Goal: Task Accomplishment & Management: Manage account settings

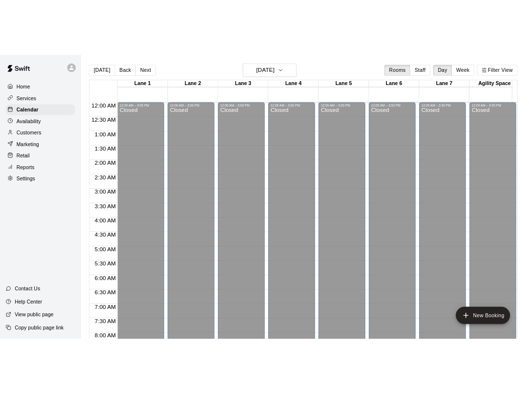
scroll to position [482, 0]
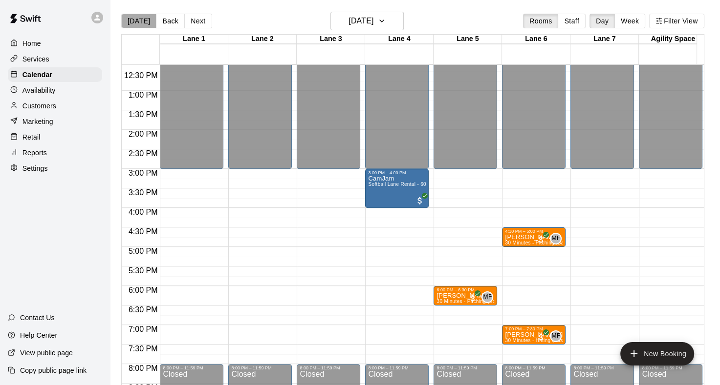
click at [139, 23] on button "[DATE]" at bounding box center [138, 21] width 35 height 15
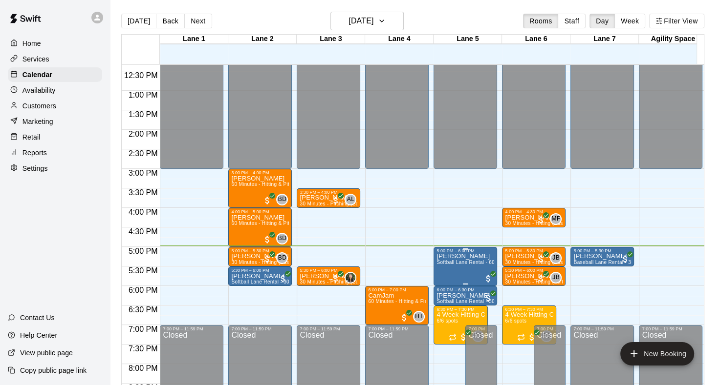
click at [473, 262] on span "Softball Lane Rental - 60 Minutes" at bounding box center [475, 262] width 78 height 5
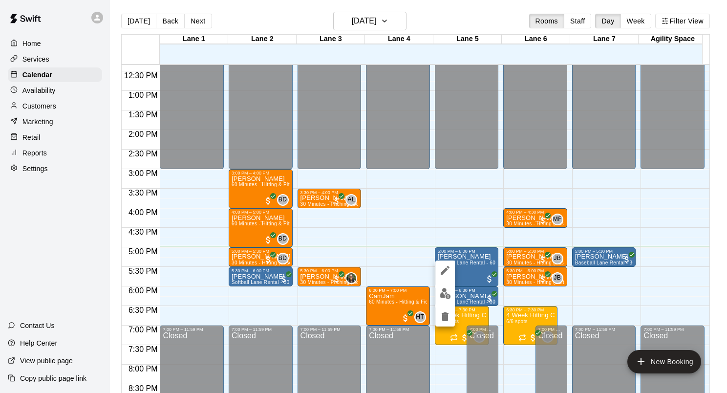
click at [451, 293] on button "edit" at bounding box center [445, 293] width 20 height 19
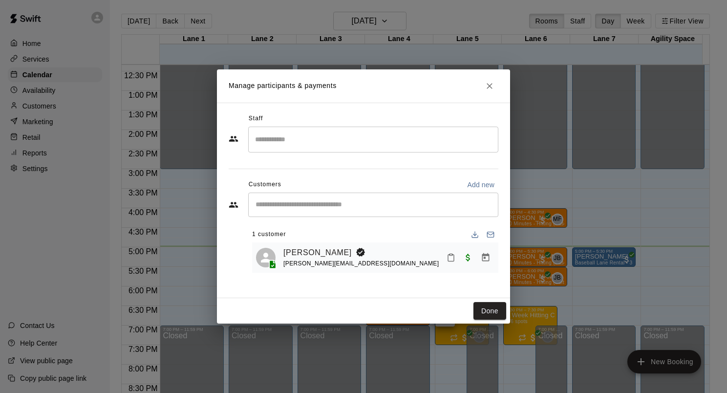
click at [453, 264] on button "Mark attendance" at bounding box center [451, 257] width 17 height 17
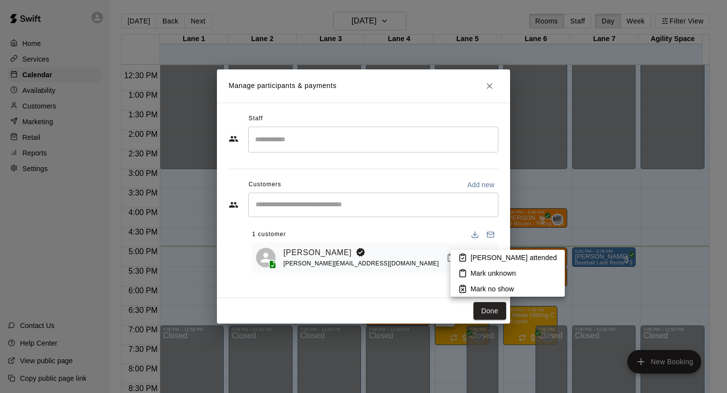
click at [490, 261] on p "Mark attended" at bounding box center [513, 258] width 86 height 10
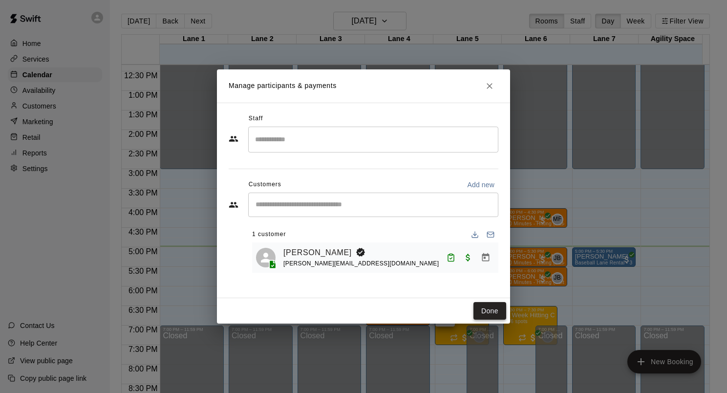
click at [491, 311] on button "Done" at bounding box center [489, 311] width 33 height 18
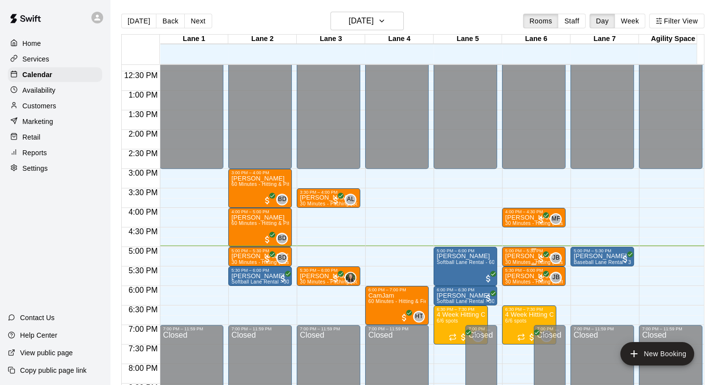
click at [518, 249] on div at bounding box center [534, 249] width 58 height 1
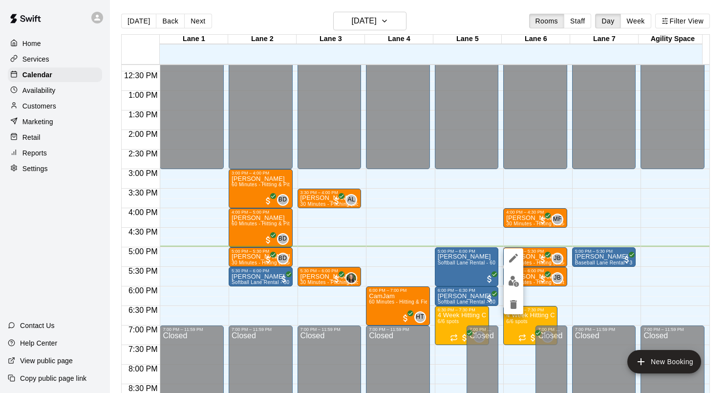
click at [510, 285] on img "edit" at bounding box center [513, 281] width 11 height 11
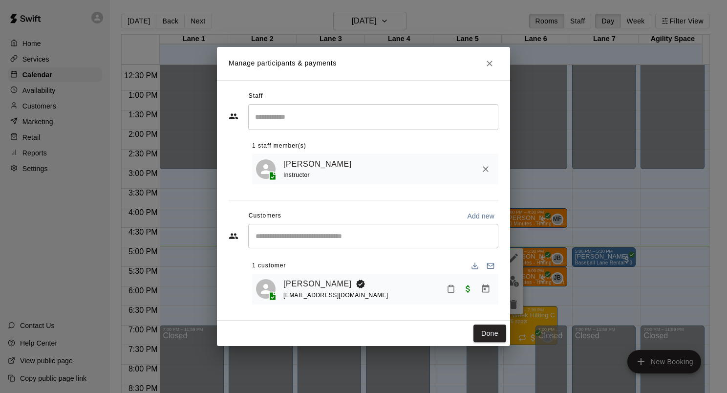
click at [453, 295] on button "Mark attendance" at bounding box center [451, 288] width 17 height 17
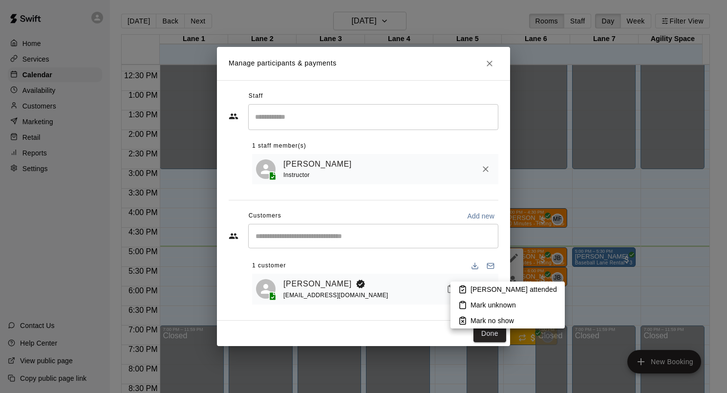
click at [496, 295] on li "Mark attended" at bounding box center [507, 289] width 114 height 16
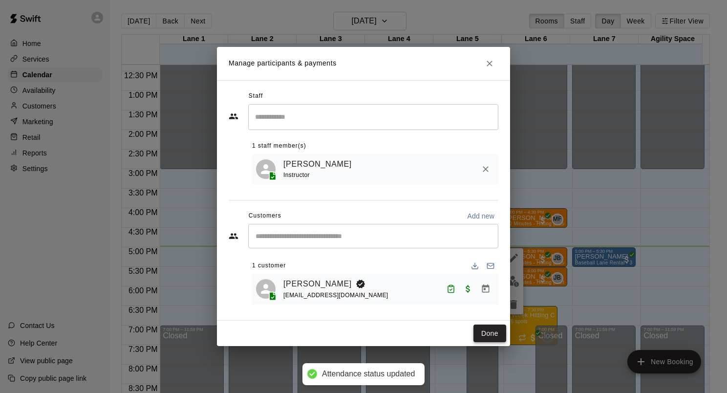
click at [492, 332] on button "Done" at bounding box center [489, 333] width 33 height 18
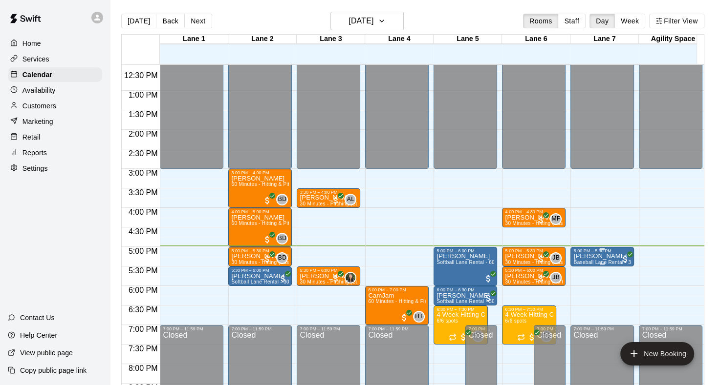
click at [602, 260] on span "Baseball Lane Rental - 30 Minutes" at bounding box center [613, 262] width 80 height 5
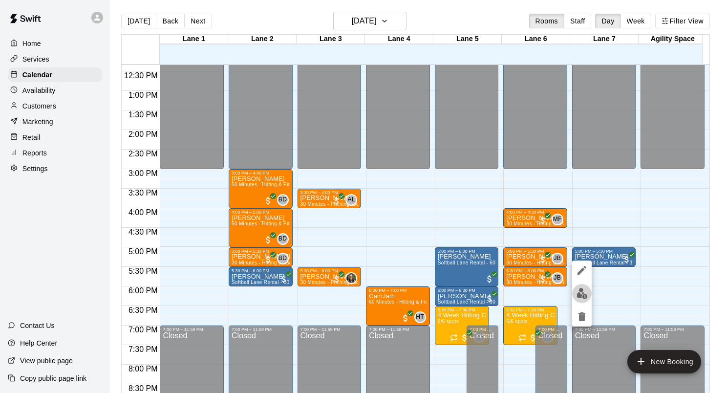
click at [580, 295] on img "edit" at bounding box center [581, 293] width 11 height 11
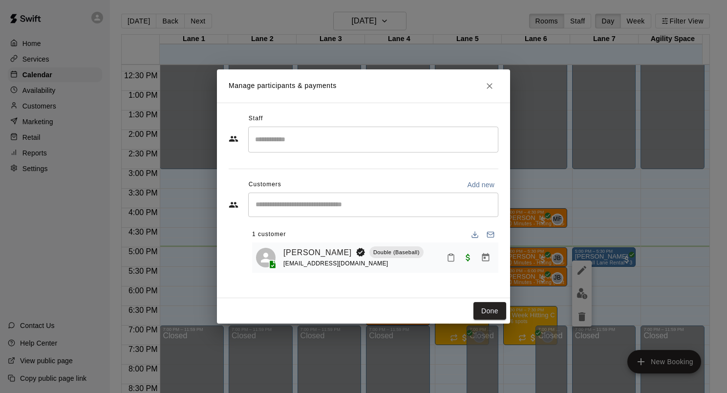
click at [447, 263] on button "Mark attendance" at bounding box center [451, 257] width 17 height 17
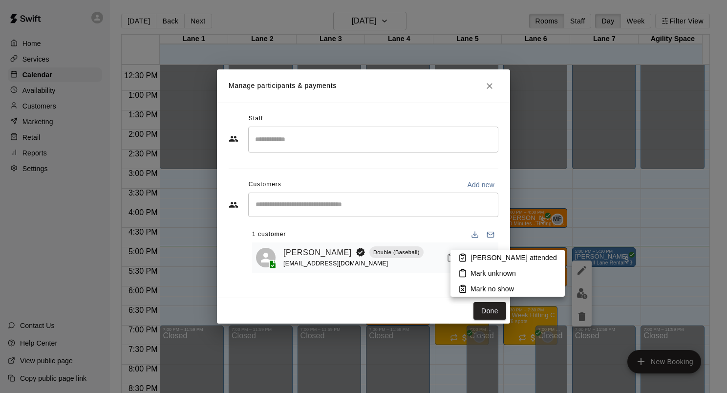
click at [482, 254] on p "Mark attended" at bounding box center [513, 258] width 86 height 10
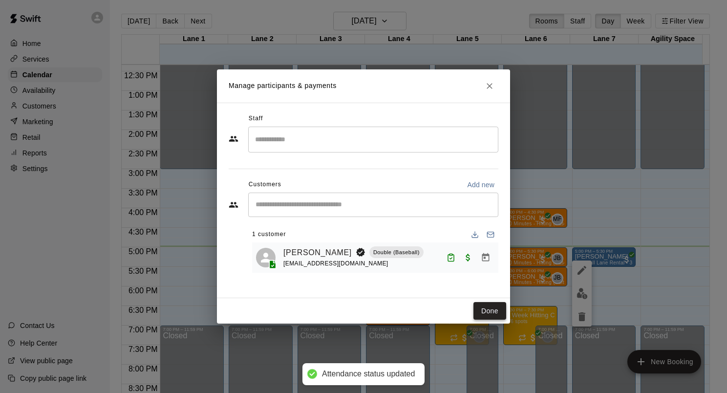
click at [489, 317] on button "Done" at bounding box center [489, 311] width 33 height 18
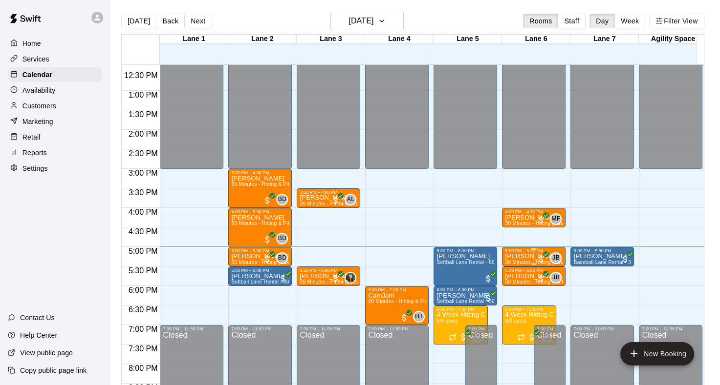
click at [530, 256] on p "[PERSON_NAME]" at bounding box center [534, 256] width 58 height 0
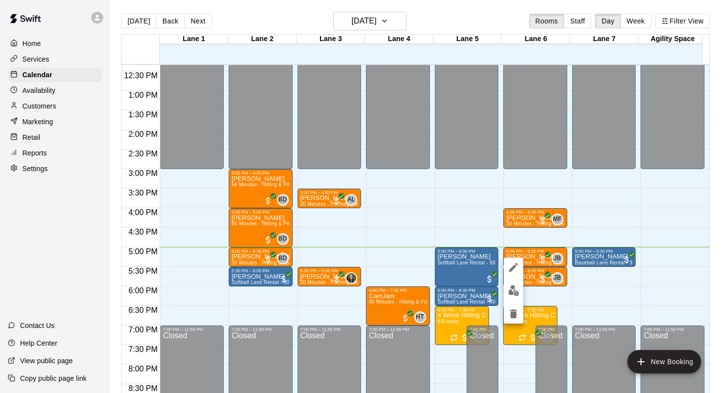
click at [516, 292] on img "edit" at bounding box center [513, 290] width 11 height 11
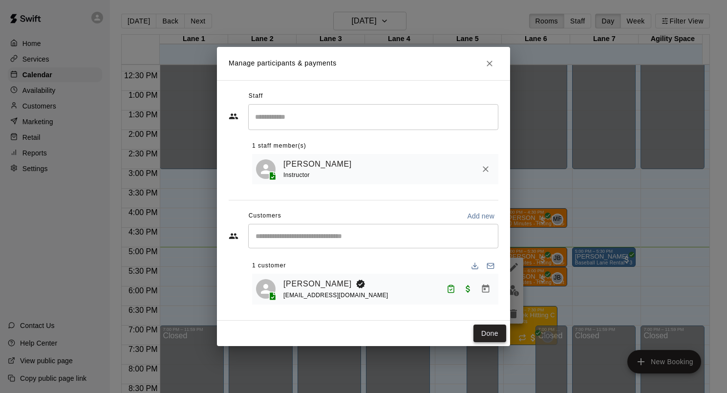
click at [488, 342] on button "Done" at bounding box center [489, 333] width 33 height 18
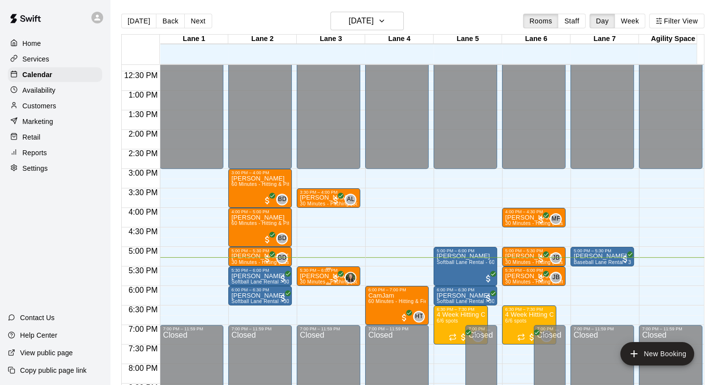
click at [315, 276] on p "[PERSON_NAME]" at bounding box center [328, 276] width 58 height 0
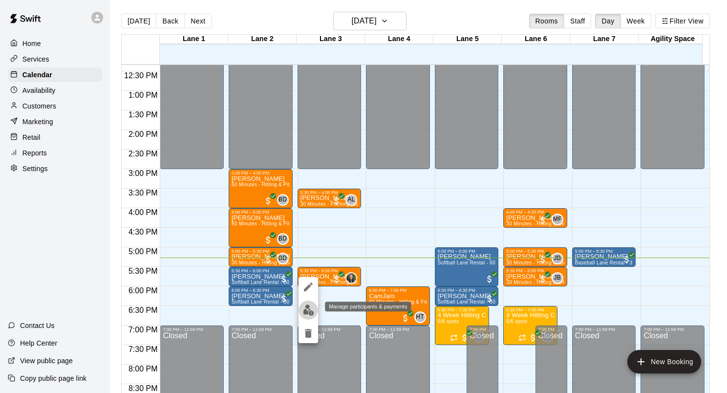
click at [303, 313] on img "edit" at bounding box center [308, 309] width 11 height 11
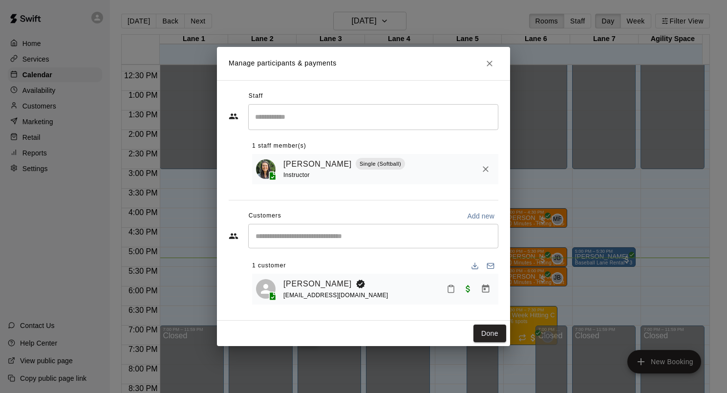
click at [492, 63] on icon "Close" at bounding box center [490, 64] width 10 height 10
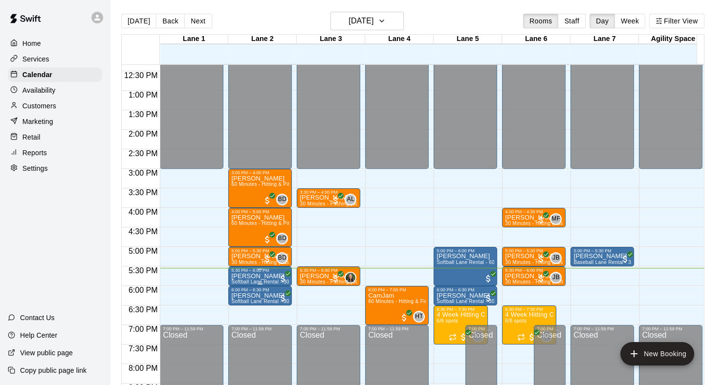
click at [250, 276] on p "[PERSON_NAME]" at bounding box center [260, 276] width 58 height 0
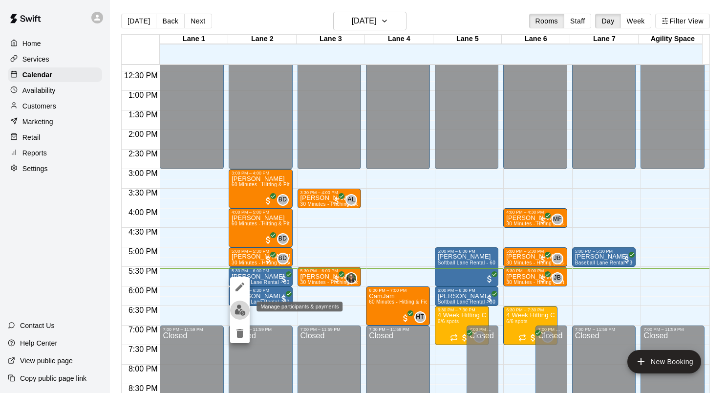
click at [240, 309] on img "edit" at bounding box center [239, 309] width 11 height 11
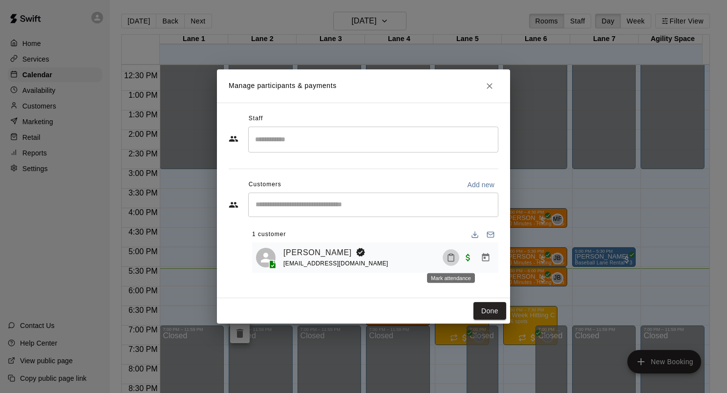
click at [453, 258] on icon "Mark attendance" at bounding box center [450, 257] width 9 height 9
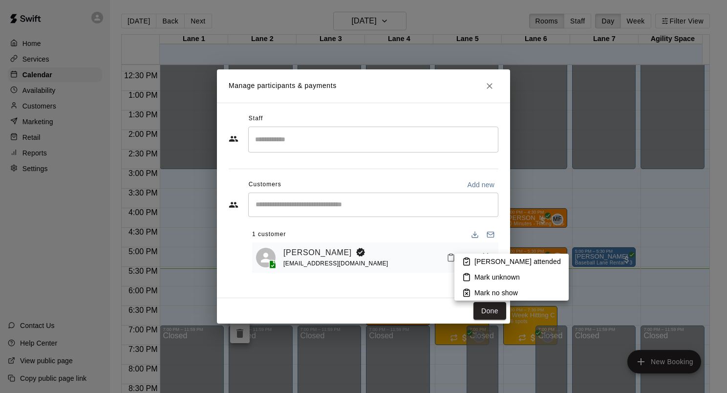
click at [474, 263] on p "Mark attended" at bounding box center [517, 261] width 86 height 10
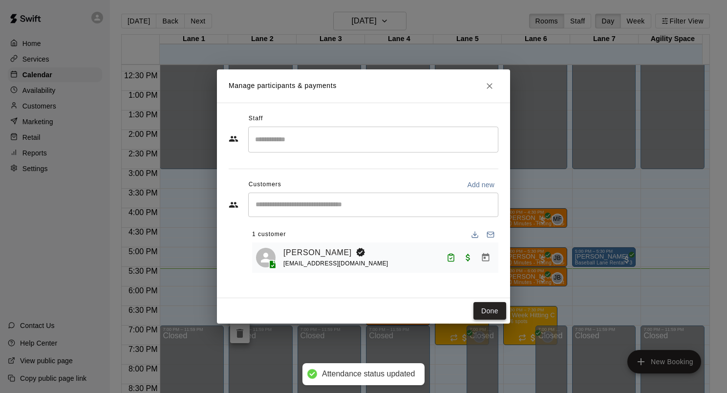
click at [490, 309] on button "Done" at bounding box center [489, 311] width 33 height 18
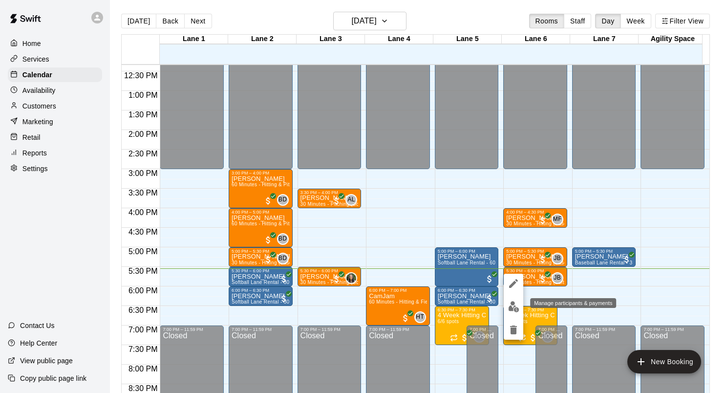
click at [513, 305] on img "edit" at bounding box center [513, 306] width 11 height 11
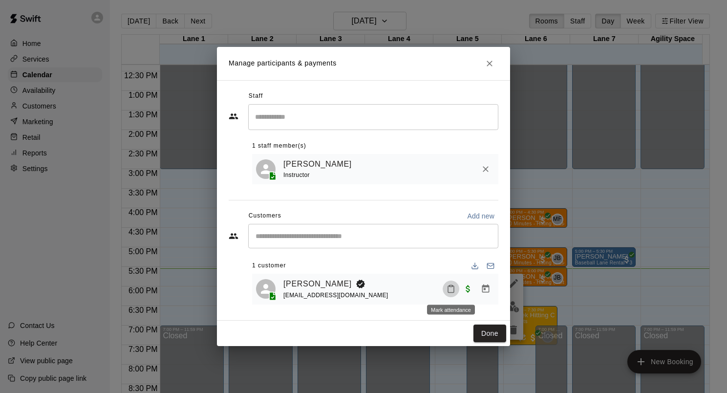
click at [449, 288] on icon "Mark attendance" at bounding box center [450, 288] width 9 height 9
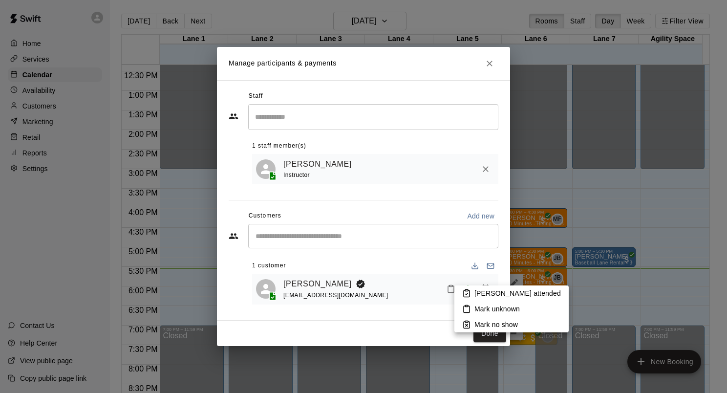
click at [482, 291] on p "Mark attended" at bounding box center [517, 293] width 86 height 10
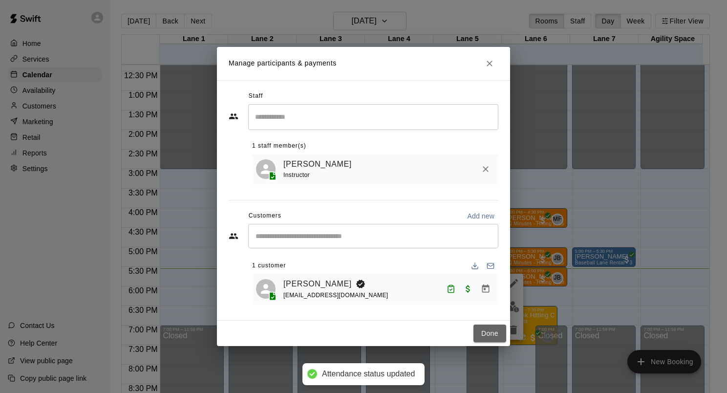
click at [488, 334] on button "Done" at bounding box center [489, 333] width 33 height 18
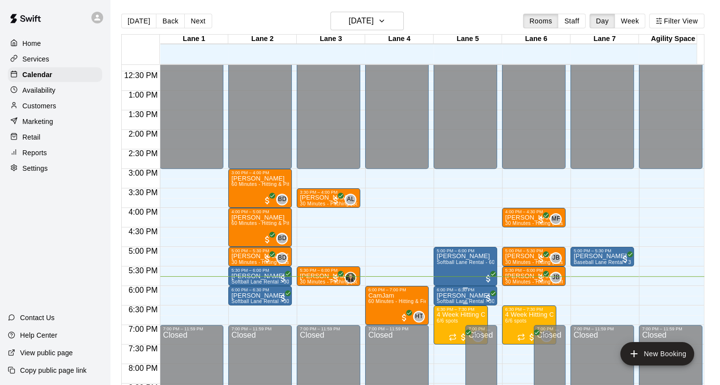
click at [453, 296] on p "[PERSON_NAME]" at bounding box center [465, 296] width 58 height 0
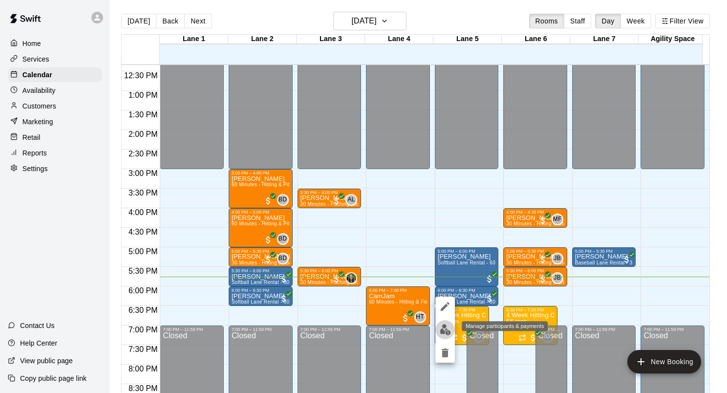
click at [440, 332] on img "edit" at bounding box center [445, 329] width 11 height 11
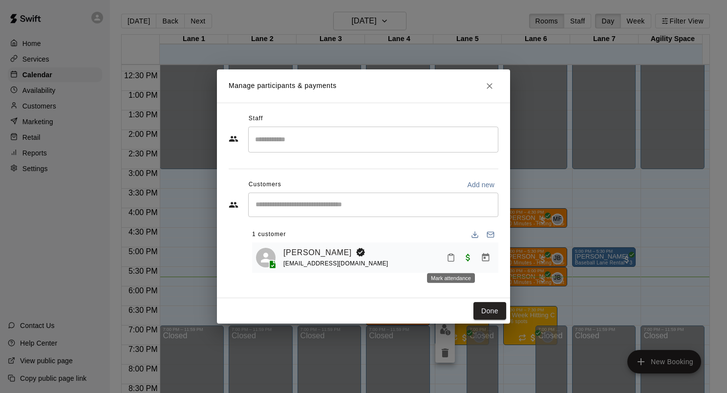
click at [446, 259] on button "Mark attendance" at bounding box center [451, 257] width 17 height 17
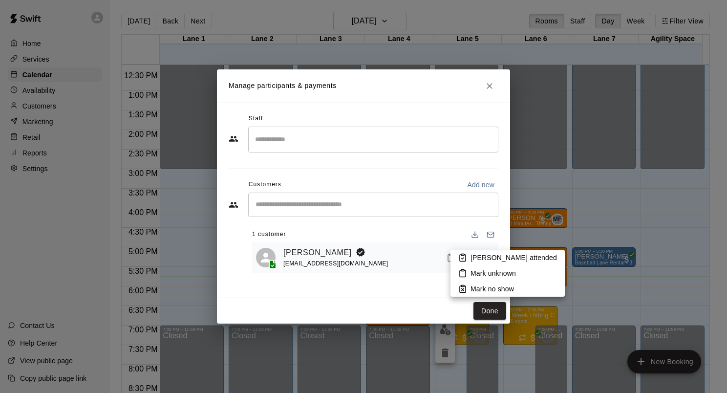
click at [475, 255] on p "Mark attended" at bounding box center [513, 258] width 86 height 10
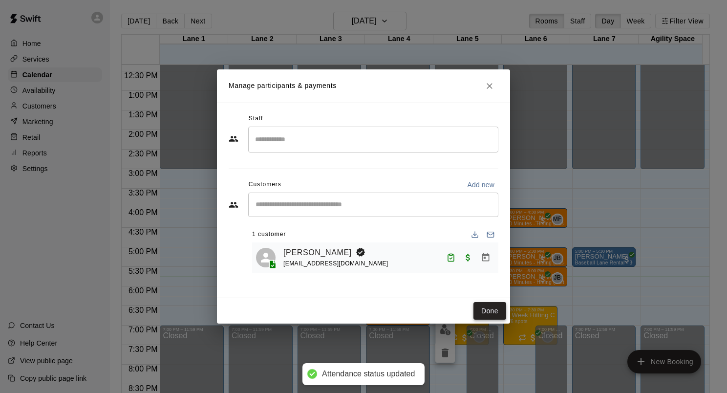
click at [492, 311] on button "Done" at bounding box center [489, 311] width 33 height 18
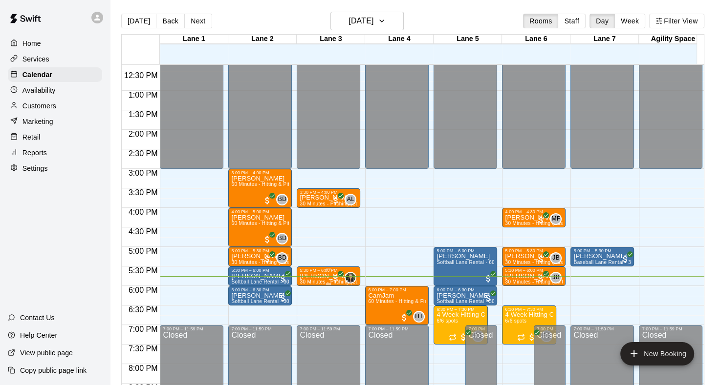
click at [310, 276] on p "[PERSON_NAME]" at bounding box center [328, 276] width 58 height 0
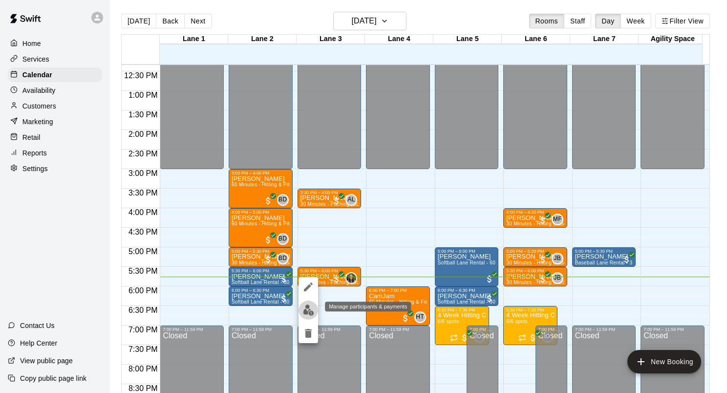
click at [307, 305] on img "edit" at bounding box center [308, 309] width 11 height 11
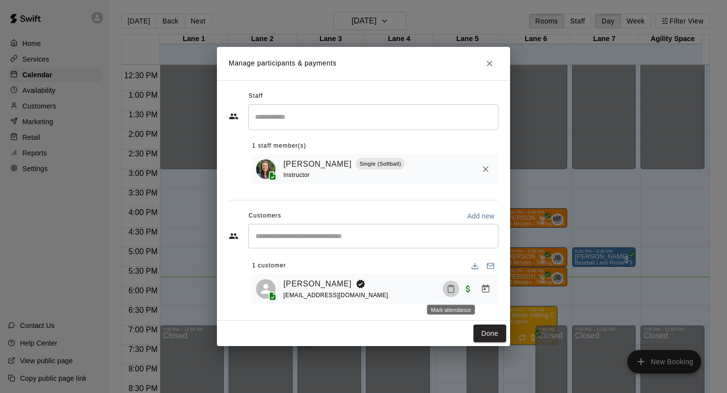
click at [446, 288] on icon "Mark attendance" at bounding box center [450, 288] width 9 height 9
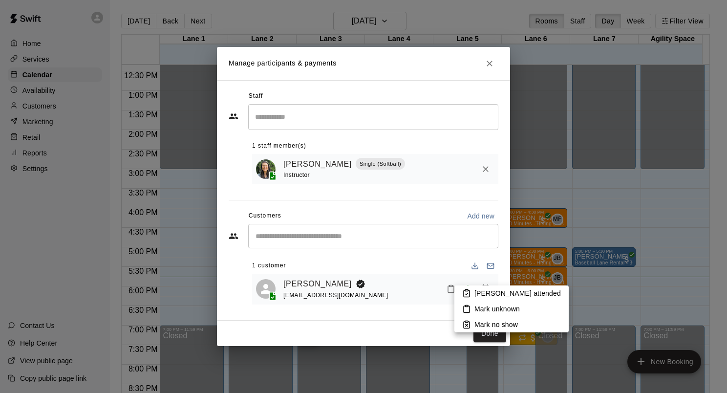
click at [471, 293] on li "Mark attended" at bounding box center [511, 293] width 114 height 16
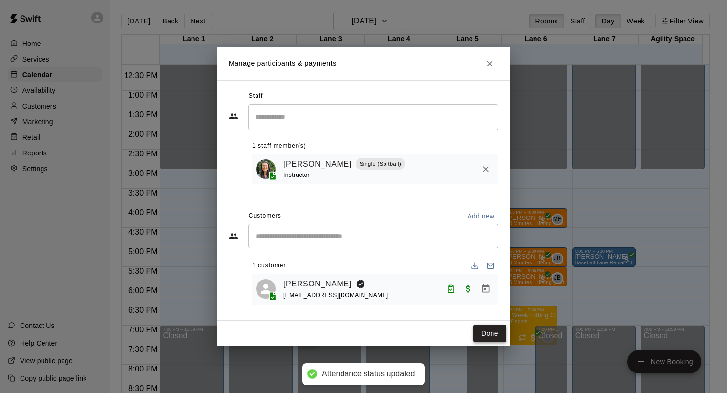
click at [487, 326] on button "Done" at bounding box center [489, 333] width 33 height 18
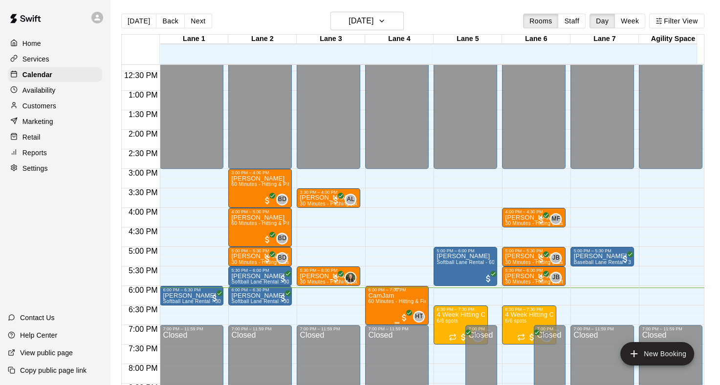
click at [383, 296] on p "CamJam" at bounding box center [397, 296] width 58 height 0
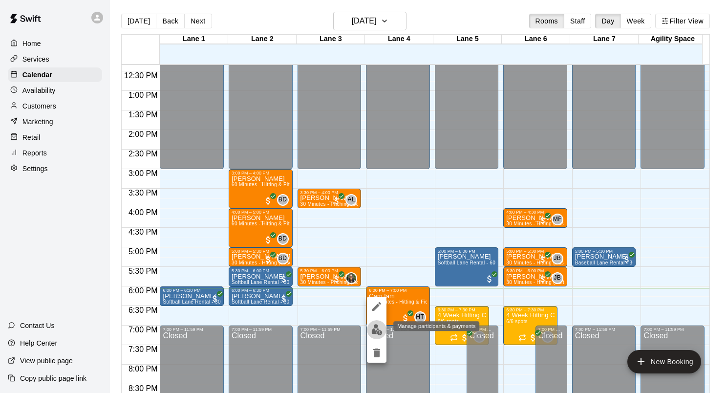
click at [377, 325] on img "edit" at bounding box center [376, 329] width 11 height 11
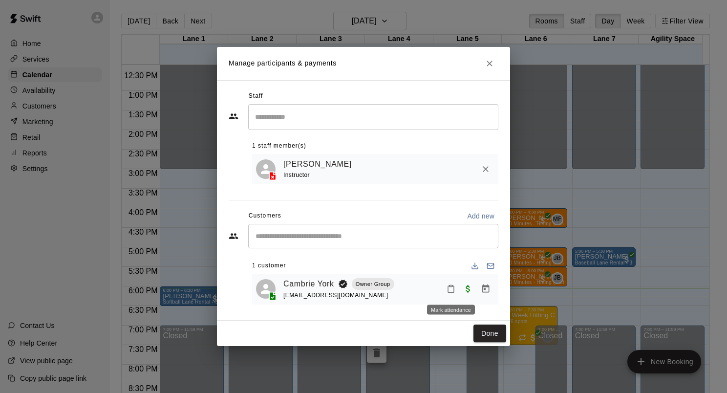
click at [452, 293] on icon "Mark attendance" at bounding box center [450, 288] width 9 height 9
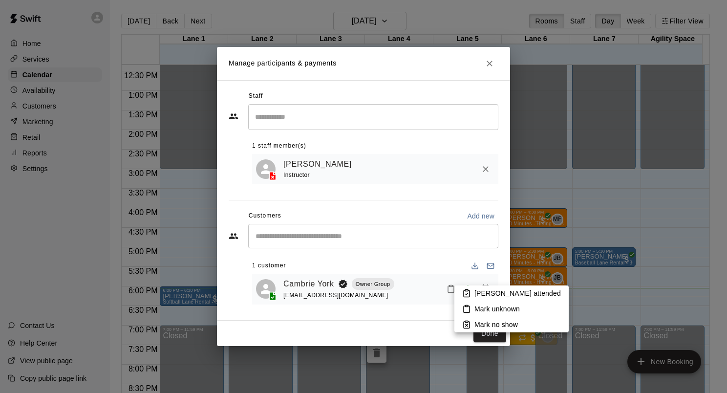
click at [471, 292] on li "Mark attended" at bounding box center [511, 293] width 114 height 16
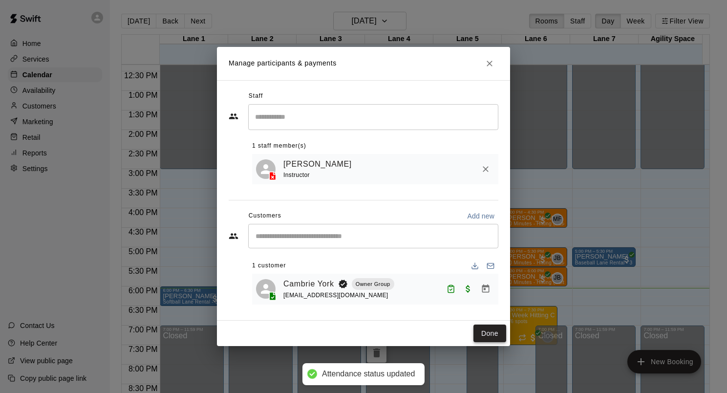
click at [485, 331] on button "Done" at bounding box center [489, 333] width 33 height 18
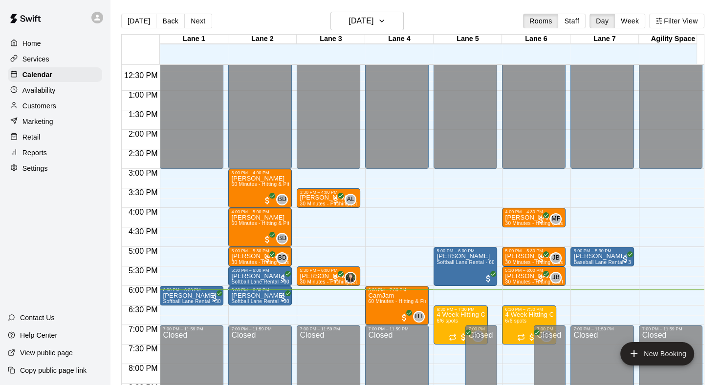
click at [38, 58] on p "Services" at bounding box center [35, 59] width 27 height 10
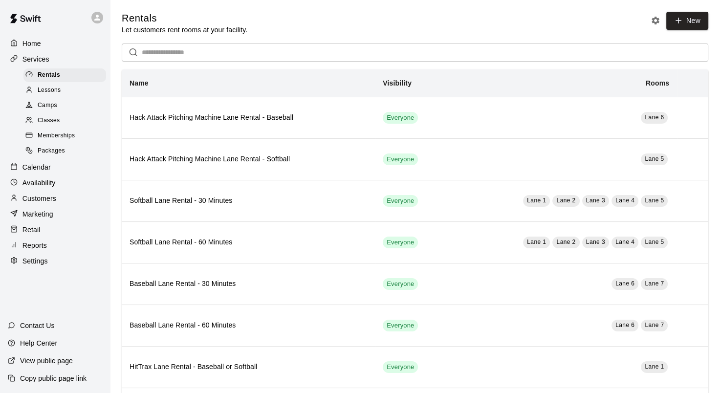
click at [54, 126] on span "Classes" at bounding box center [49, 121] width 22 height 10
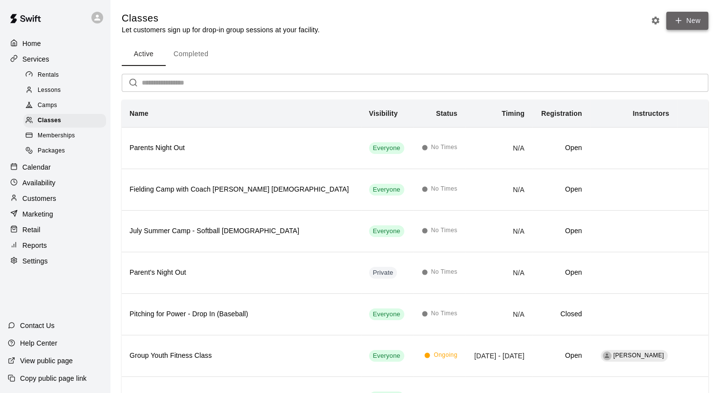
click at [679, 23] on icon "button" at bounding box center [678, 20] width 9 height 9
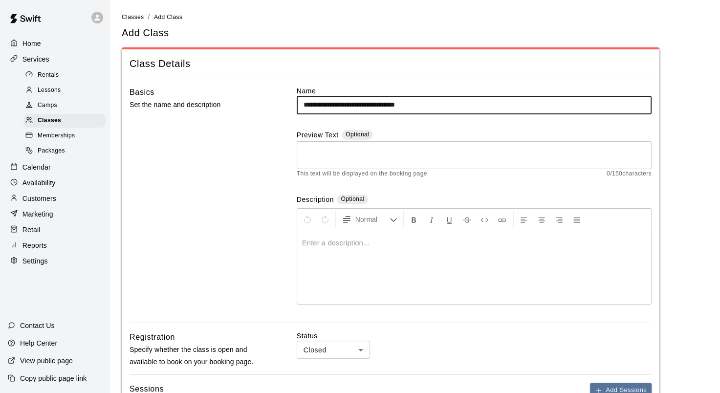
type input "**********"
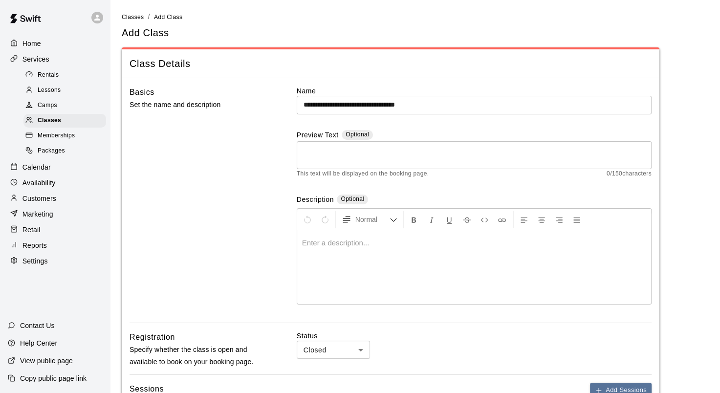
click at [446, 184] on div "**********" at bounding box center [474, 204] width 355 height 236
click at [359, 244] on p at bounding box center [474, 243] width 344 height 10
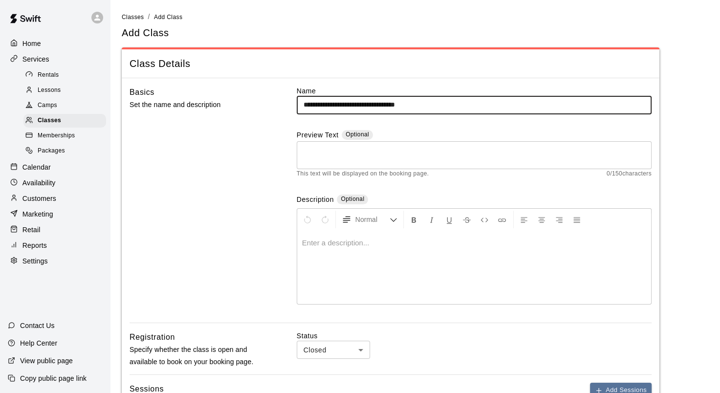
drag, startPoint x: 303, startPoint y: 107, endPoint x: 414, endPoint y: 105, distance: 111.4
click at [414, 105] on input "**********" at bounding box center [474, 105] width 355 height 18
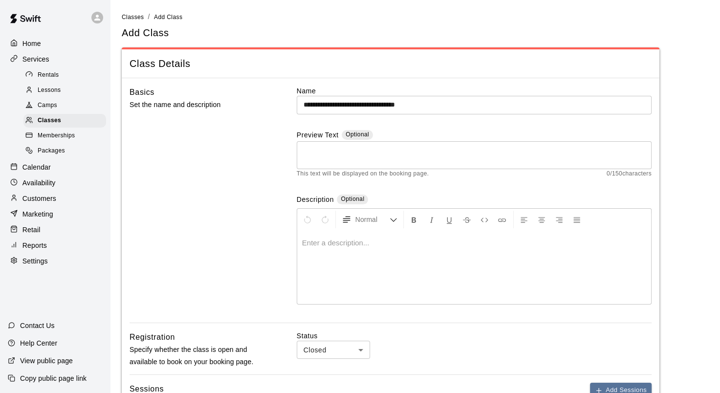
click at [328, 240] on p at bounding box center [474, 243] width 344 height 10
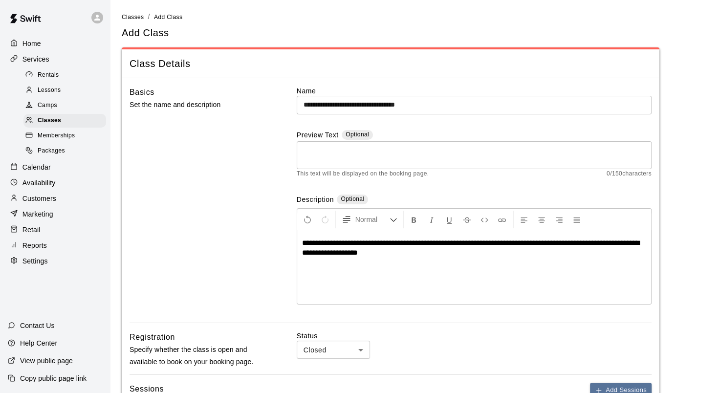
click at [449, 274] on div "**********" at bounding box center [474, 267] width 354 height 73
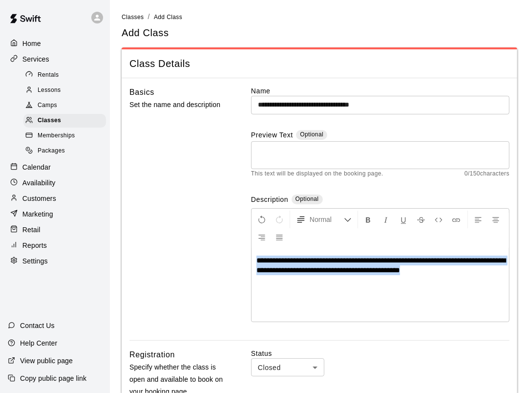
drag, startPoint x: 255, startPoint y: 262, endPoint x: 469, endPoint y: 284, distance: 215.0
click at [469, 284] on div "**********" at bounding box center [380, 284] width 257 height 73
copy span "**********"
click at [268, 260] on span "**********" at bounding box center [380, 264] width 249 height 17
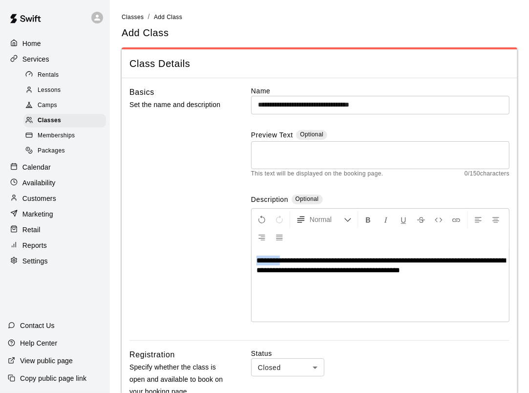
click at [268, 260] on span "**********" at bounding box center [380, 264] width 249 height 17
click at [419, 284] on div "**********" at bounding box center [380, 284] width 257 height 73
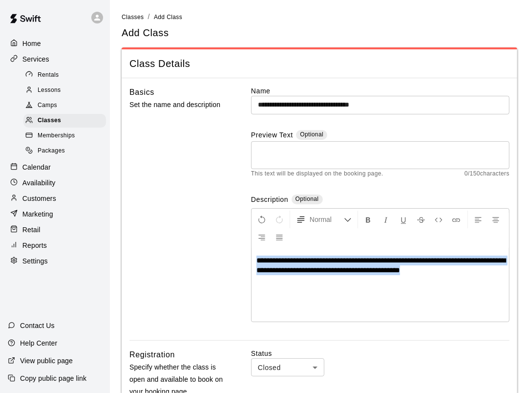
drag, startPoint x: 255, startPoint y: 261, endPoint x: 473, endPoint y: 273, distance: 218.2
click at [473, 273] on div "**********" at bounding box center [380, 284] width 257 height 73
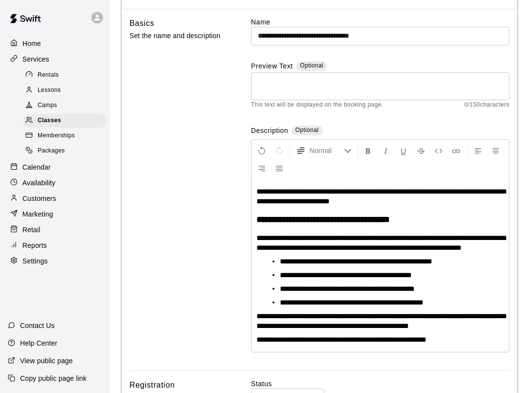
scroll to position [118, 0]
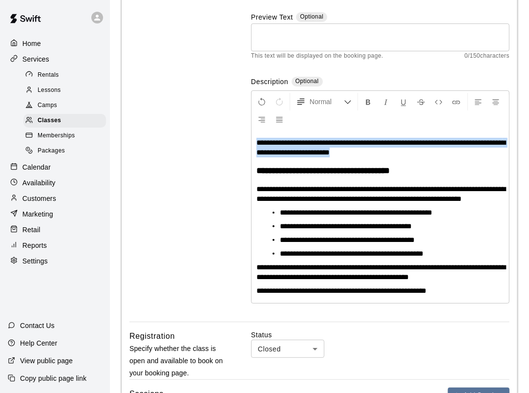
drag, startPoint x: 254, startPoint y: 143, endPoint x: 382, endPoint y: 153, distance: 128.4
click at [382, 153] on div "**********" at bounding box center [380, 216] width 257 height 172
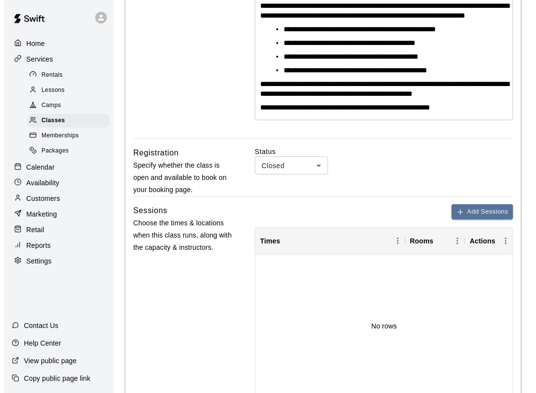
scroll to position [393, 0]
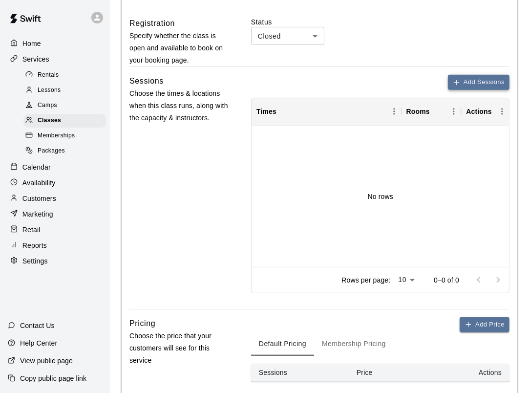
click at [468, 84] on button "Add Sessions" at bounding box center [479, 82] width 62 height 15
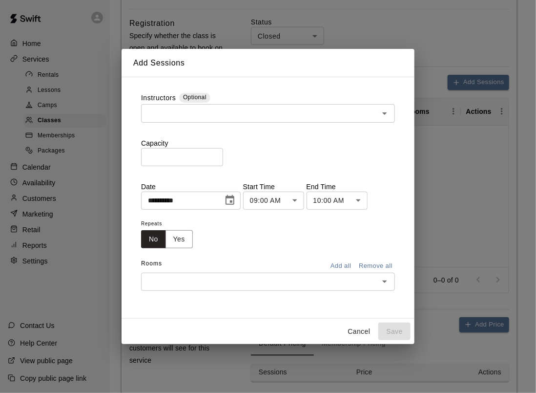
click at [247, 113] on input "text" at bounding box center [260, 113] width 232 height 12
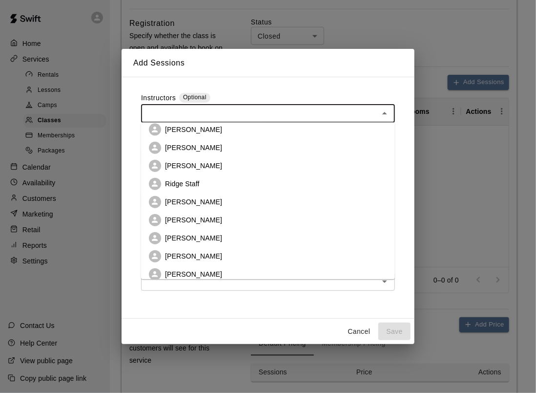
scroll to position [357, 0]
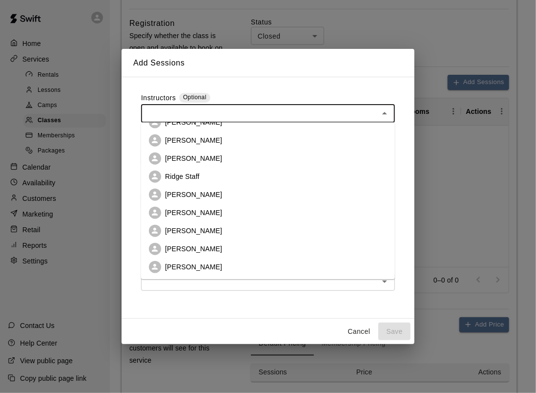
click at [193, 178] on p "Ridge Staff" at bounding box center [182, 176] width 35 height 10
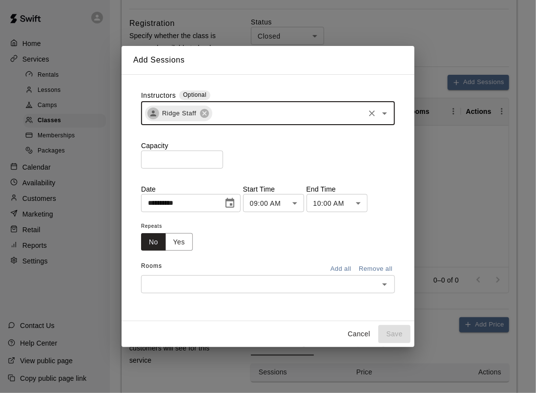
click at [236, 205] on icon "Choose date, selected date is Aug 11, 2025" at bounding box center [230, 203] width 12 height 12
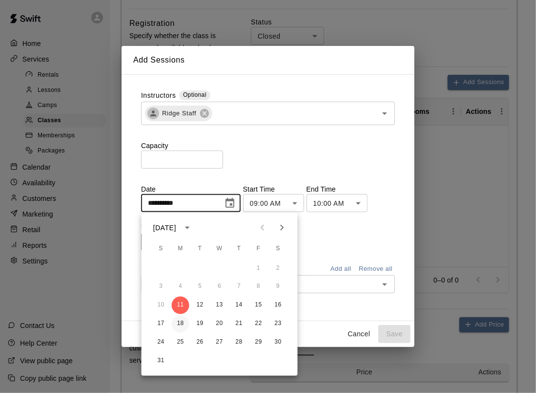
click at [176, 326] on button "18" at bounding box center [181, 324] width 18 height 18
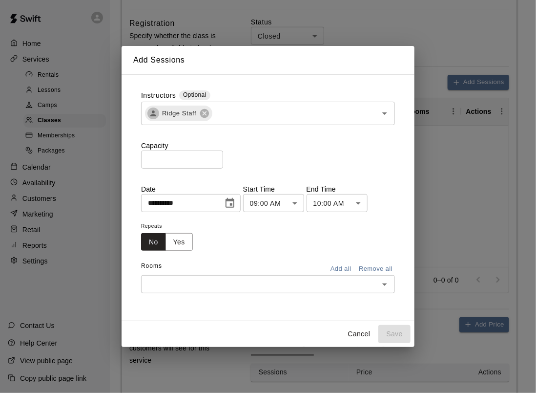
type input "**********"
click at [311, 204] on body "**********" at bounding box center [268, 52] width 536 height 891
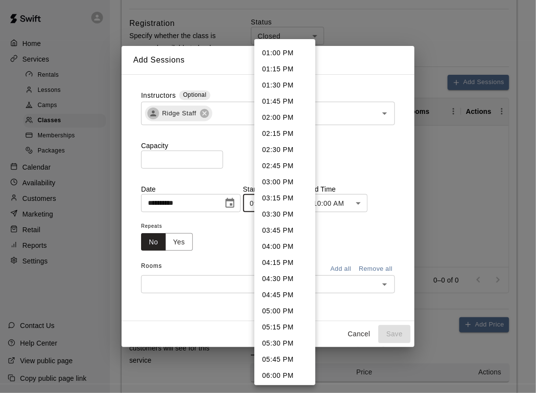
scroll to position [859, 0]
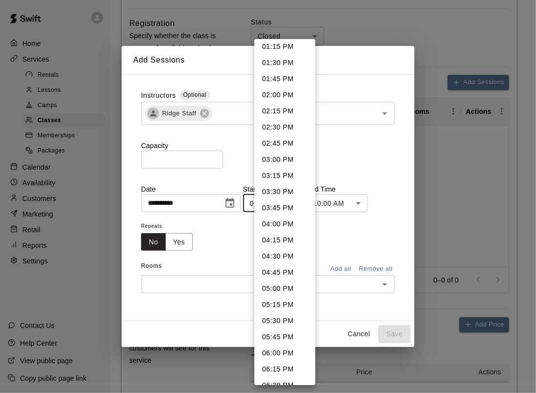
click at [284, 349] on li "06:00 PM" at bounding box center [285, 353] width 61 height 16
type input "********"
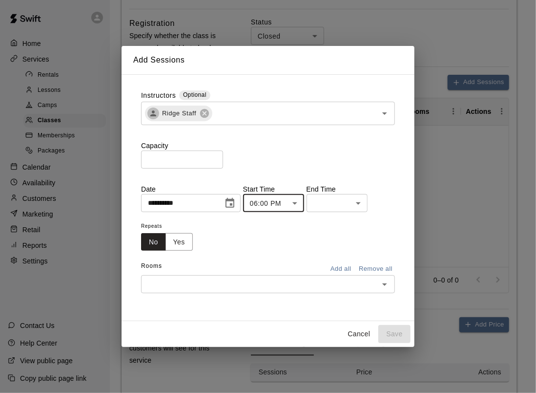
click at [364, 209] on body "**********" at bounding box center [268, 52] width 536 height 891
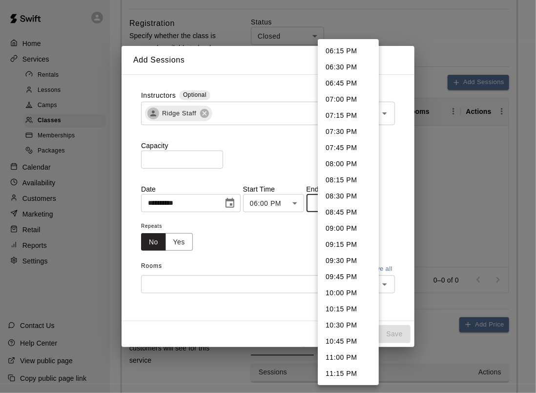
click at [346, 102] on li "07:00 PM" at bounding box center [348, 99] width 61 height 16
type input "********"
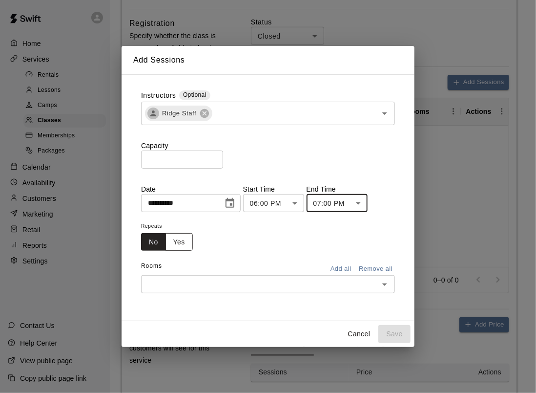
click at [183, 238] on button "Yes" at bounding box center [179, 242] width 27 height 18
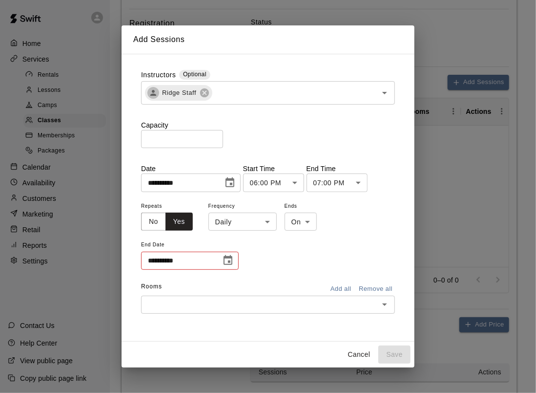
click at [231, 259] on icon "Choose date" at bounding box center [228, 261] width 12 height 12
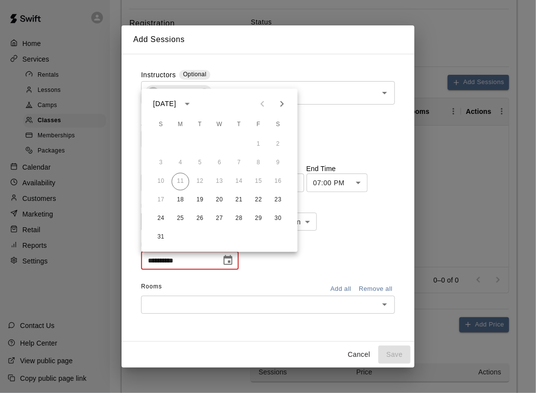
click at [286, 104] on icon "Next month" at bounding box center [282, 104] width 12 height 12
click at [283, 107] on icon "Next month" at bounding box center [282, 104] width 12 height 12
click at [183, 218] on button "29" at bounding box center [181, 219] width 18 height 18
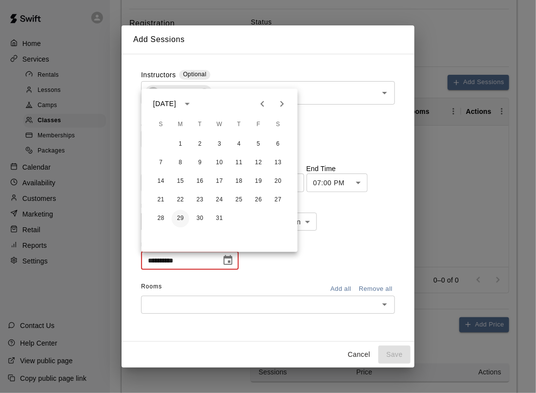
type input "**********"
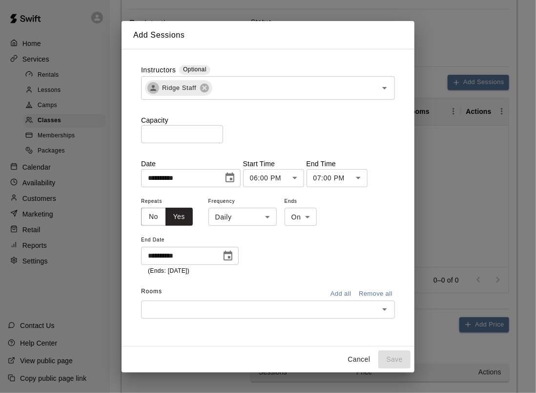
click at [389, 310] on icon "Open" at bounding box center [385, 309] width 12 height 12
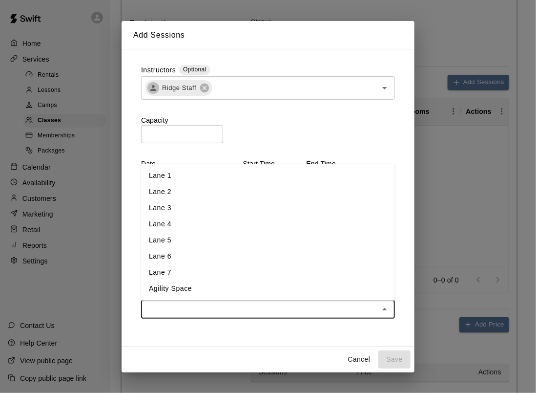
click at [183, 193] on li "Lane 2" at bounding box center [268, 192] width 254 height 16
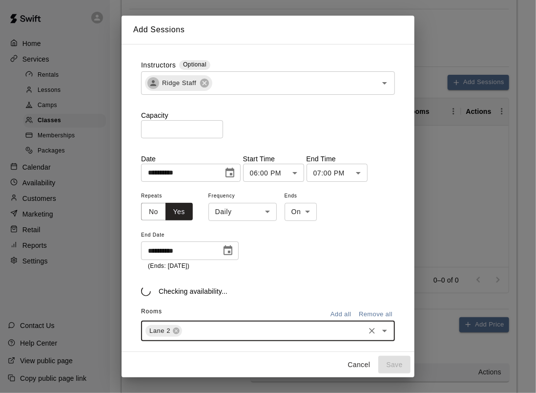
click at [379, 332] on icon "Open" at bounding box center [385, 331] width 12 height 12
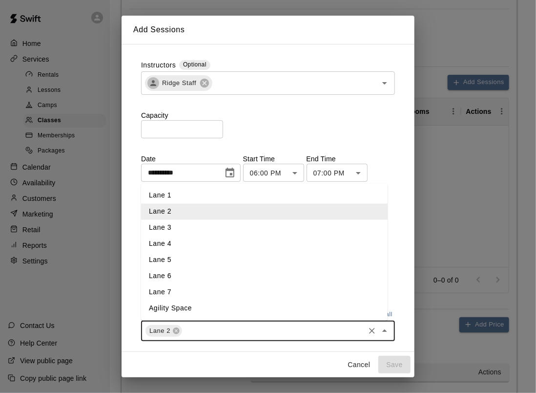
click at [174, 231] on ul "Lane 1 Lane 2 Lane 3 Lane 4 Lane 5 Lane 6 Lane 7 Agility Space" at bounding box center [264, 252] width 247 height 137
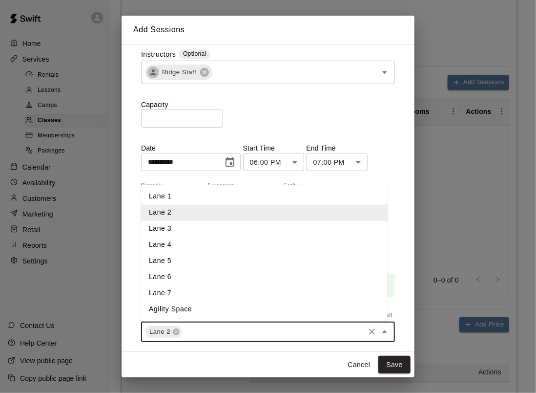
scroll to position [29, 0]
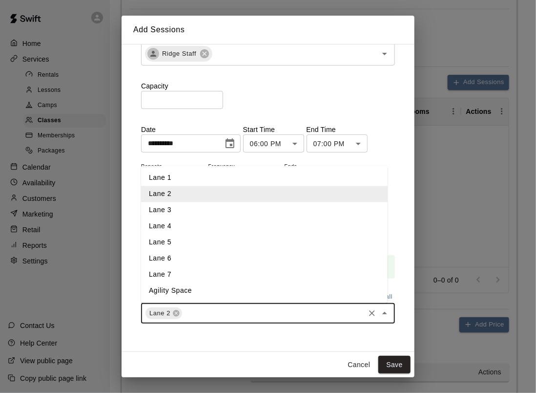
click at [379, 317] on icon "Close" at bounding box center [385, 313] width 12 height 12
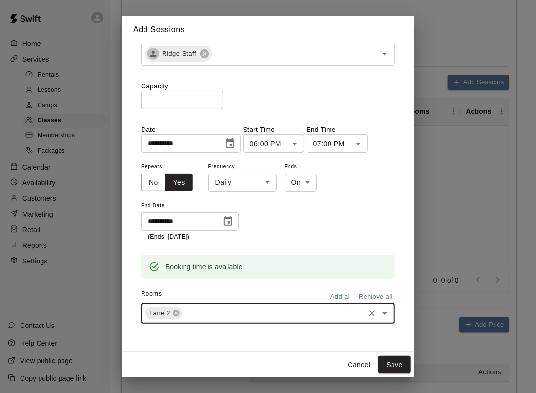
type input "*"
click at [224, 334] on li "Lane 3" at bounding box center [264, 335] width 247 height 16
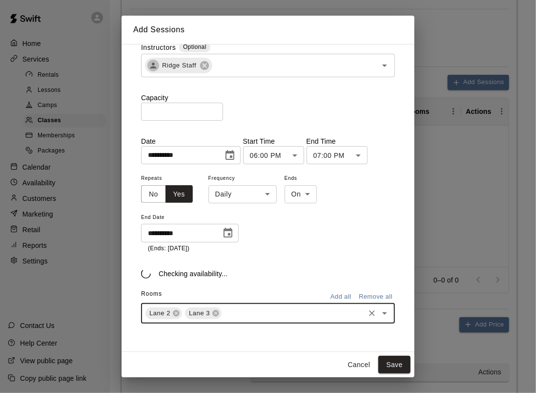
scroll to position [18, 0]
type input "*"
click at [219, 336] on li "Lane 4" at bounding box center [264, 335] width 247 height 16
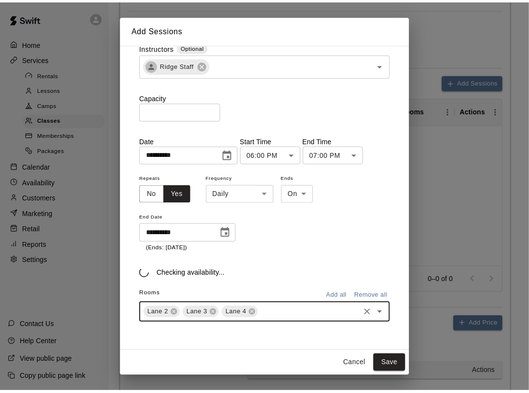
scroll to position [29, 0]
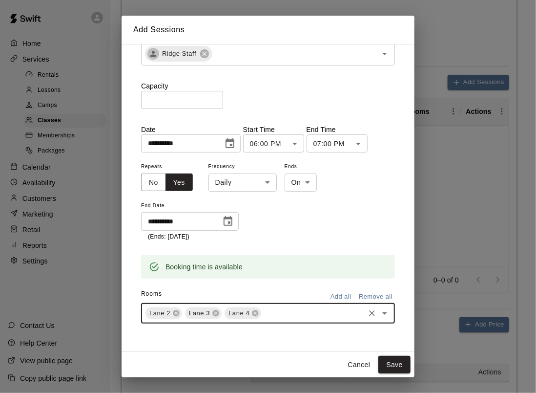
click at [182, 103] on input "*" at bounding box center [182, 100] width 82 height 18
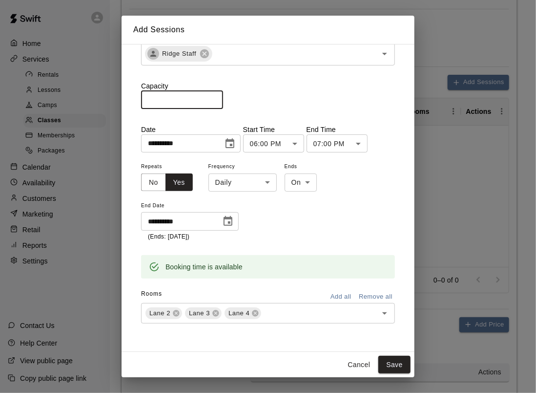
drag, startPoint x: 193, startPoint y: 100, endPoint x: 142, endPoint y: 109, distance: 52.1
click at [142, 109] on div "**********" at bounding box center [268, 177] width 254 height 293
type input "**"
click at [281, 93] on div "Capacity ** ​" at bounding box center [268, 95] width 254 height 28
click at [394, 363] on button "Save" at bounding box center [395, 365] width 32 height 18
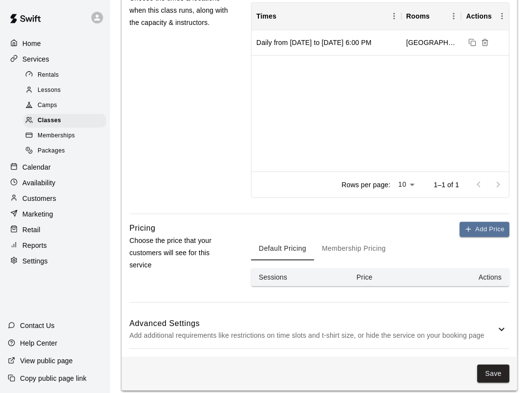
scroll to position [491, 0]
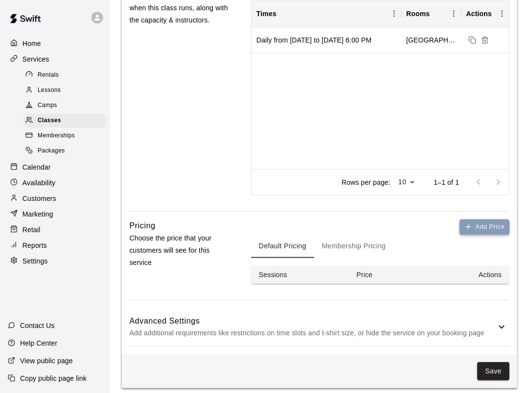
click at [484, 223] on button "Add Price" at bounding box center [485, 226] width 50 height 15
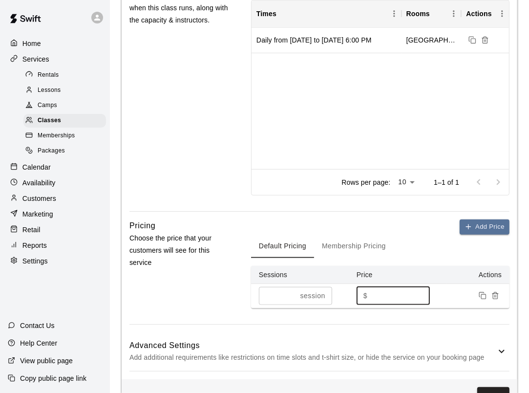
drag, startPoint x: 391, startPoint y: 294, endPoint x: 372, endPoint y: 296, distance: 18.6
click at [372, 296] on input "*" at bounding box center [400, 296] width 59 height 18
type input "**"
click at [401, 237] on div "Default Pricing Membership Pricing" at bounding box center [380, 245] width 258 height 23
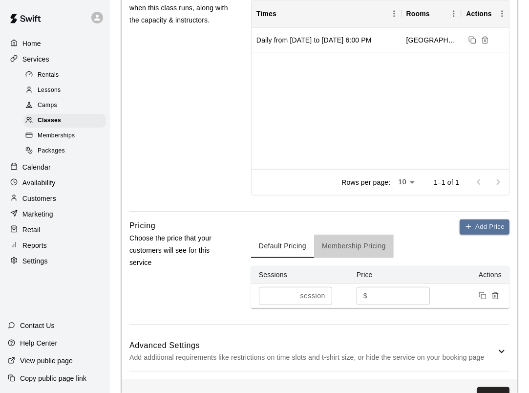
click at [379, 246] on button "Membership Pricing" at bounding box center [354, 245] width 80 height 23
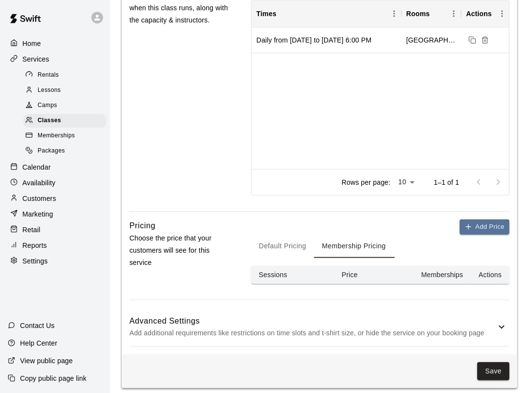
scroll to position [496, 0]
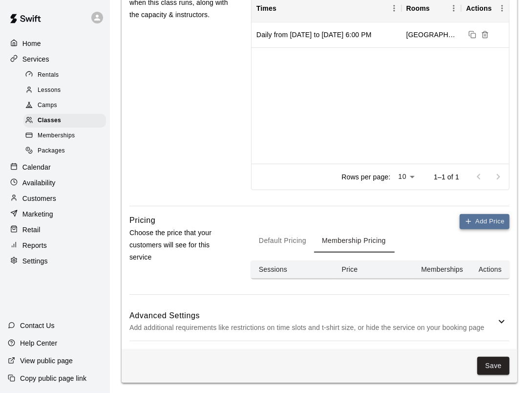
click at [477, 219] on button "Add Price" at bounding box center [485, 221] width 50 height 15
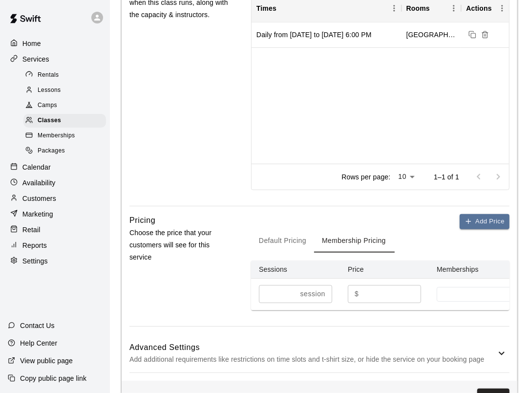
click at [383, 294] on input "*" at bounding box center [391, 294] width 59 height 18
drag, startPoint x: 383, startPoint y: 294, endPoint x: 358, endPoint y: 297, distance: 25.1
click at [358, 297] on div "$ * ​" at bounding box center [384, 294] width 73 height 18
click at [456, 290] on input at bounding box center [486, 294] width 88 height 8
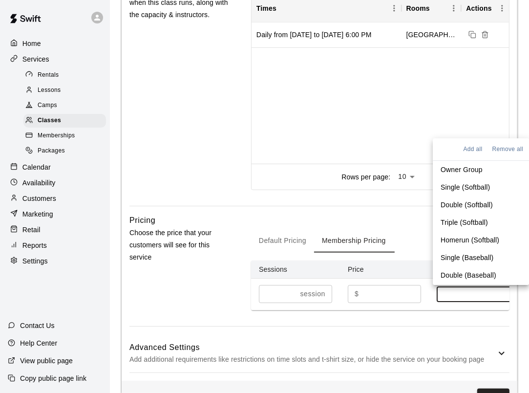
click at [449, 186] on p "Single (Softball)" at bounding box center [465, 187] width 49 height 10
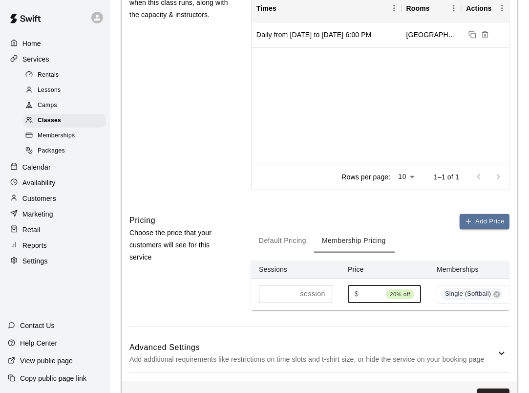
drag, startPoint x: 373, startPoint y: 291, endPoint x: 363, endPoint y: 292, distance: 9.8
click at [364, 292] on input "**" at bounding box center [372, 294] width 20 height 18
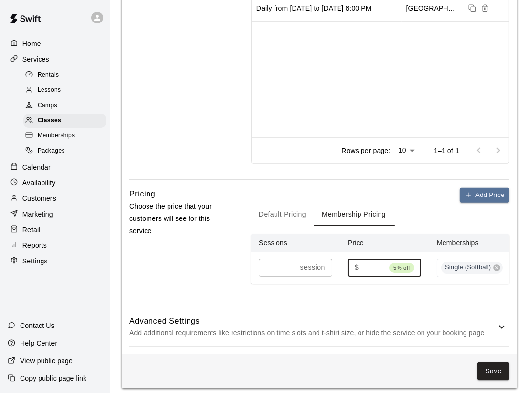
scroll to position [535, 0]
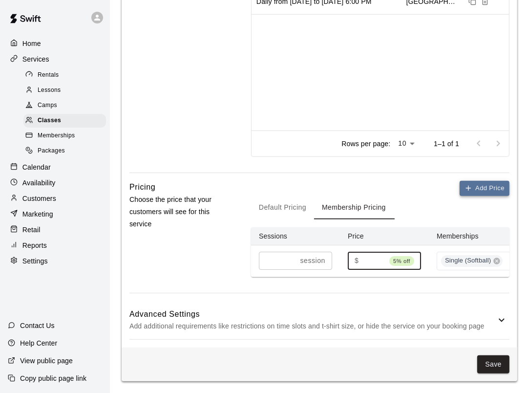
type input "****"
click at [491, 181] on button "Add Price" at bounding box center [485, 188] width 50 height 15
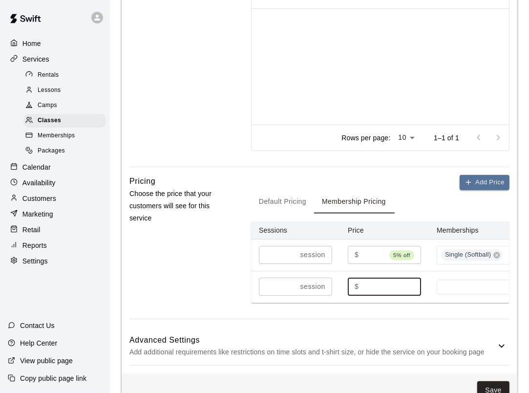
drag, startPoint x: 375, startPoint y: 283, endPoint x: 363, endPoint y: 287, distance: 12.7
click at [363, 287] on input "*" at bounding box center [391, 286] width 59 height 18
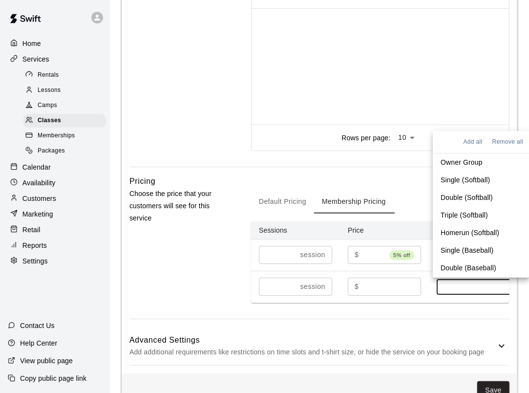
click at [463, 284] on input at bounding box center [486, 287] width 88 height 8
click at [458, 194] on p "Double (Softball)" at bounding box center [467, 197] width 52 height 10
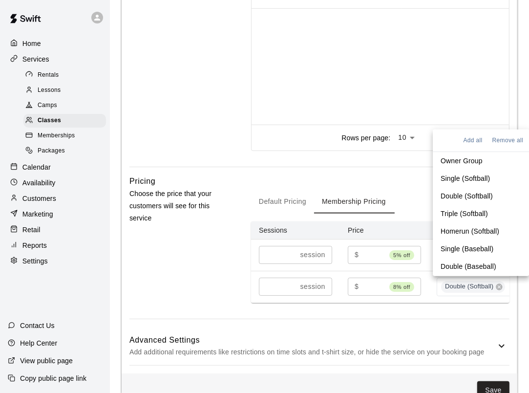
click at [381, 284] on input "**" at bounding box center [373, 286] width 23 height 18
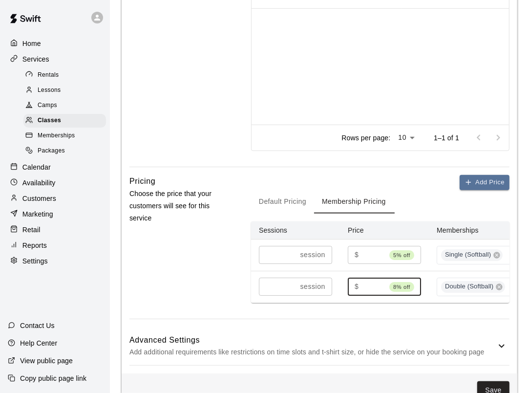
click at [382, 287] on input "**" at bounding box center [373, 286] width 23 height 18
click at [377, 286] on input "**" at bounding box center [372, 286] width 20 height 18
click at [379, 282] on input "**" at bounding box center [372, 286] width 20 height 18
click at [379, 282] on input "**" at bounding box center [373, 286] width 23 height 18
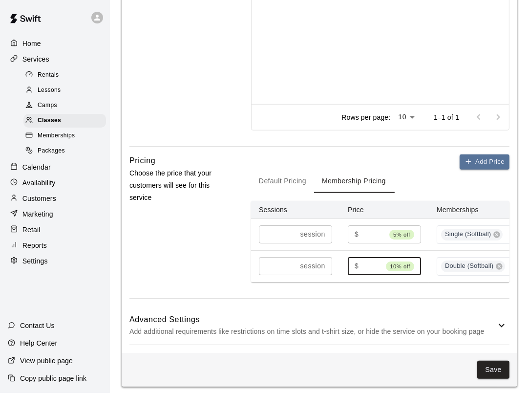
scroll to position [567, 0]
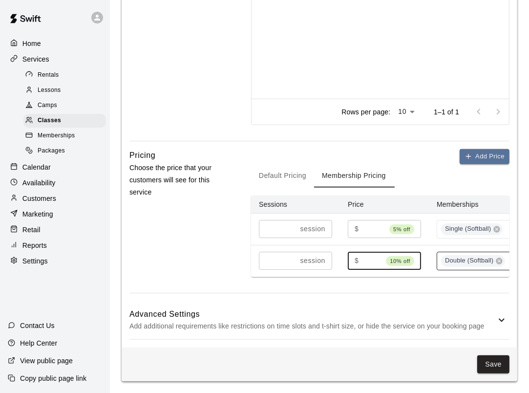
click at [470, 256] on span "Double (Softball)" at bounding box center [469, 260] width 56 height 9
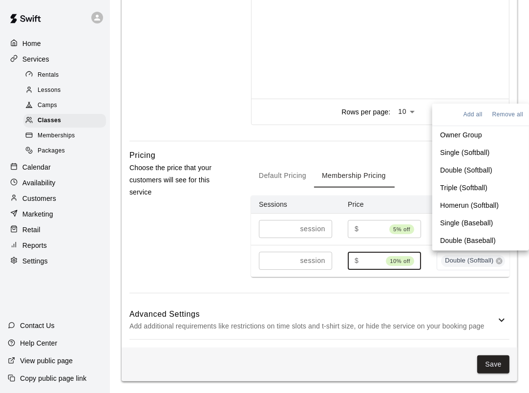
click at [459, 183] on p "Triple (Softball)" at bounding box center [463, 188] width 47 height 10
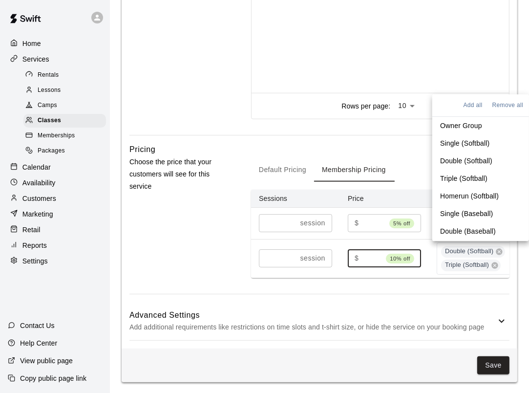
click at [455, 194] on p "Homerun (Softball)" at bounding box center [469, 196] width 59 height 10
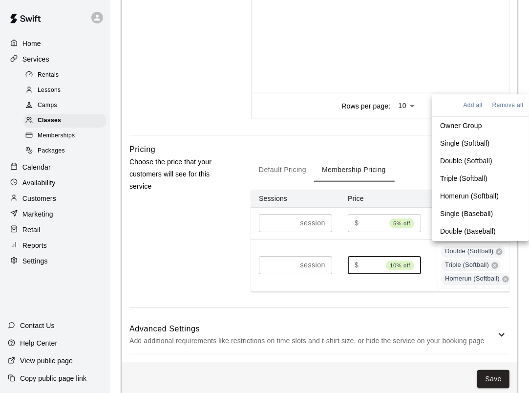
type input "****"
click at [404, 307] on div "Add Price Default Pricing Membership Pricing Sessions Price Memberships Actions…" at bounding box center [380, 225] width 258 height 164
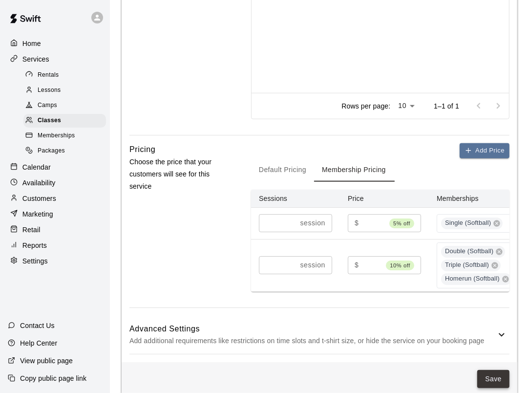
click at [498, 381] on button "Save" at bounding box center [493, 379] width 32 height 18
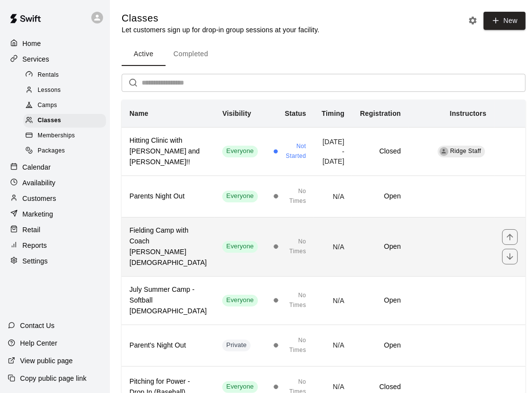
scroll to position [49, 0]
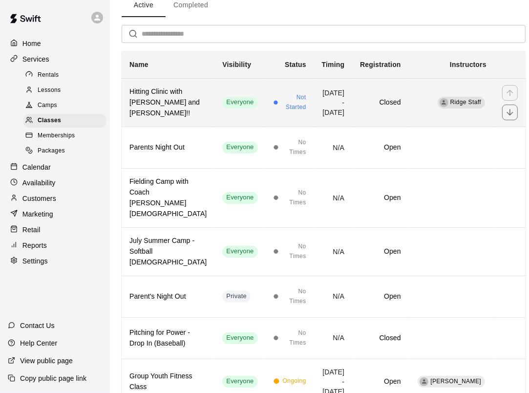
click at [173, 101] on h6 "Hitting Clinic with Ginny and Carly!!" at bounding box center [167, 102] width 77 height 32
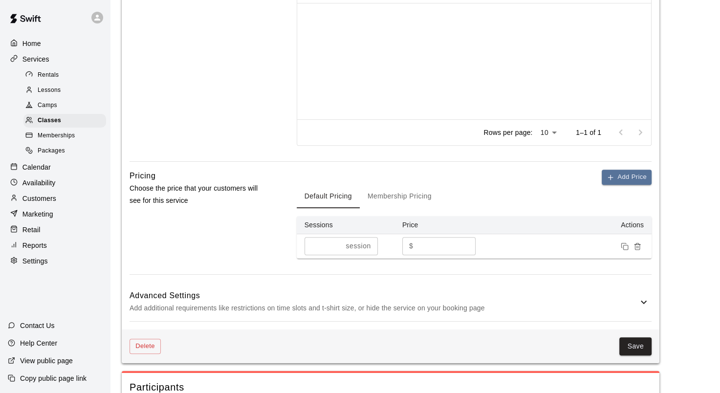
scroll to position [586, 0]
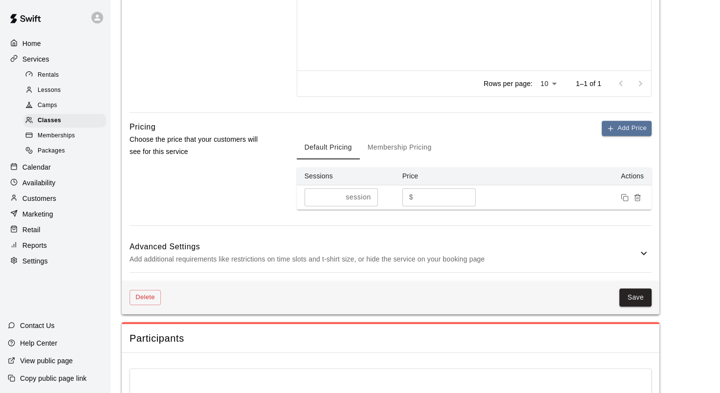
click at [392, 151] on button "Membership Pricing" at bounding box center [400, 147] width 80 height 23
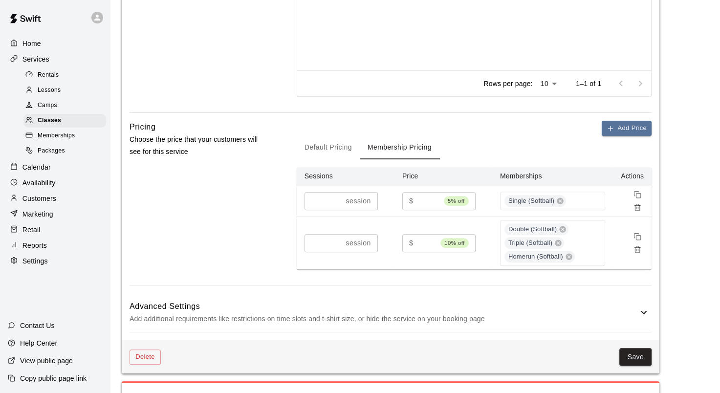
click at [330, 141] on button "Default Pricing" at bounding box center [328, 147] width 63 height 23
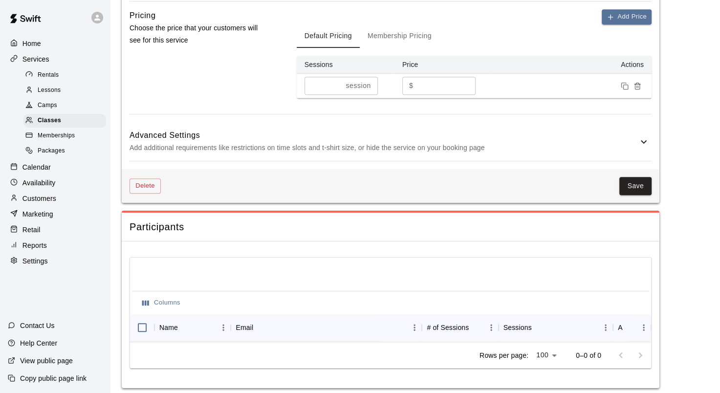
scroll to position [710, 0]
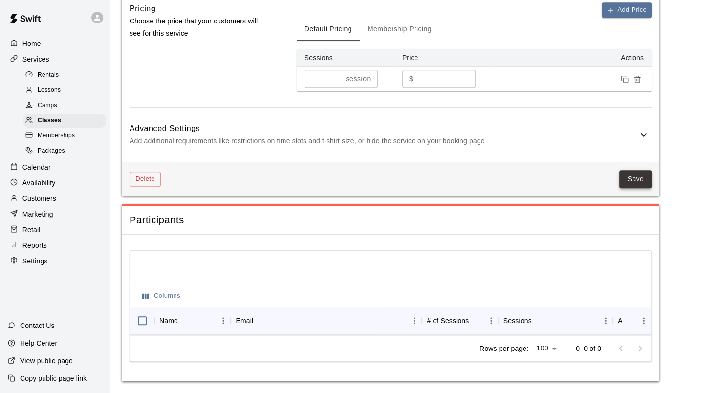
click at [633, 172] on button "Save" at bounding box center [635, 179] width 32 height 18
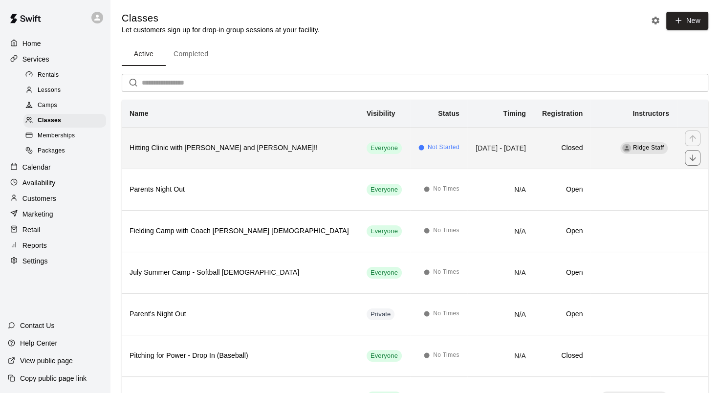
click at [262, 148] on h6 "Hitting Clinic with Ginny and Carly!!" at bounding box center [239, 148] width 221 height 11
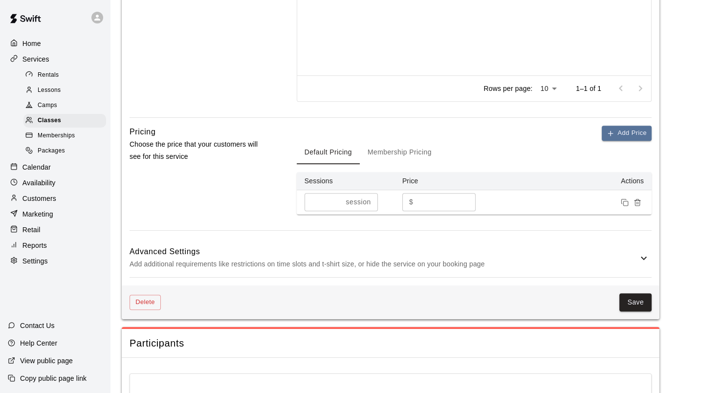
scroll to position [635, 0]
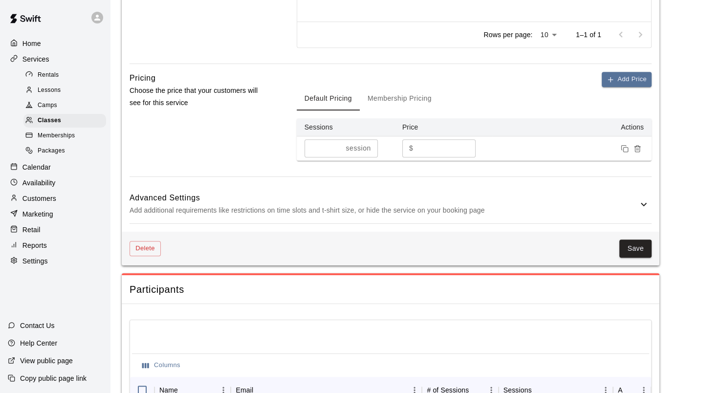
click at [310, 205] on p "Add additional requirements like restrictions on time slots and t-shirt size, o…" at bounding box center [383, 210] width 508 height 12
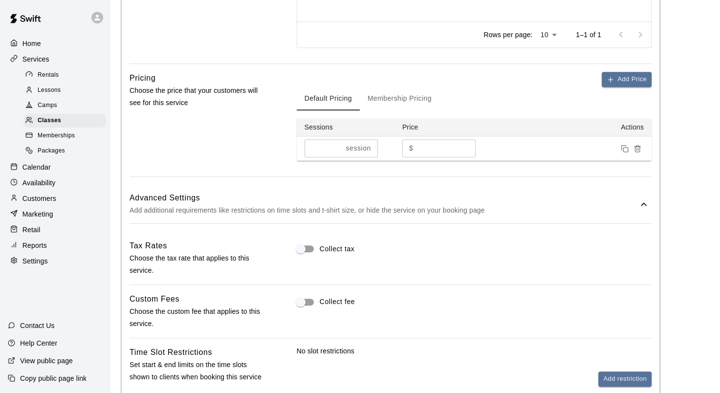
scroll to position [782, 0]
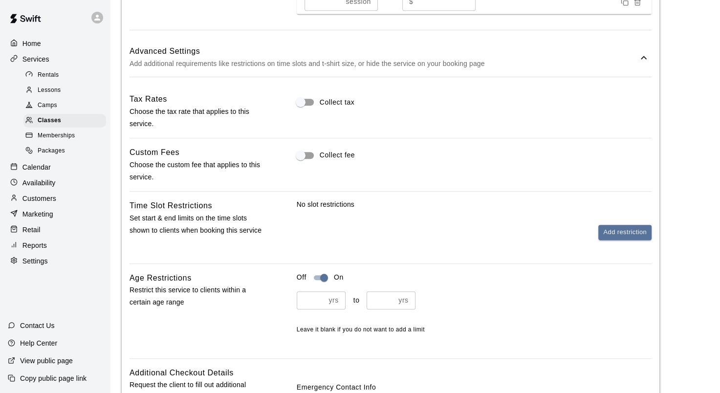
click at [313, 297] on input "number" at bounding box center [311, 300] width 28 height 18
type input "*"
click at [377, 298] on input "number" at bounding box center [380, 300] width 28 height 18
type input "**"
click at [500, 282] on div "Off On * yrs ​ to ** yrs ​ Leave it blank if you do not want to add a limit" at bounding box center [474, 303] width 355 height 63
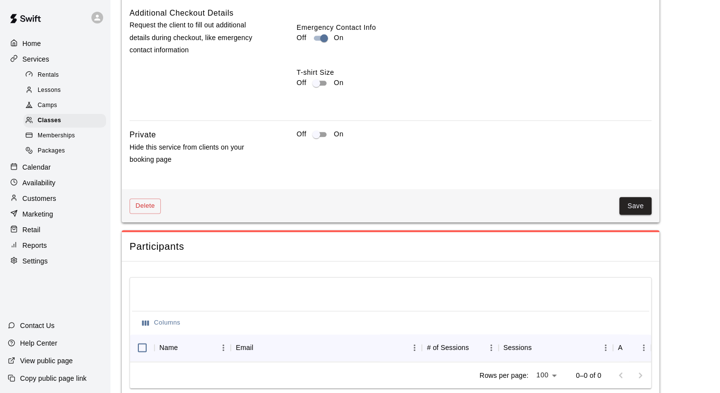
scroll to position [1124, 0]
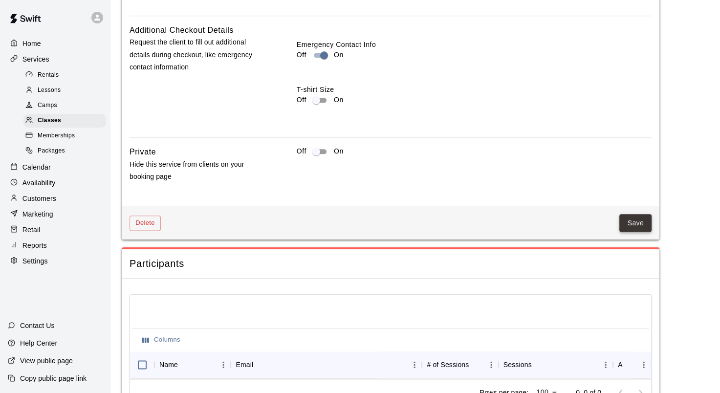
click at [636, 223] on button "Save" at bounding box center [635, 223] width 32 height 18
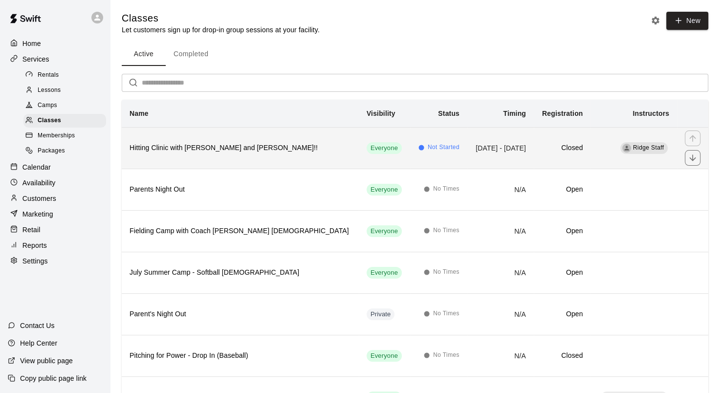
click at [277, 143] on h6 "Hitting Clinic with Ginny and Carly!!" at bounding box center [239, 148] width 221 height 11
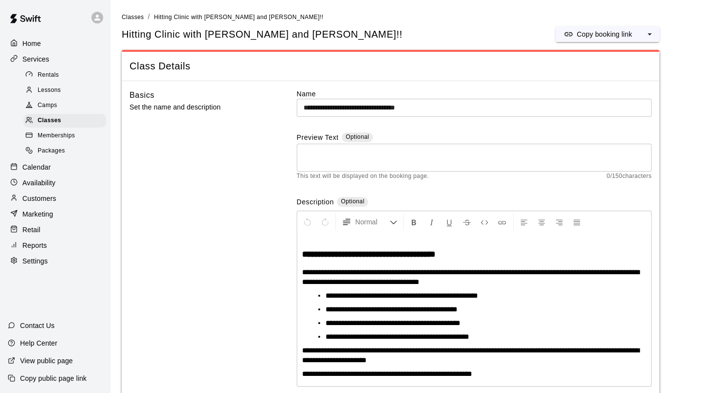
scroll to position [49, 0]
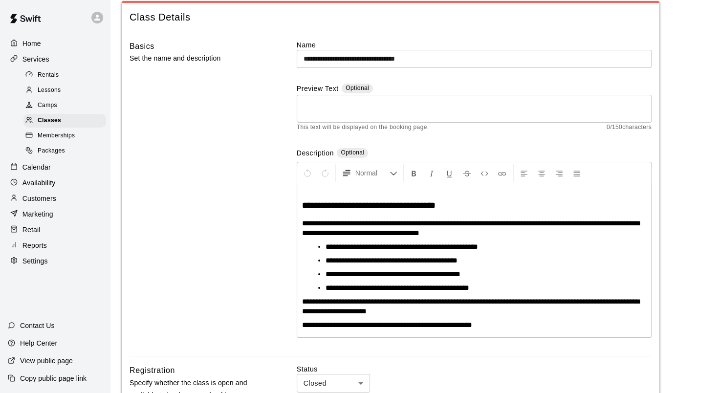
click at [439, 59] on input "**********" at bounding box center [474, 59] width 355 height 18
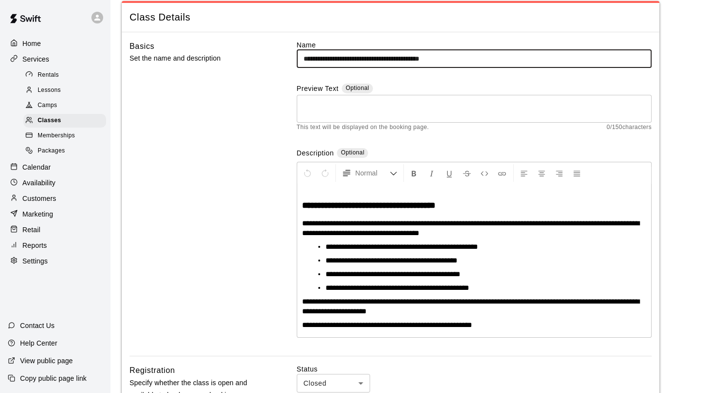
drag, startPoint x: 464, startPoint y: 58, endPoint x: 298, endPoint y: 55, distance: 166.6
click at [288, 55] on div "**********" at bounding box center [390, 198] width 522 height 316
type input "**********"
click at [320, 105] on textarea at bounding box center [473, 109] width 341 height 20
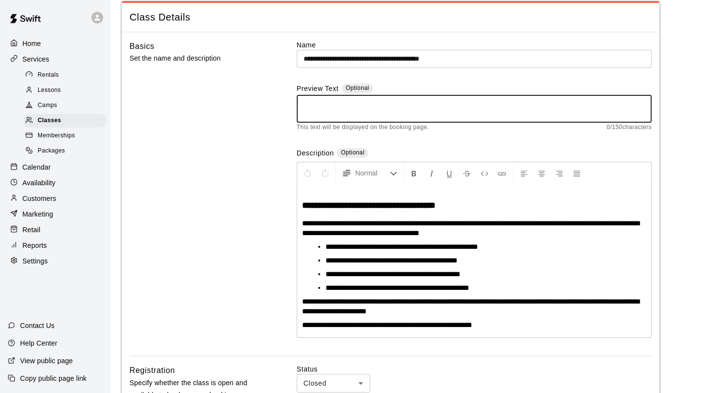
paste textarea "**********"
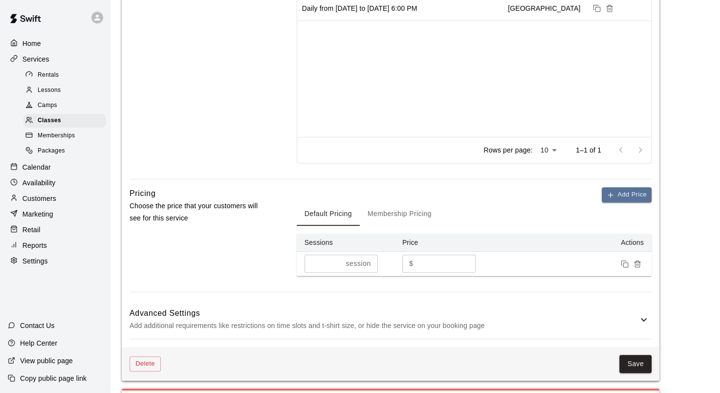
scroll to position [710, 0]
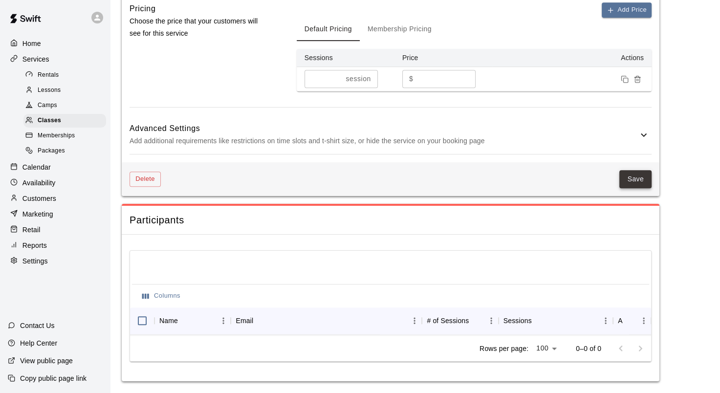
type textarea "**********"
click at [627, 171] on button "Save" at bounding box center [635, 179] width 32 height 18
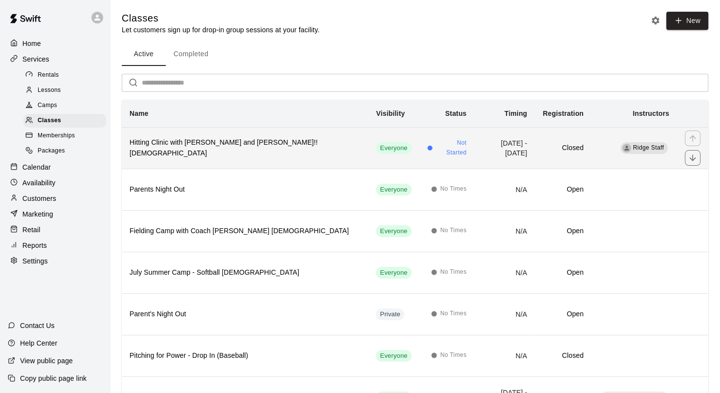
click at [291, 142] on th "Hitting Clinic with Ginny and Carly!! 6-12 y/o" at bounding box center [245, 148] width 246 height 42
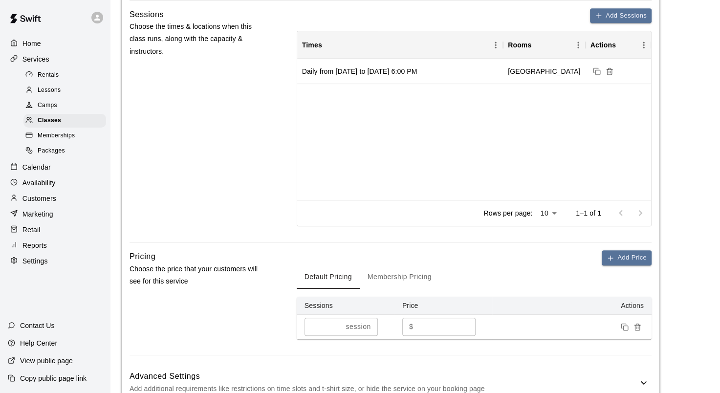
scroll to position [440, 0]
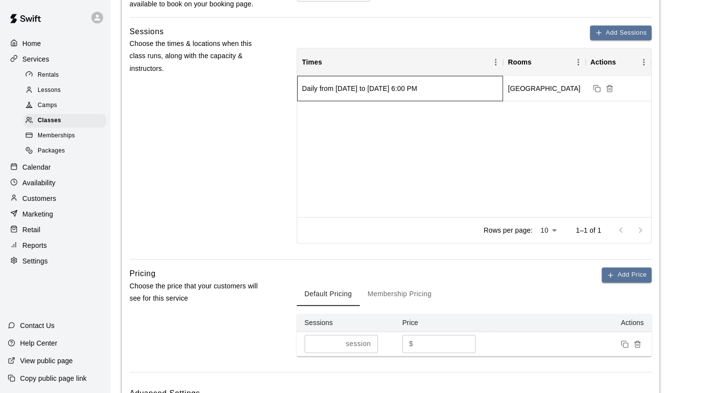
click at [485, 88] on div "Daily from 8/18/2025 to 12/29/2025 at 6:00 PM" at bounding box center [400, 88] width 206 height 25
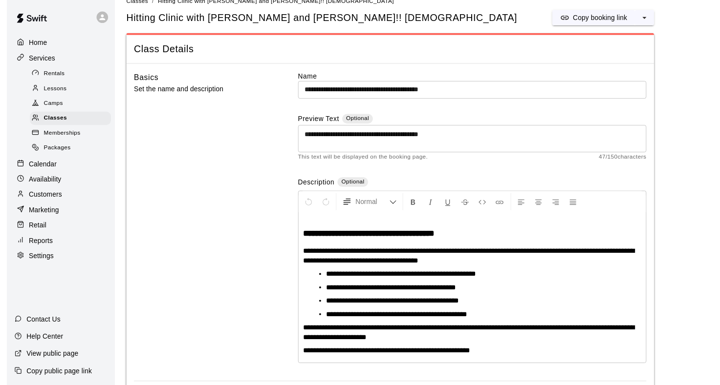
scroll to position [0, 0]
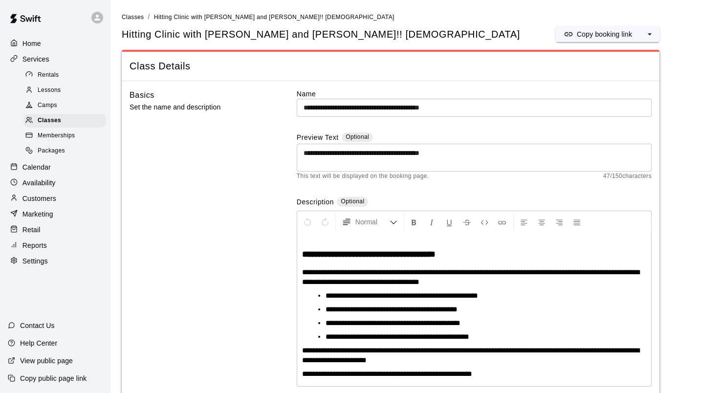
drag, startPoint x: 39, startPoint y: 177, endPoint x: 54, endPoint y: 173, distance: 15.6
click at [39, 172] on p "Calendar" at bounding box center [36, 167] width 28 height 10
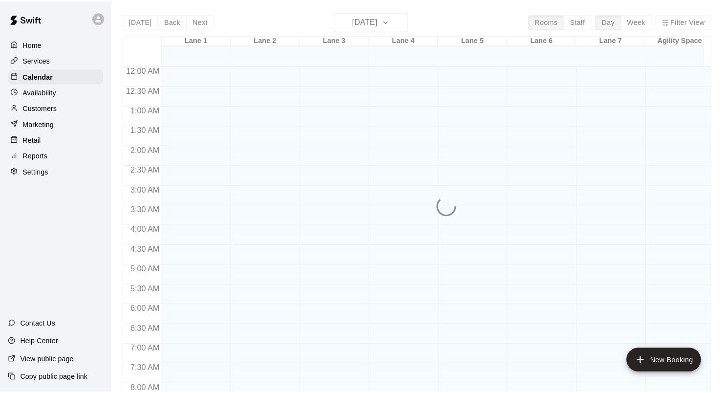
scroll to position [569, 0]
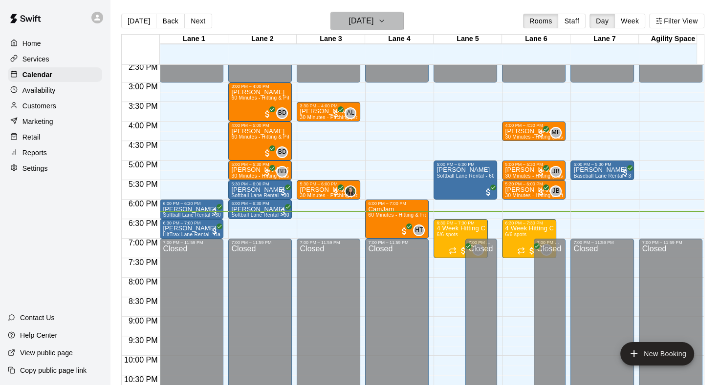
click at [385, 22] on icon "button" at bounding box center [382, 21] width 8 height 12
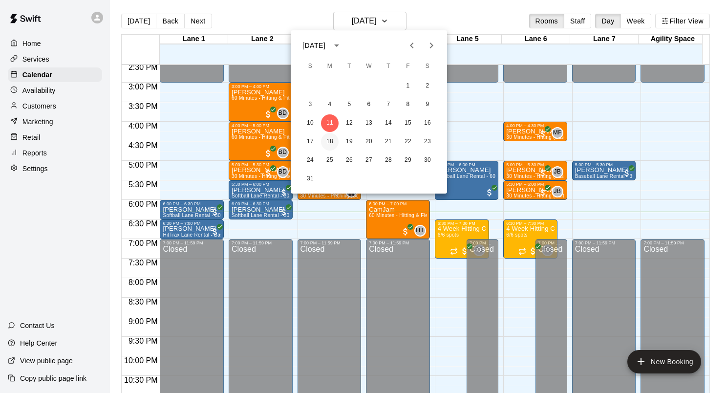
click at [330, 145] on button "18" at bounding box center [330, 142] width 18 height 18
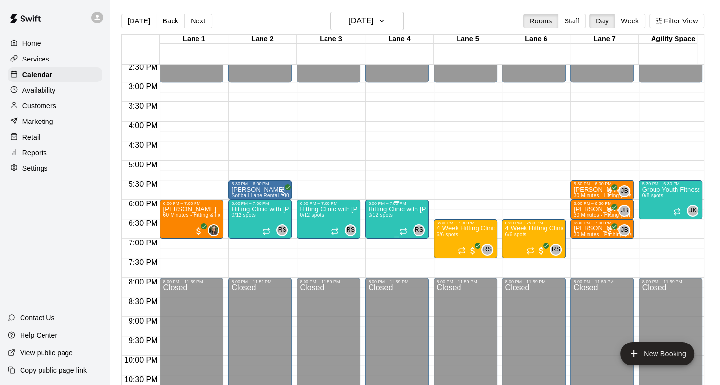
click at [388, 210] on p "Hitting Clinic with Ginny and Carly!!" at bounding box center [397, 210] width 58 height 0
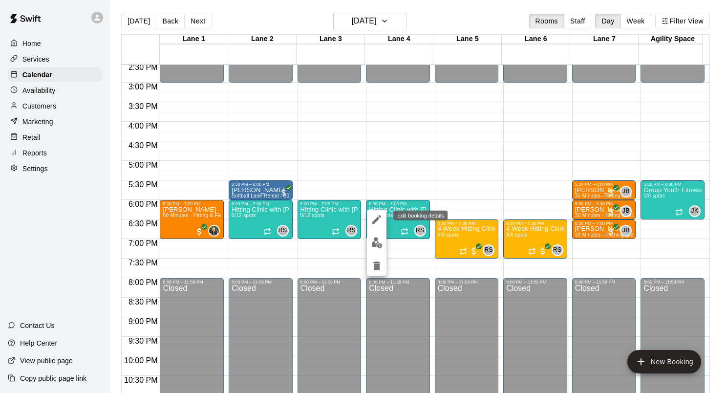
click at [377, 217] on icon "edit" at bounding box center [376, 219] width 9 height 9
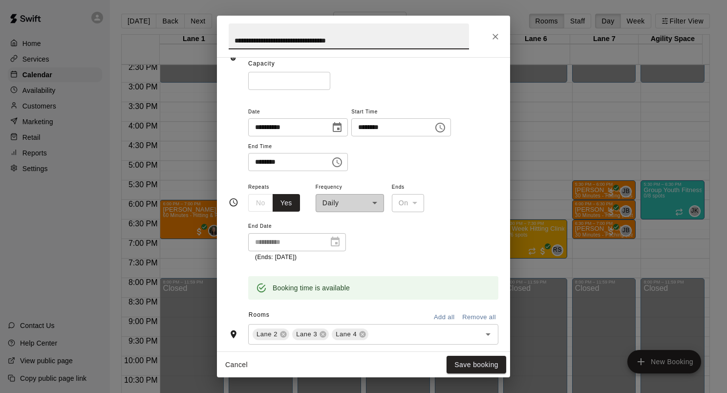
scroll to position [98, 0]
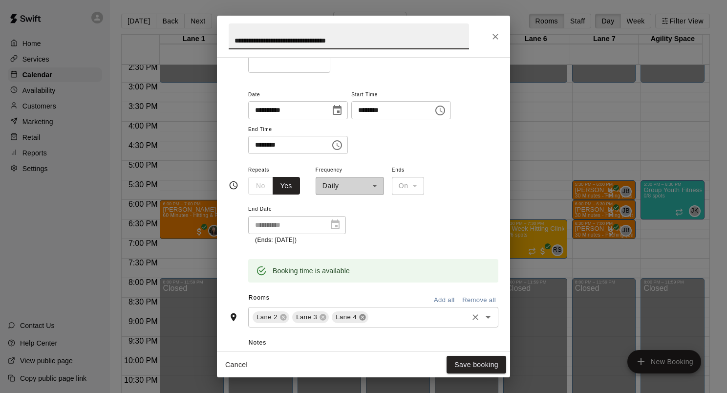
click at [363, 319] on icon at bounding box center [363, 317] width 6 height 6
click at [477, 362] on button "Save booking" at bounding box center [476, 365] width 60 height 18
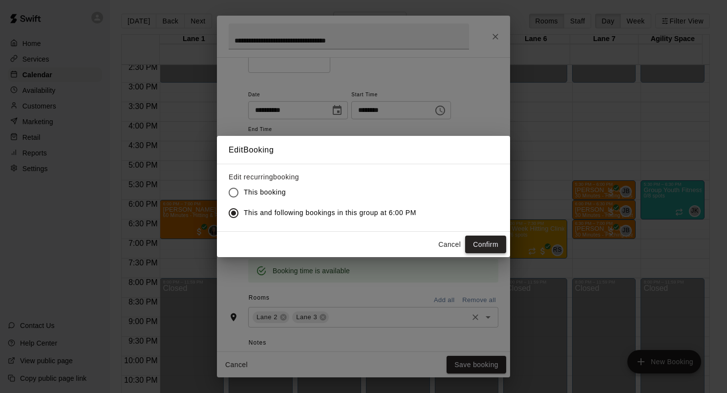
click at [485, 240] on button "Confirm" at bounding box center [485, 244] width 41 height 18
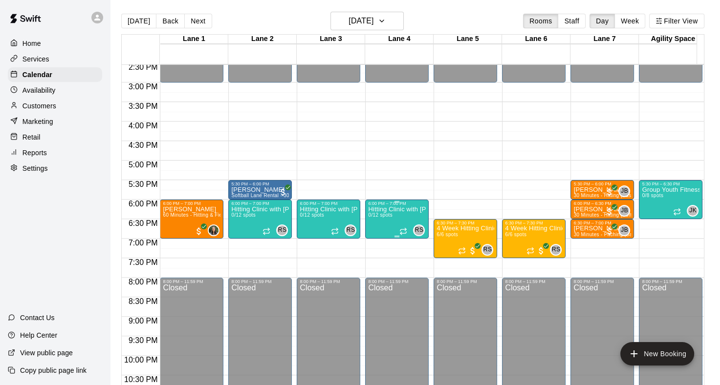
click at [396, 210] on p "Hitting Clinic with Ginny and Carly!!" at bounding box center [397, 210] width 58 height 0
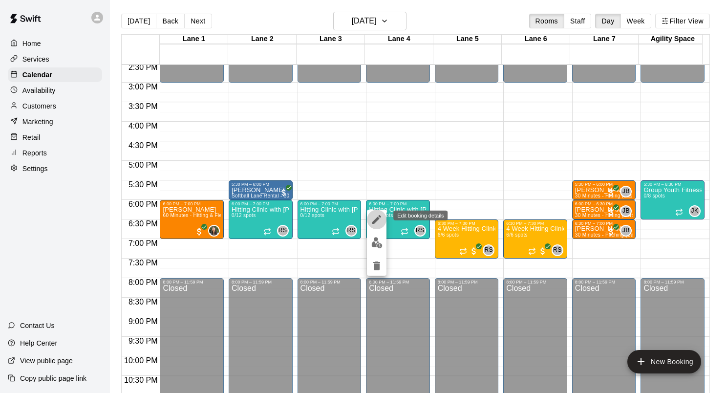
click at [371, 211] on button "edit" at bounding box center [377, 220] width 20 height 20
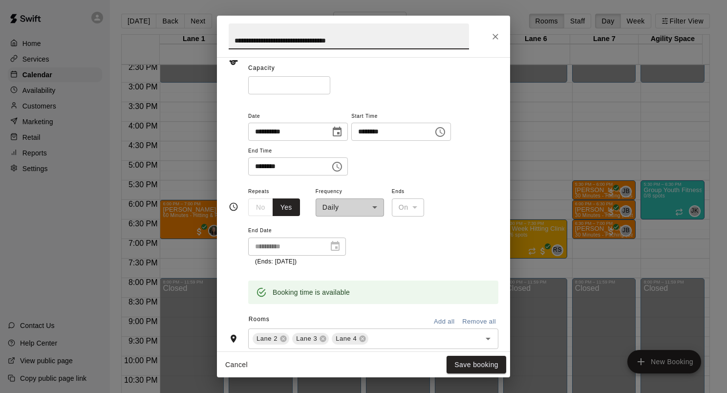
scroll to position [147, 0]
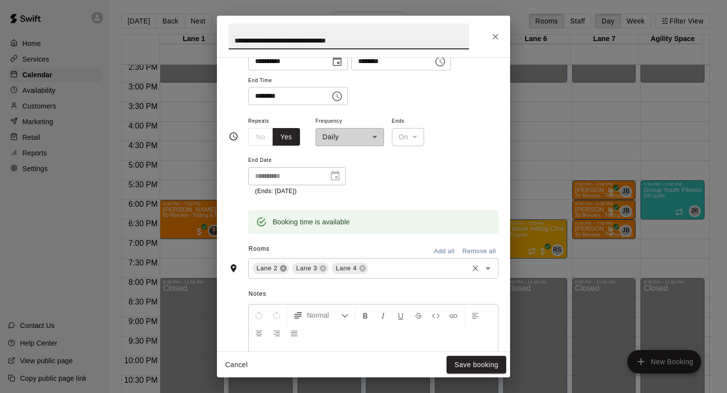
click at [284, 267] on icon at bounding box center [283, 268] width 6 height 6
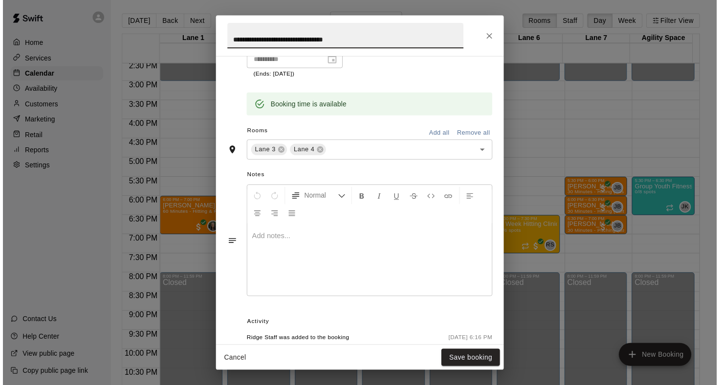
scroll to position [293, 0]
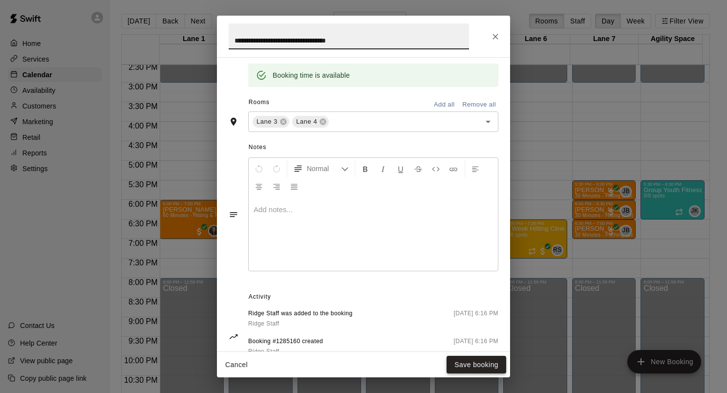
click at [469, 363] on button "Save booking" at bounding box center [476, 365] width 60 height 18
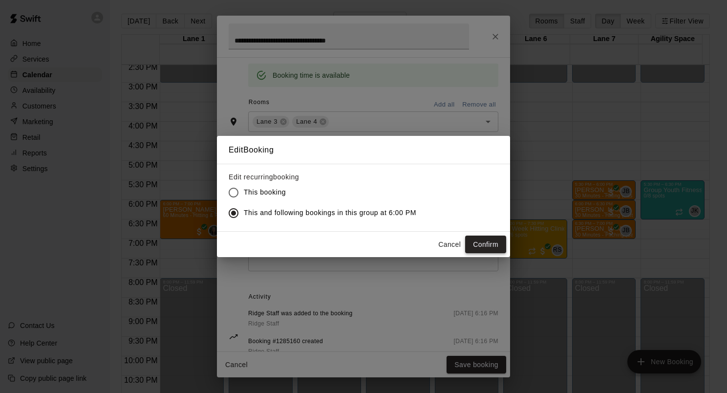
click at [471, 240] on button "Confirm" at bounding box center [485, 244] width 41 height 18
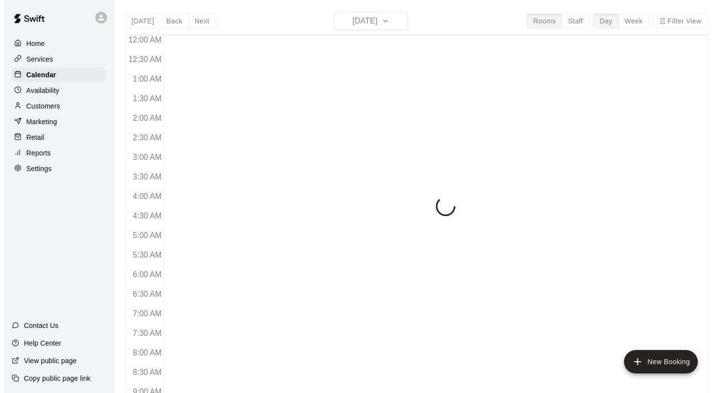
scroll to position [569, 0]
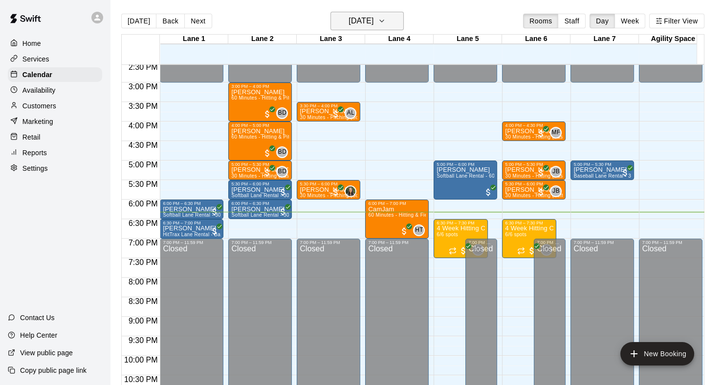
click at [393, 16] on button "[DATE]" at bounding box center [366, 21] width 73 height 19
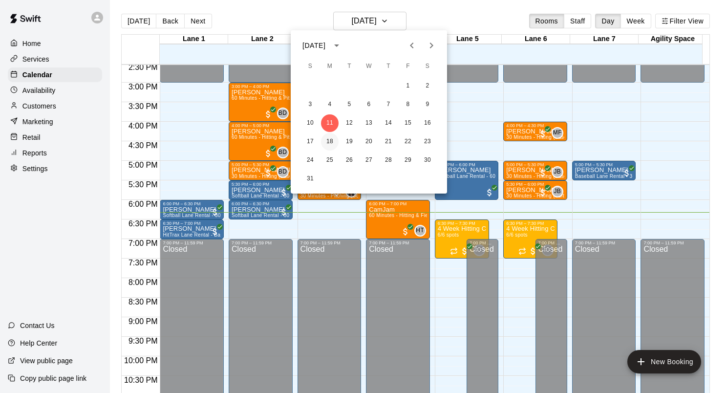
click at [330, 142] on button "18" at bounding box center [330, 142] width 18 height 18
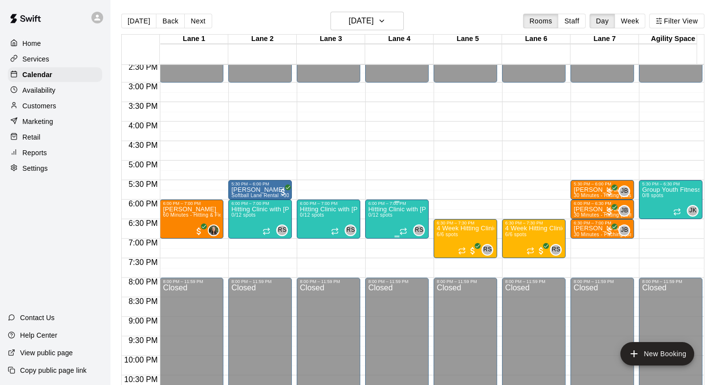
click at [387, 210] on p "Hitting Clinic with Ginny and Carly!!" at bounding box center [397, 210] width 58 height 0
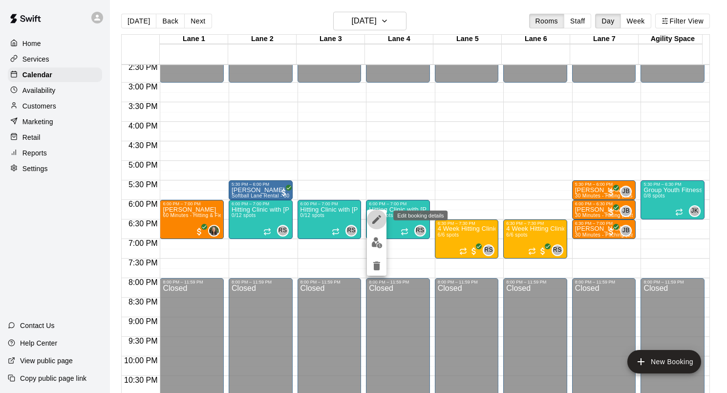
click at [377, 219] on icon "edit" at bounding box center [376, 219] width 9 height 9
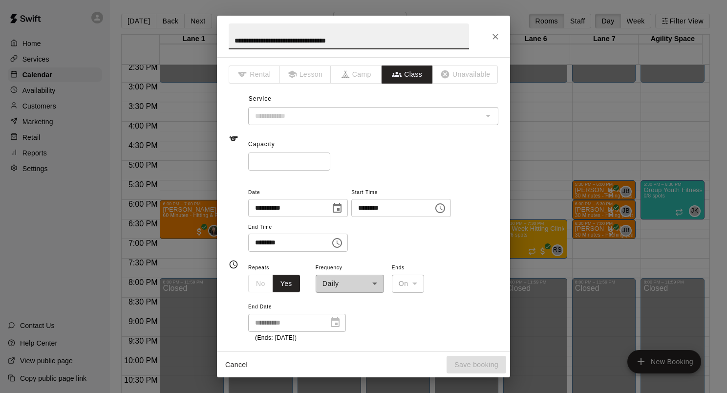
type input "**********"
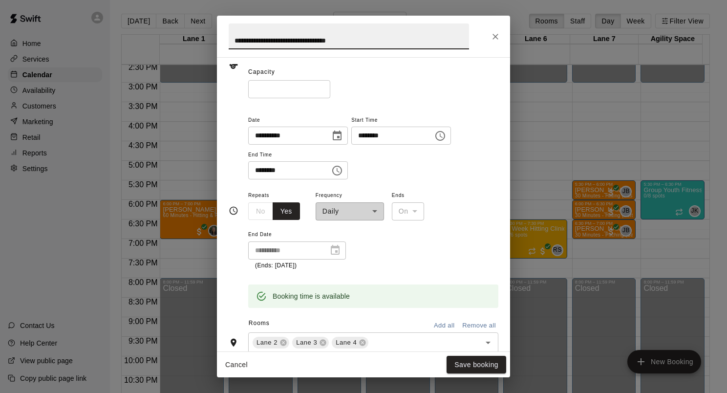
scroll to position [147, 0]
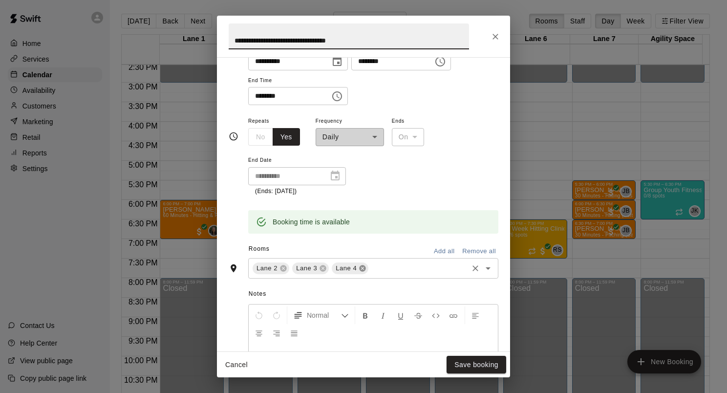
click at [361, 269] on icon at bounding box center [363, 268] width 6 height 6
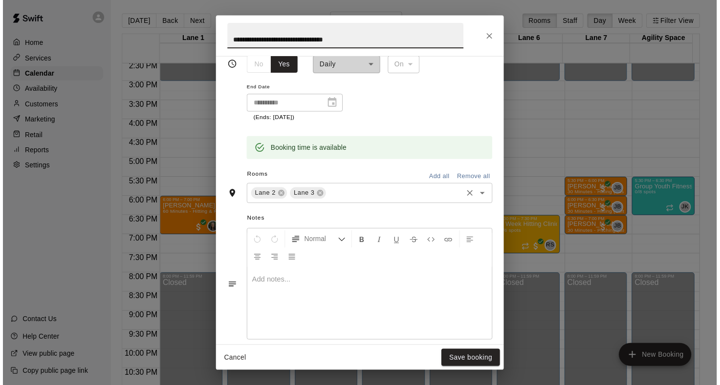
scroll to position [293, 0]
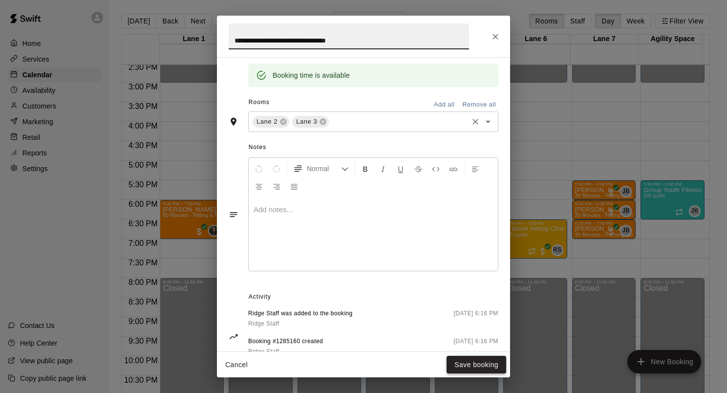
click at [479, 365] on button "Save booking" at bounding box center [476, 365] width 60 height 18
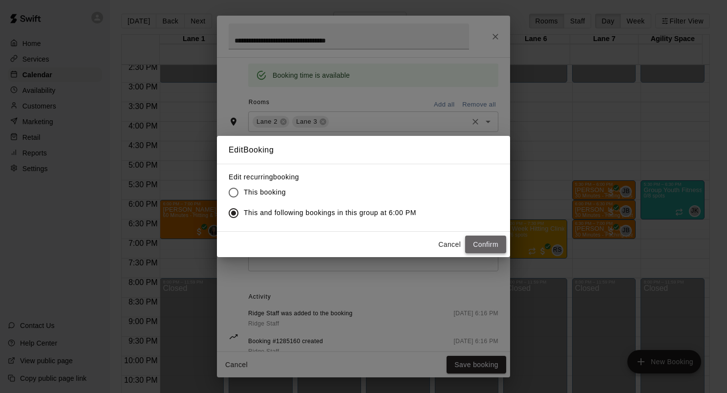
click at [484, 248] on button "Confirm" at bounding box center [485, 244] width 41 height 18
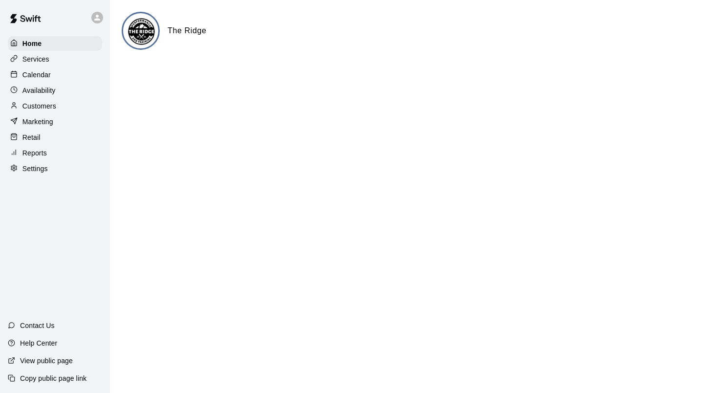
click at [36, 76] on p "Calendar" at bounding box center [36, 75] width 28 height 10
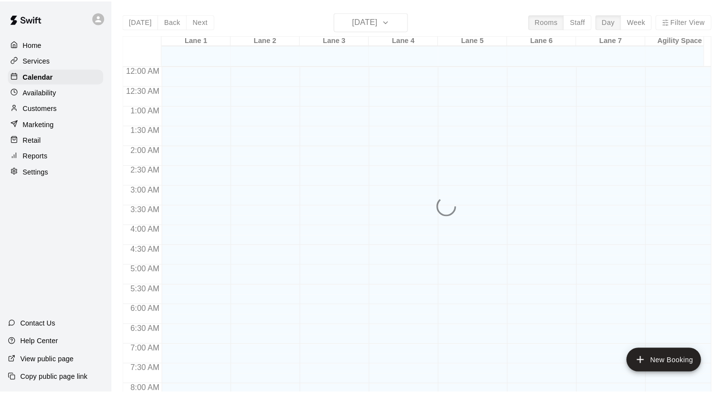
scroll to position [569, 0]
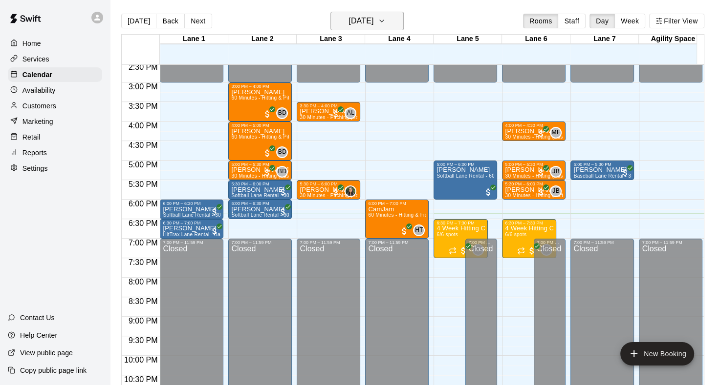
click at [385, 25] on icon "button" at bounding box center [382, 21] width 8 height 12
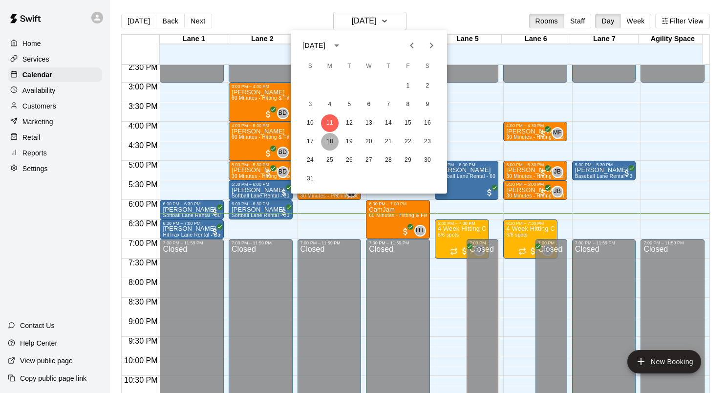
click at [325, 135] on button "18" at bounding box center [330, 142] width 18 height 18
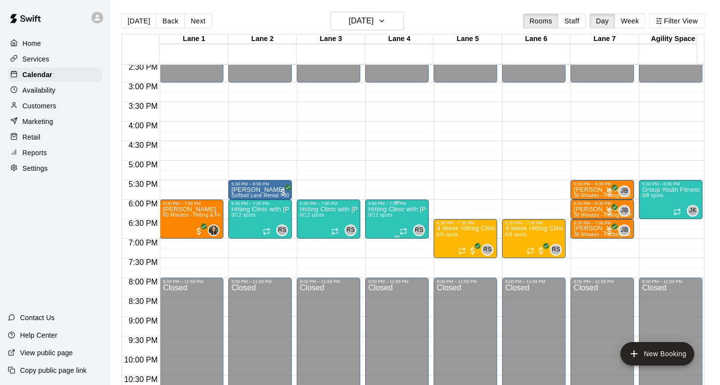
click at [393, 210] on p "Hitting Clinic with [PERSON_NAME] and [PERSON_NAME]!!" at bounding box center [397, 210] width 58 height 0
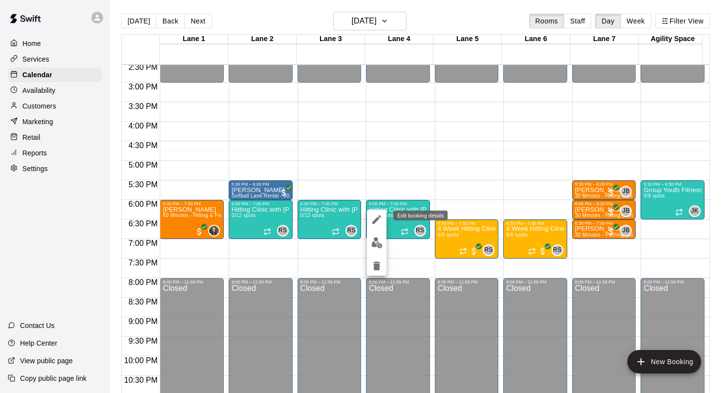
click at [375, 222] on icon "edit" at bounding box center [377, 219] width 12 height 12
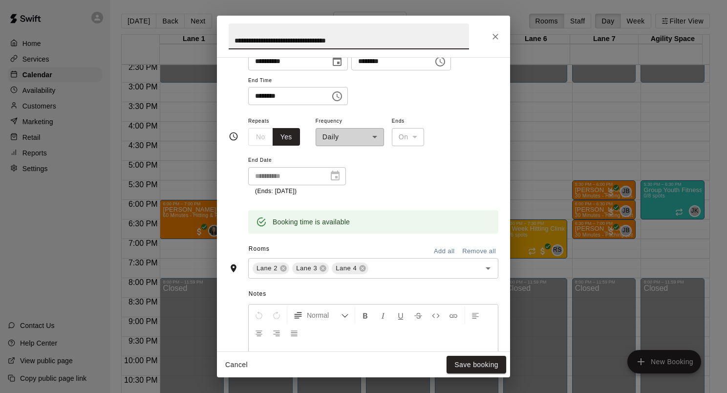
scroll to position [195, 0]
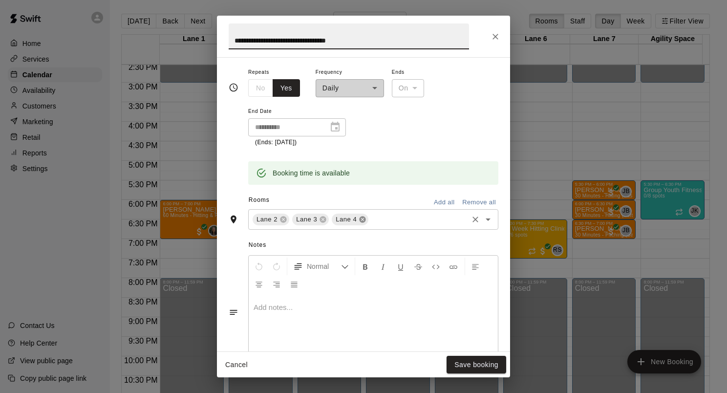
click at [360, 217] on icon at bounding box center [363, 219] width 6 height 6
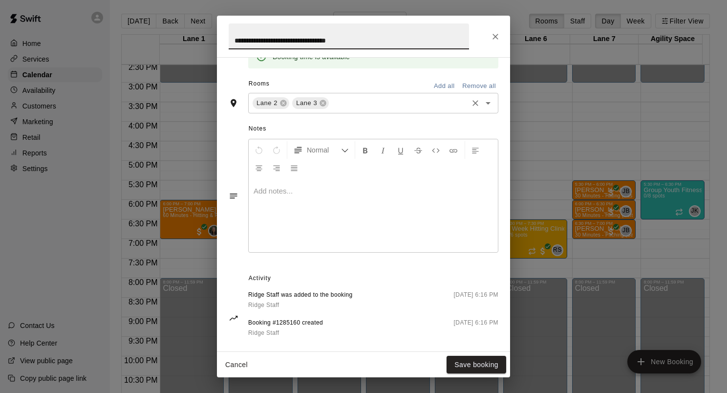
scroll to position [324, 0]
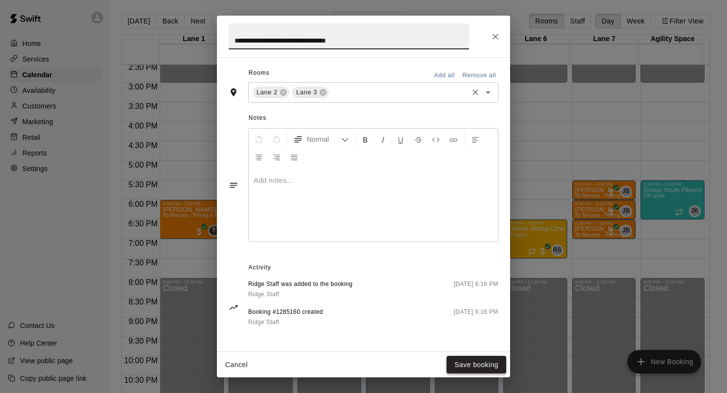
click at [483, 363] on button "Save booking" at bounding box center [476, 365] width 60 height 18
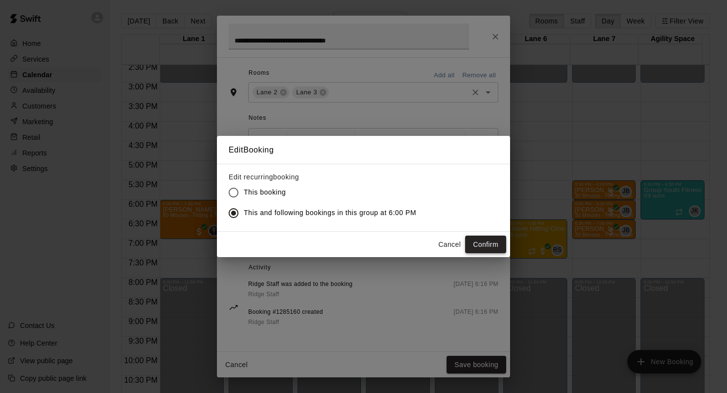
click at [477, 245] on button "Confirm" at bounding box center [485, 244] width 41 height 18
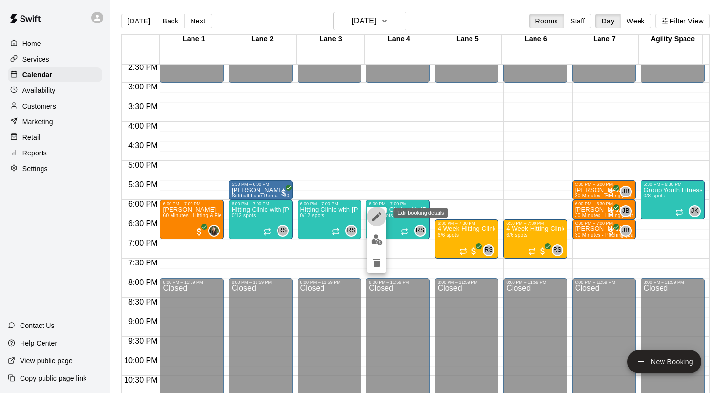
click at [376, 219] on icon "edit" at bounding box center [377, 217] width 12 height 12
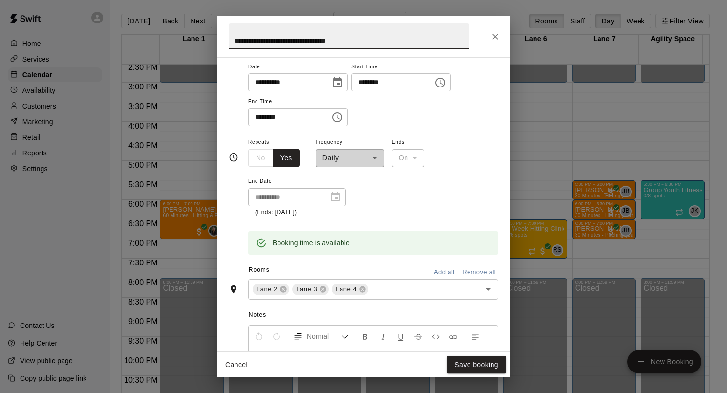
scroll to position [147, 0]
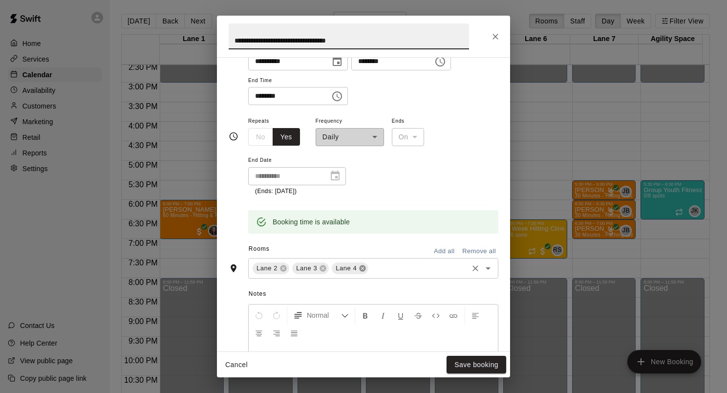
click at [361, 268] on icon at bounding box center [363, 268] width 8 height 8
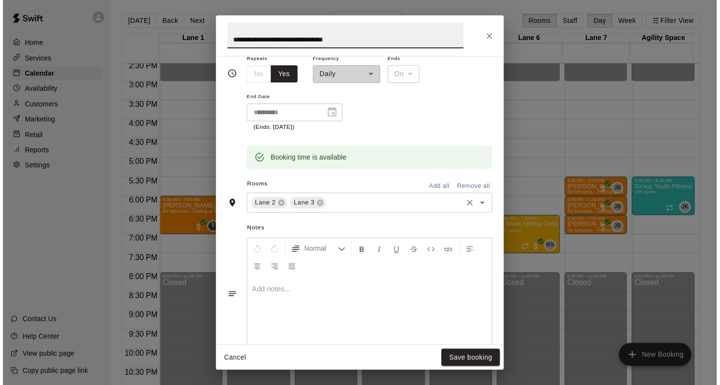
scroll to position [293, 0]
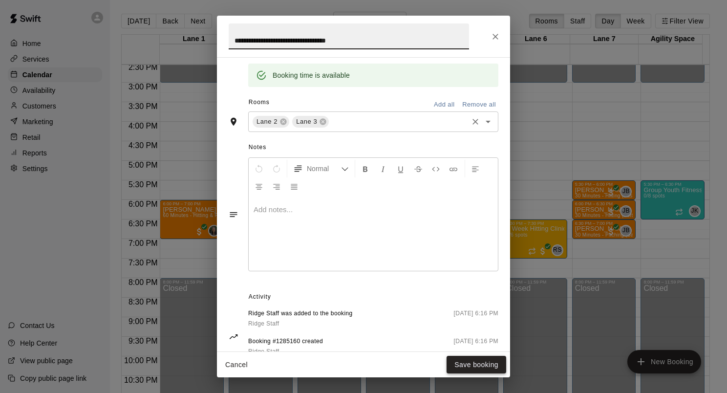
click at [479, 369] on button "Save booking" at bounding box center [476, 365] width 60 height 18
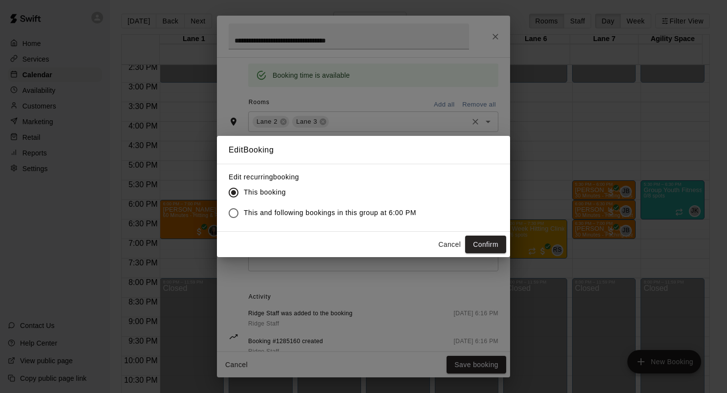
click at [477, 241] on button "Confirm" at bounding box center [485, 244] width 41 height 18
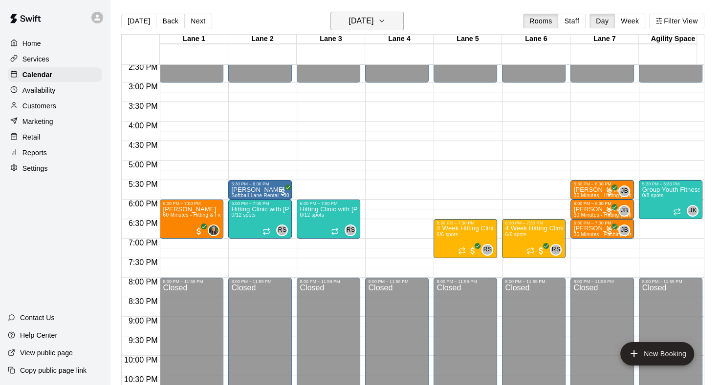
click at [403, 18] on button "Monday Aug 18" at bounding box center [366, 21] width 73 height 19
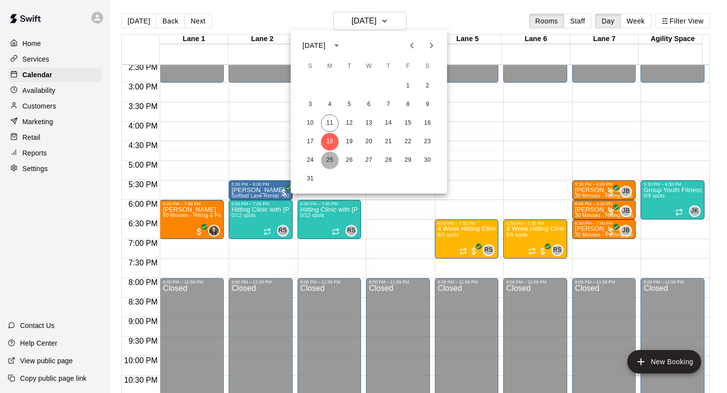
click at [332, 162] on button "25" at bounding box center [330, 160] width 18 height 18
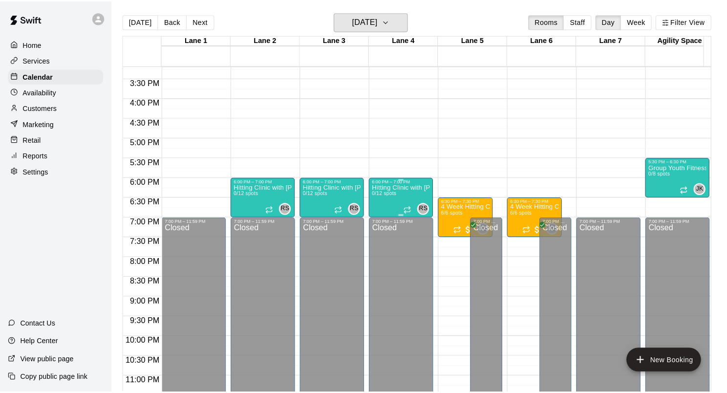
scroll to position [606, 0]
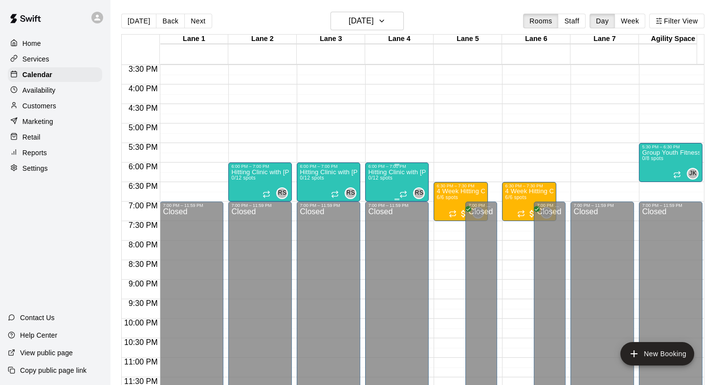
click at [390, 175] on span "0/12 spots" at bounding box center [380, 177] width 24 height 5
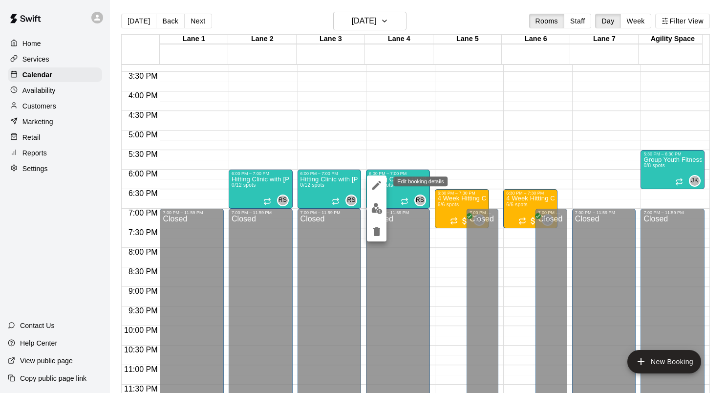
click at [373, 184] on icon "edit" at bounding box center [377, 185] width 12 height 12
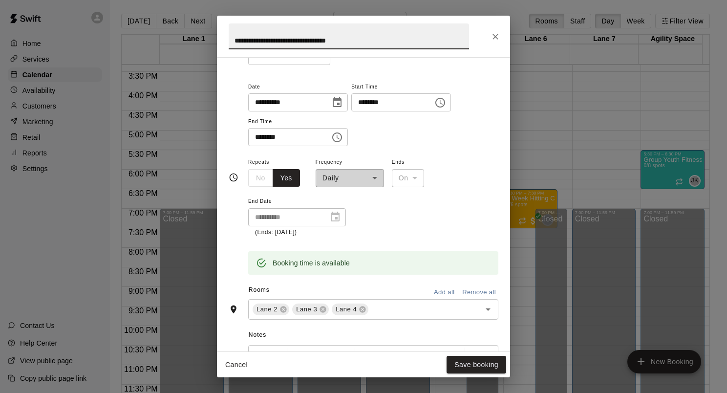
scroll to position [147, 0]
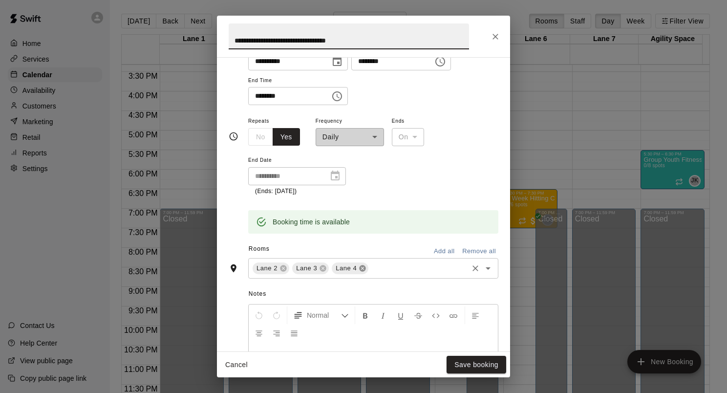
click at [361, 270] on icon at bounding box center [363, 268] width 6 height 6
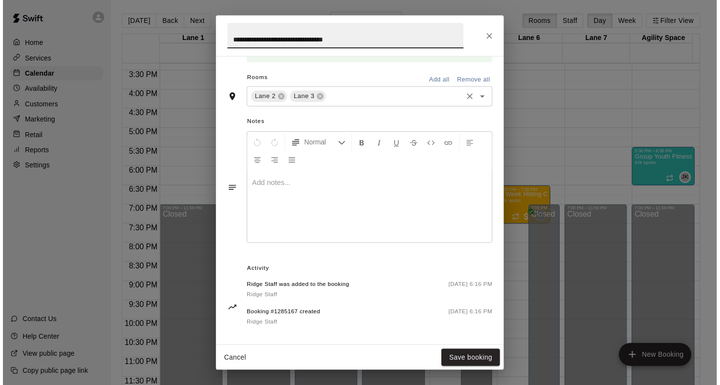
scroll to position [324, 0]
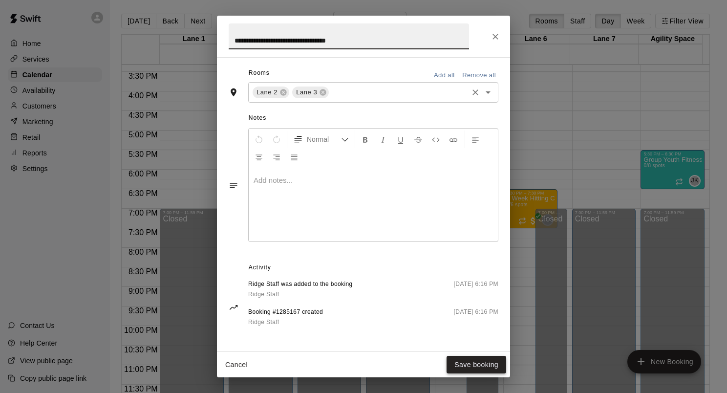
click at [474, 365] on button "Save booking" at bounding box center [476, 365] width 60 height 18
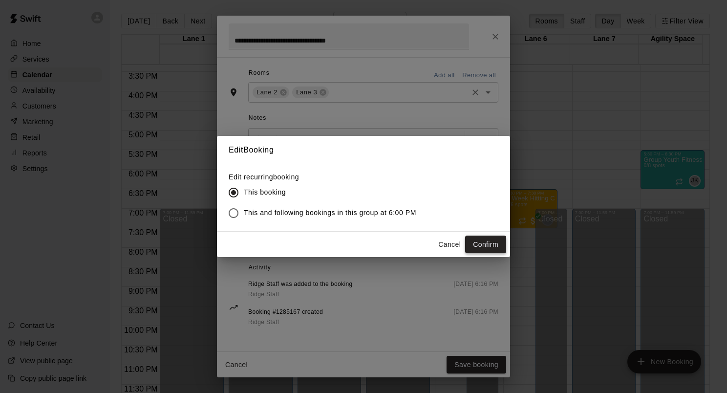
click at [490, 251] on button "Confirm" at bounding box center [485, 244] width 41 height 18
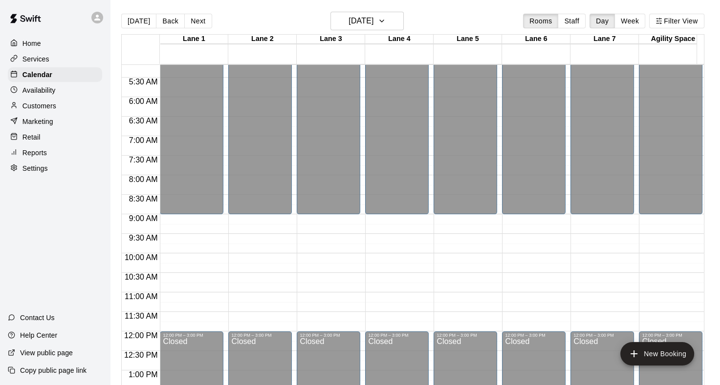
scroll to position [68, 0]
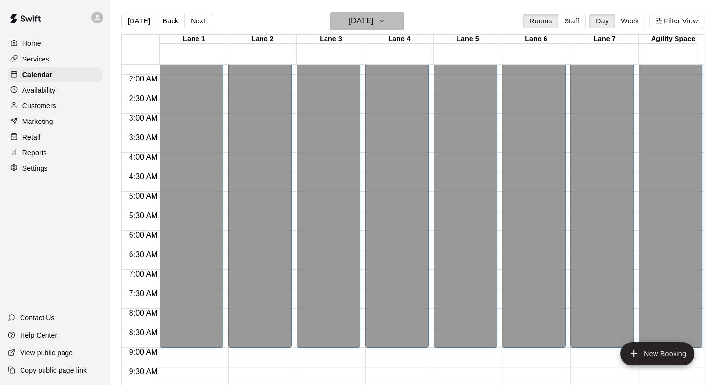
click at [385, 21] on icon "button" at bounding box center [382, 21] width 8 height 12
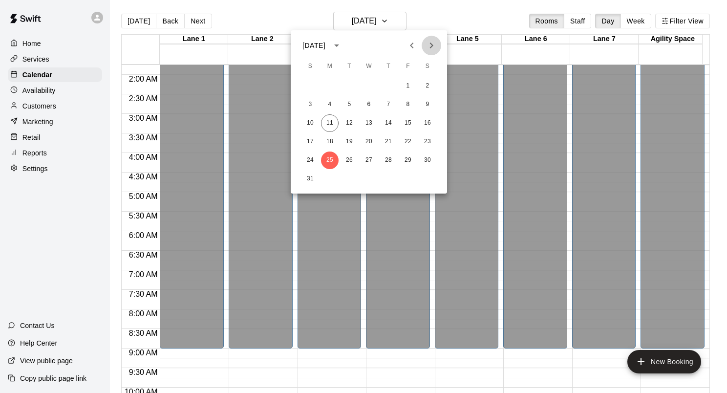
click at [434, 46] on icon "Next month" at bounding box center [431, 46] width 12 height 12
click at [330, 85] on button "1" at bounding box center [330, 86] width 18 height 18
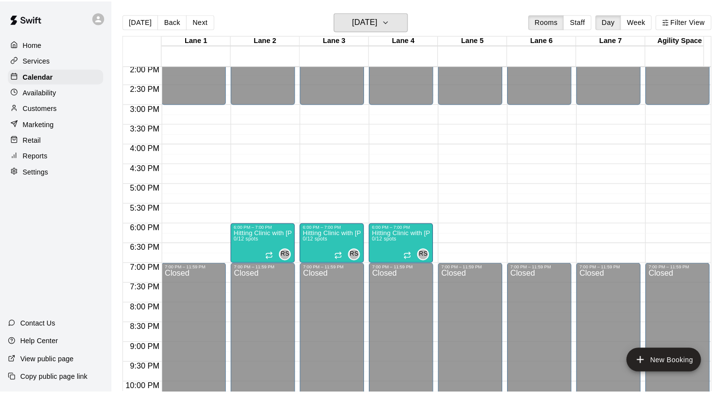
scroll to position [606, 0]
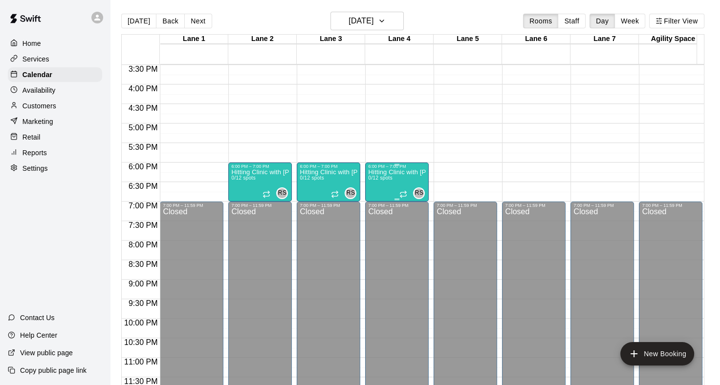
click at [387, 172] on p "Hitting Clinic with Ginny and Carly!!" at bounding box center [397, 172] width 58 height 0
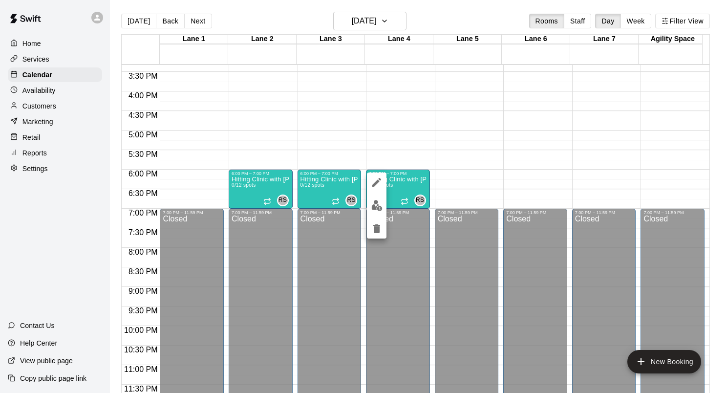
click at [375, 184] on icon "edit" at bounding box center [376, 182] width 9 height 9
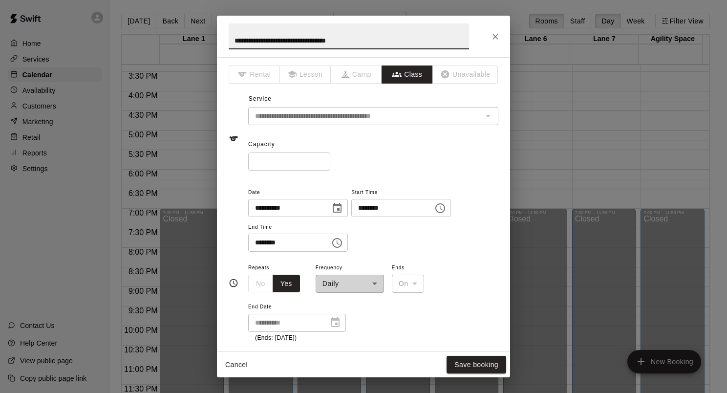
scroll to position [147, 0]
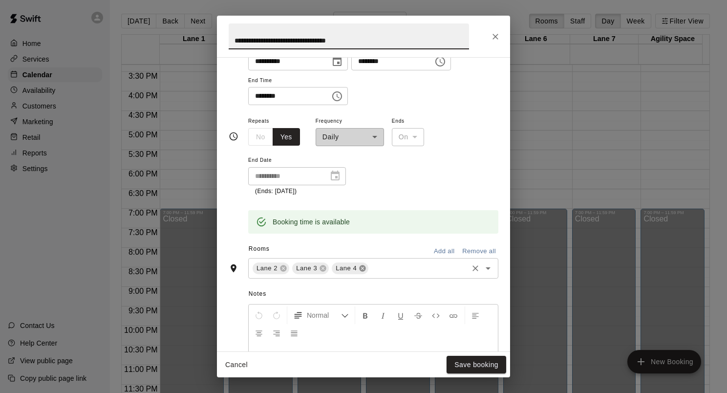
click at [362, 267] on icon at bounding box center [363, 268] width 6 height 6
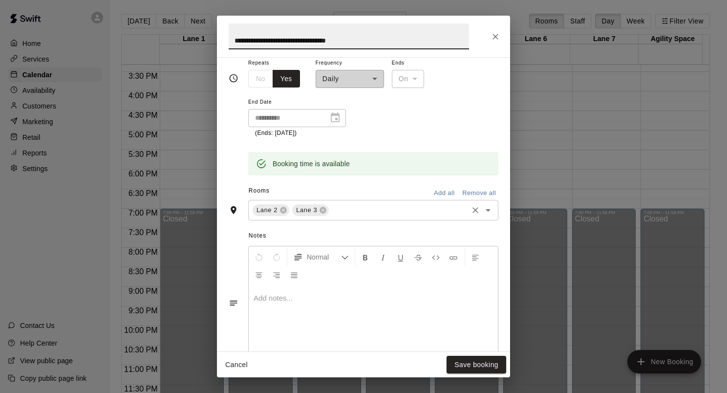
scroll to position [293, 0]
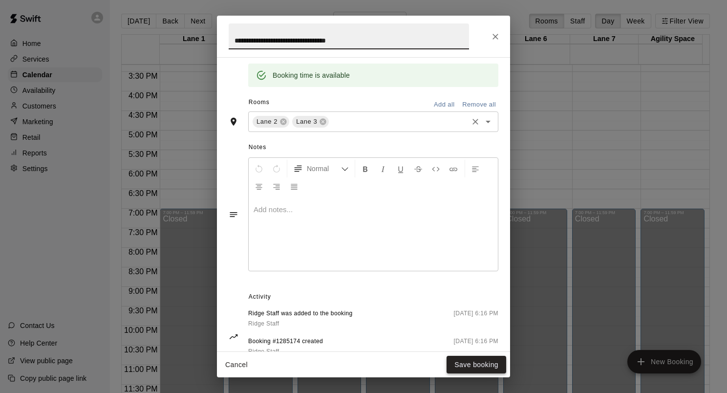
click at [468, 365] on button "Save booking" at bounding box center [476, 365] width 60 height 18
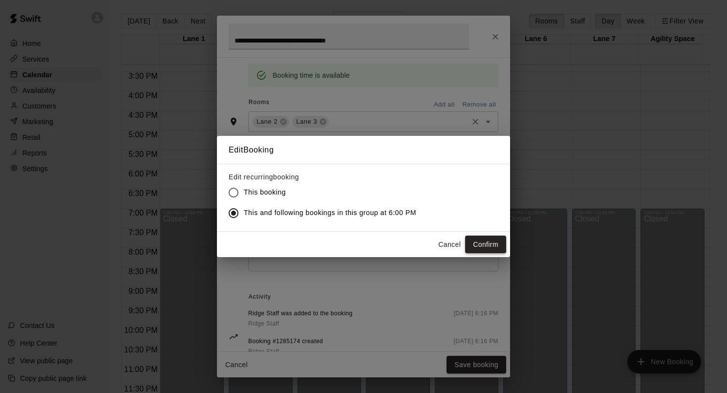
click at [481, 246] on button "Confirm" at bounding box center [485, 244] width 41 height 18
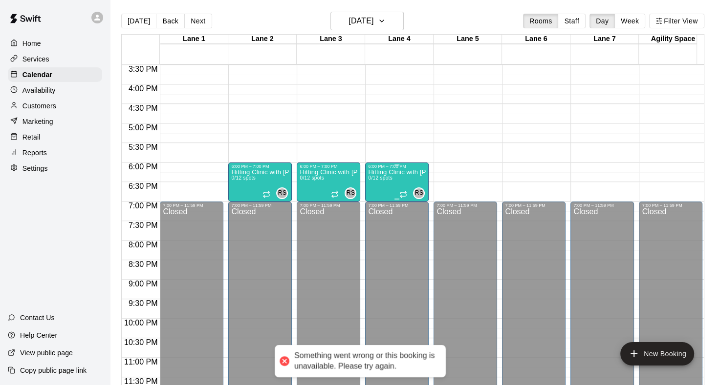
click at [400, 180] on div "Hitting Clinic with Ginny and Carly!! 0/12 spots" at bounding box center [397, 361] width 58 height 385
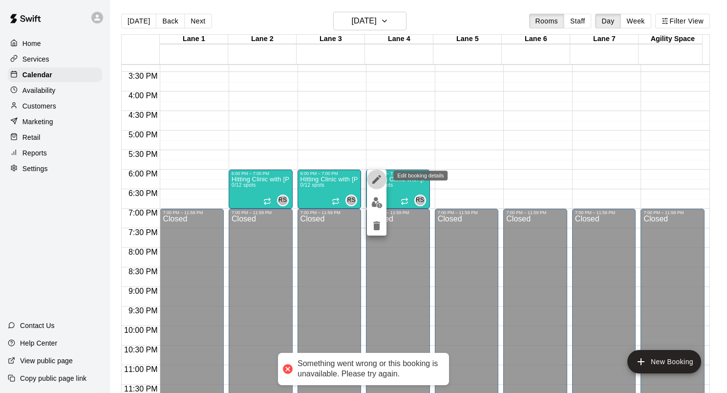
click at [383, 180] on button "edit" at bounding box center [377, 180] width 20 height 20
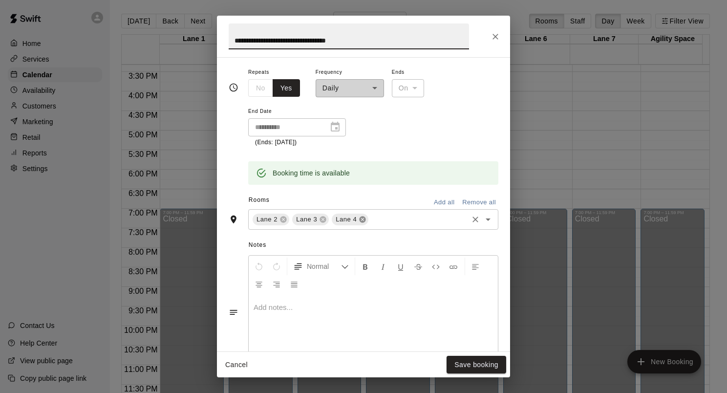
click at [362, 221] on icon at bounding box center [363, 219] width 6 height 6
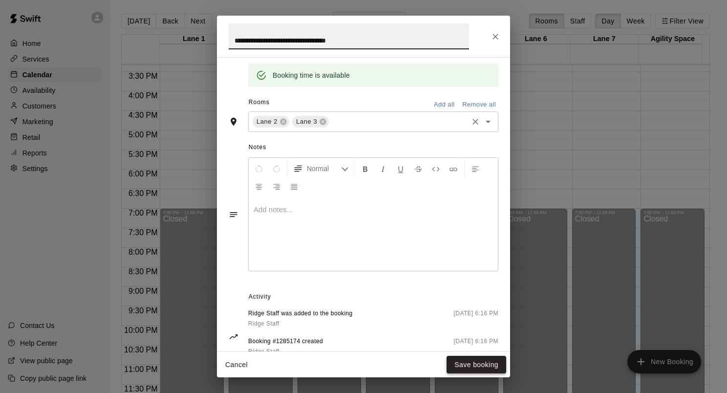
click at [482, 366] on button "Save booking" at bounding box center [476, 365] width 60 height 18
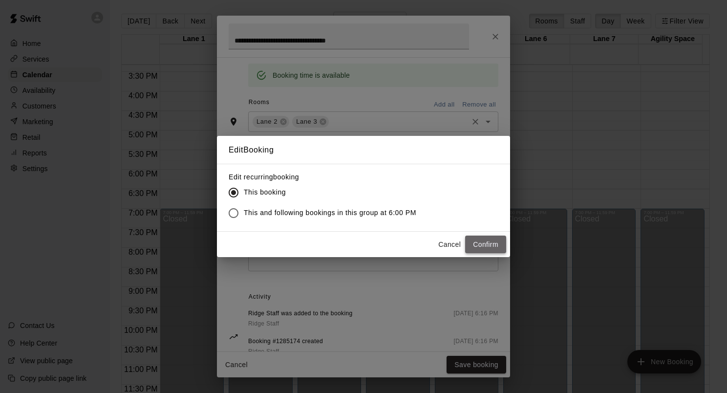
click at [485, 244] on button "Confirm" at bounding box center [485, 244] width 41 height 18
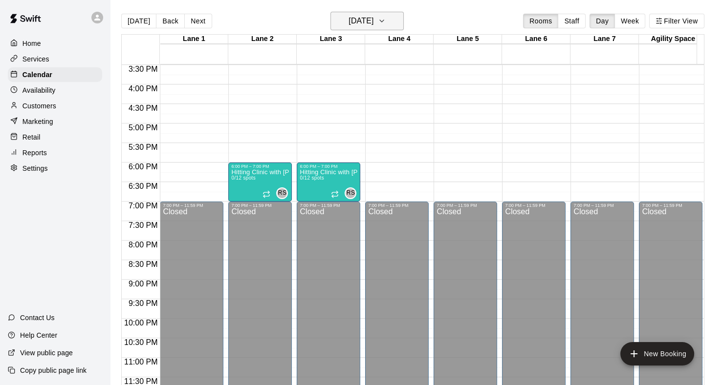
click at [383, 21] on icon "button" at bounding box center [382, 21] width 4 height 2
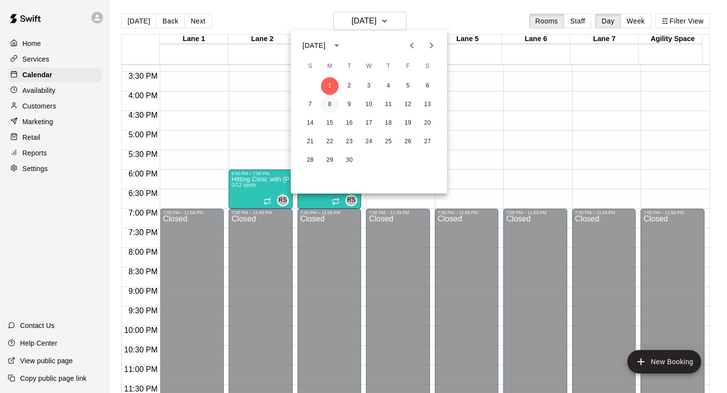
click at [327, 104] on button "8" at bounding box center [330, 105] width 18 height 18
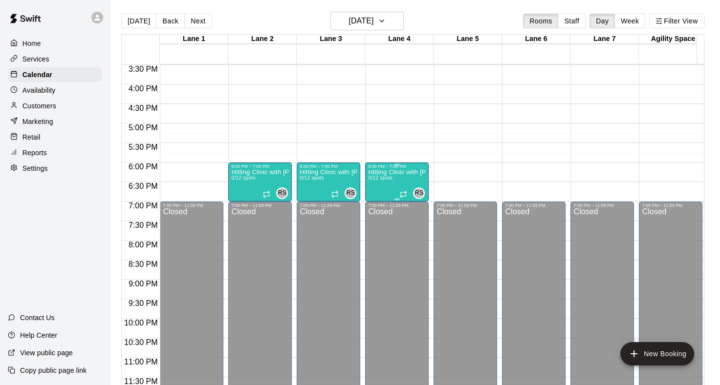
click at [401, 172] on p "Hitting Clinic with Ginny and Carly!!" at bounding box center [397, 172] width 58 height 0
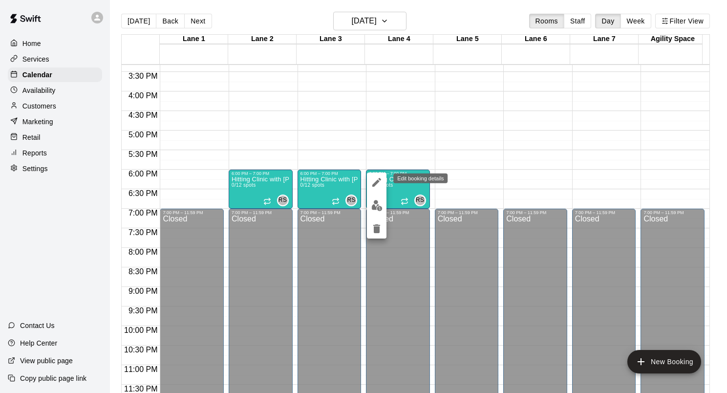
click at [375, 183] on icon "edit" at bounding box center [376, 182] width 9 height 9
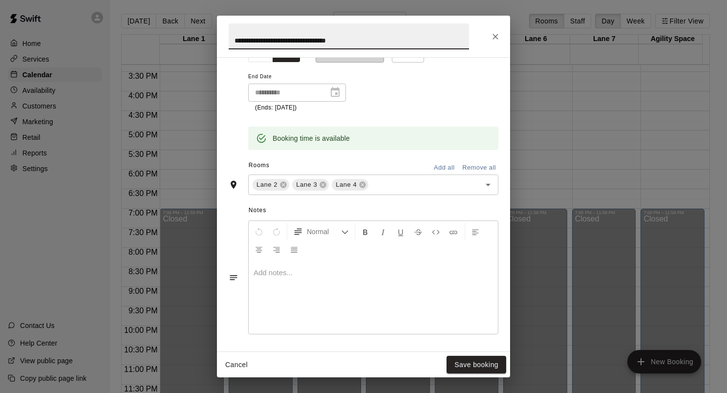
scroll to position [244, 0]
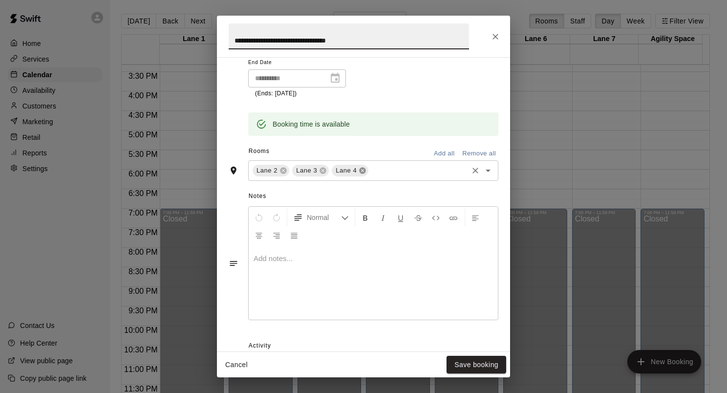
click at [360, 170] on icon at bounding box center [363, 170] width 6 height 6
click at [477, 365] on button "Save booking" at bounding box center [476, 365] width 60 height 18
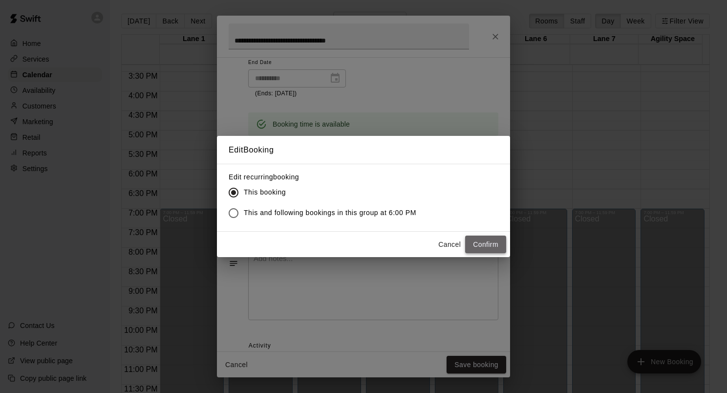
click at [479, 248] on button "Confirm" at bounding box center [485, 244] width 41 height 18
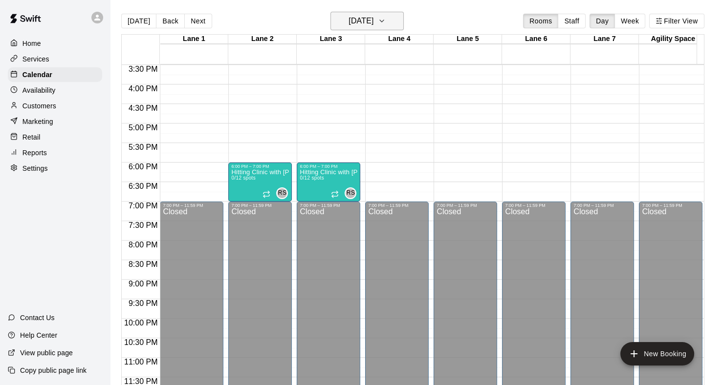
click at [385, 21] on icon "button" at bounding box center [382, 21] width 8 height 12
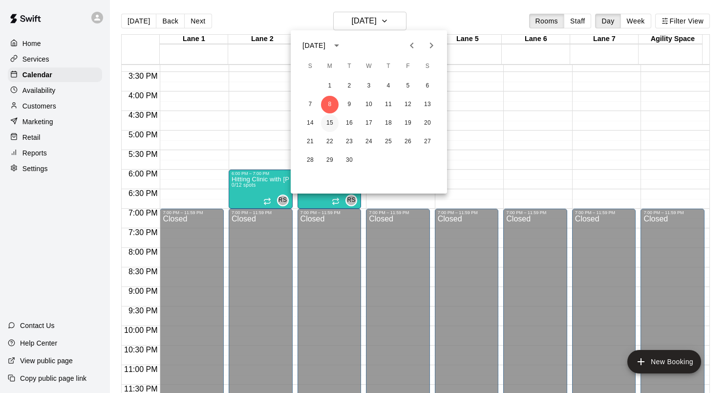
click at [329, 121] on button "15" at bounding box center [330, 123] width 18 height 18
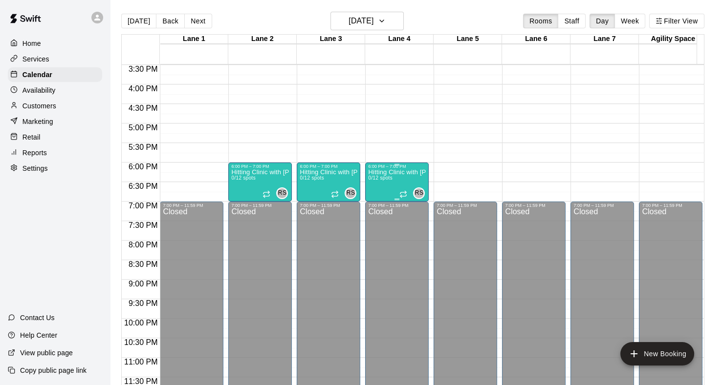
click at [390, 183] on div "Hitting Clinic with Ginny and Carly!! 0/12 spots" at bounding box center [397, 361] width 58 height 385
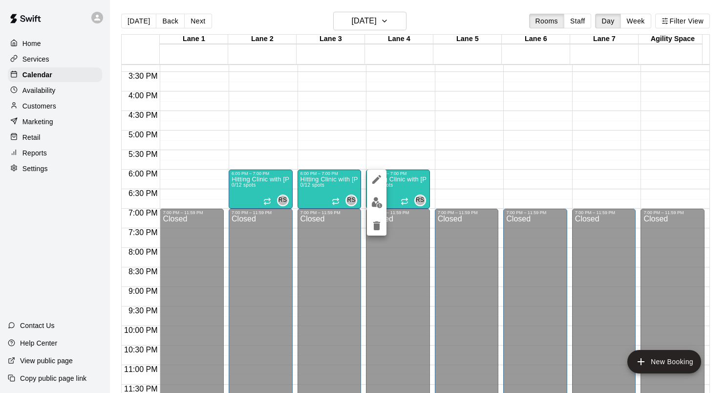
click at [374, 178] on icon "edit" at bounding box center [377, 179] width 12 height 12
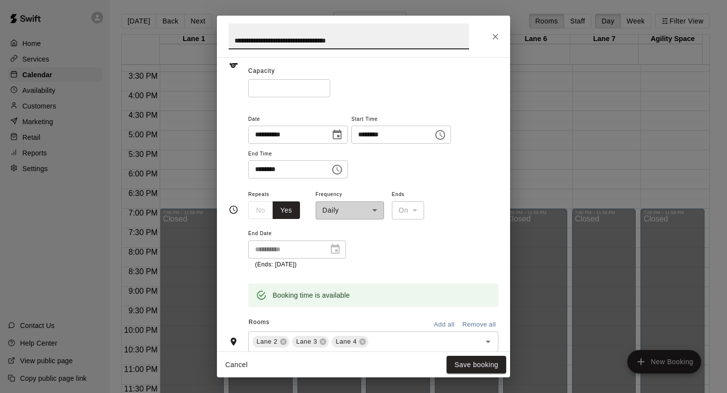
scroll to position [147, 0]
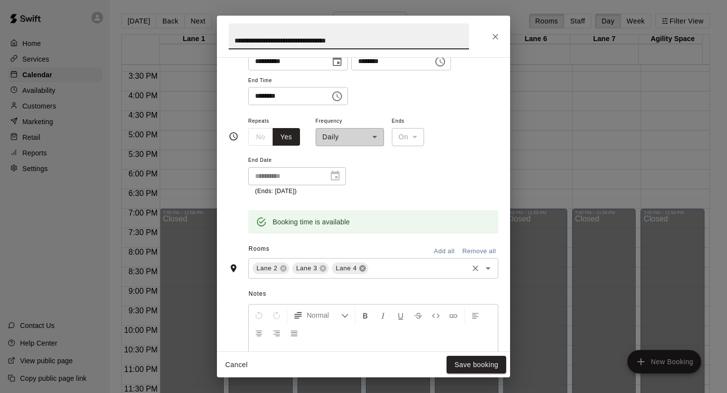
click at [360, 270] on icon at bounding box center [363, 268] width 6 height 6
click at [467, 365] on button "Save booking" at bounding box center [476, 365] width 60 height 18
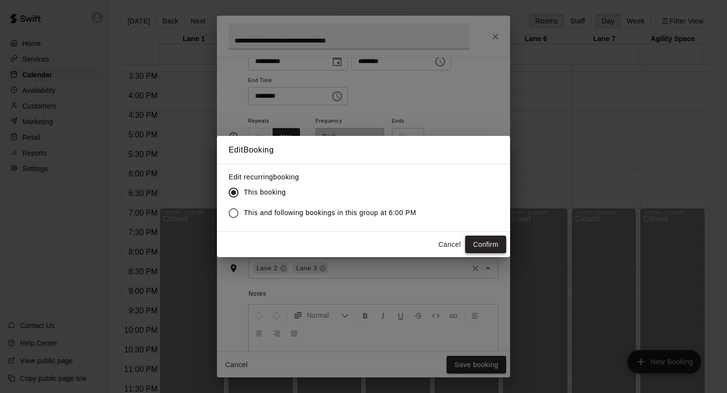
click at [481, 246] on button "Confirm" at bounding box center [485, 244] width 41 height 18
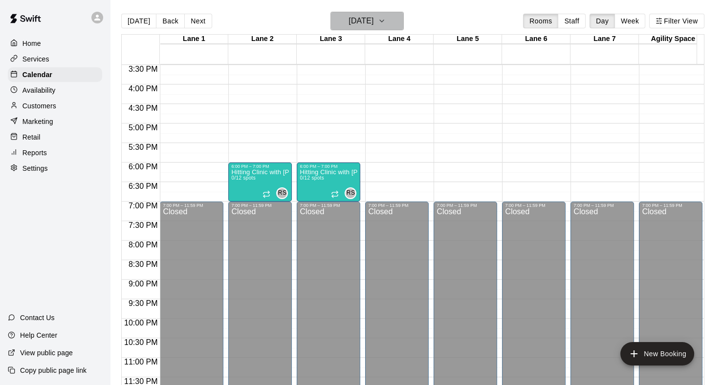
click at [399, 27] on button "Monday Sep 15" at bounding box center [366, 21] width 73 height 19
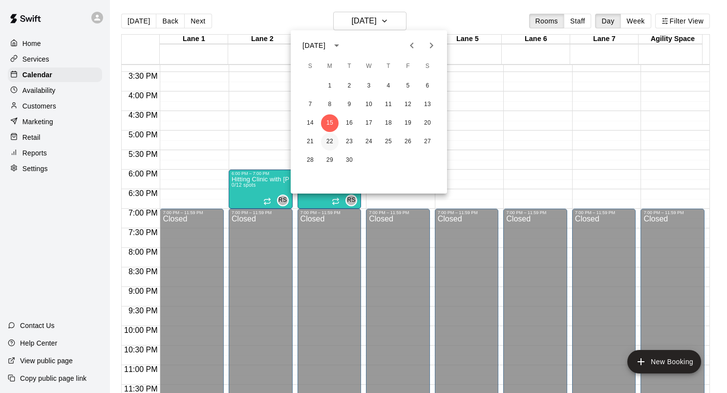
click at [329, 147] on button "22" at bounding box center [330, 142] width 18 height 18
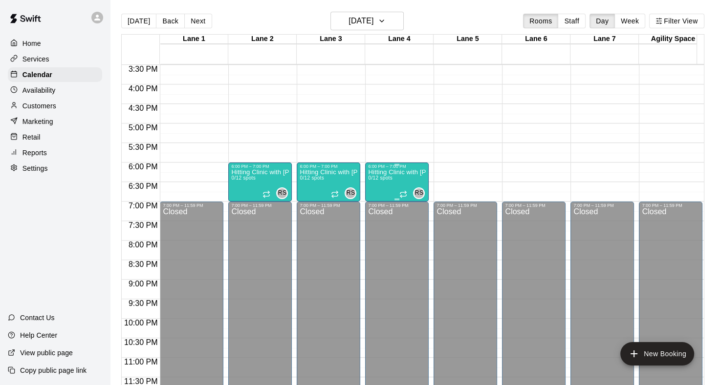
click at [406, 183] on div "Hitting Clinic with Ginny and Carly!! 0/12 spots" at bounding box center [397, 361] width 58 height 385
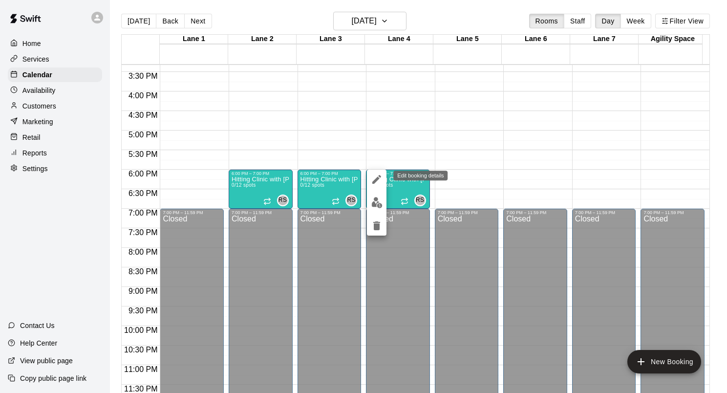
click at [373, 180] on icon "edit" at bounding box center [377, 179] width 12 height 12
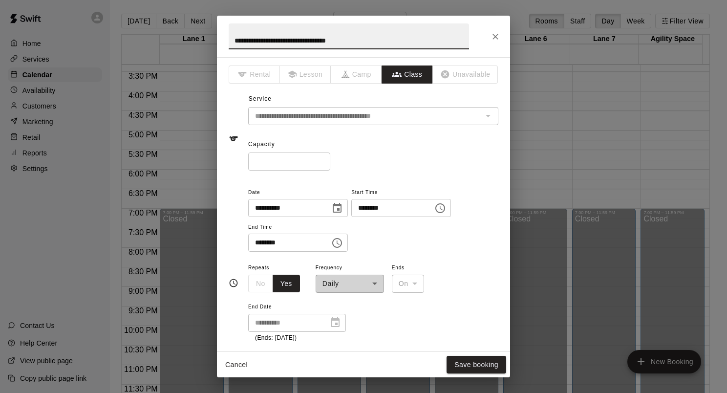
scroll to position [244, 0]
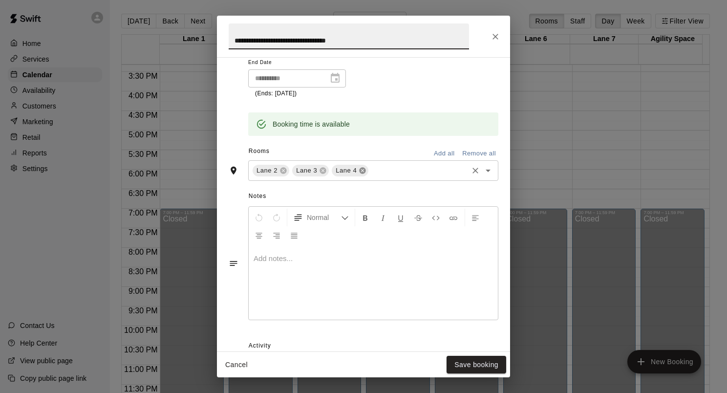
click at [361, 168] on icon at bounding box center [363, 170] width 6 height 6
click at [452, 360] on button "Save booking" at bounding box center [476, 365] width 60 height 18
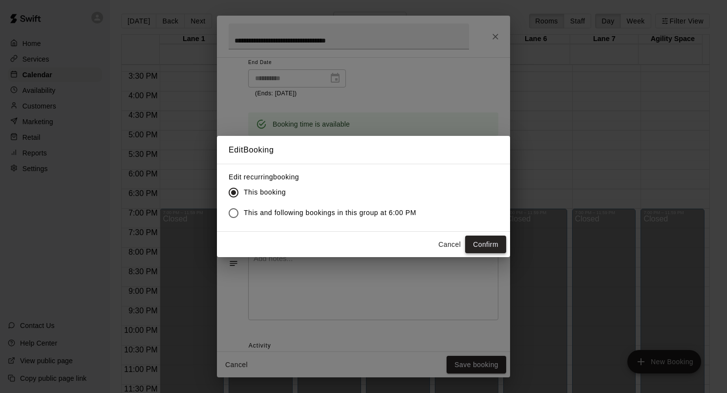
click at [469, 236] on button "Confirm" at bounding box center [485, 244] width 41 height 18
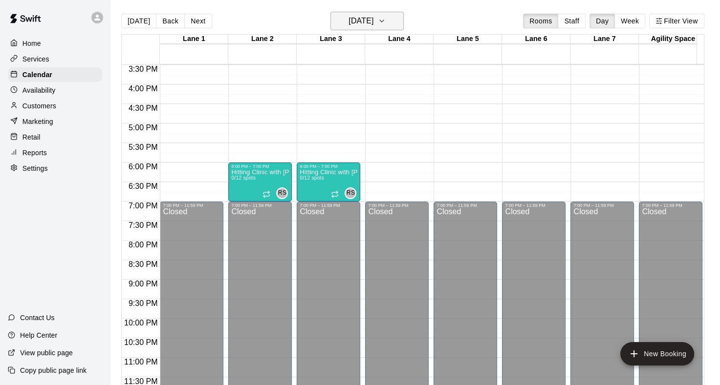
click at [385, 20] on icon "button" at bounding box center [382, 21] width 8 height 12
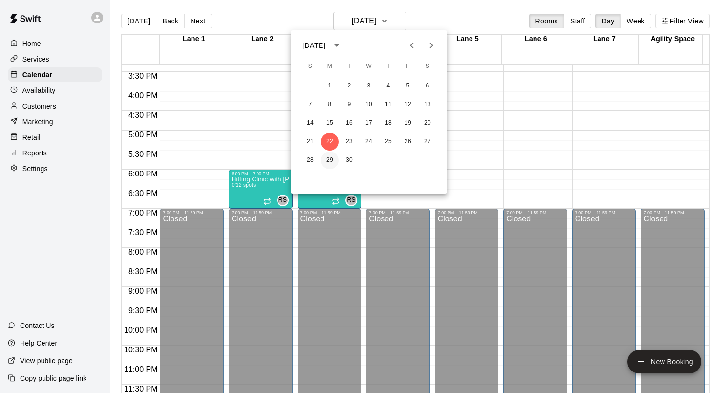
click at [325, 154] on button "29" at bounding box center [330, 160] width 18 height 18
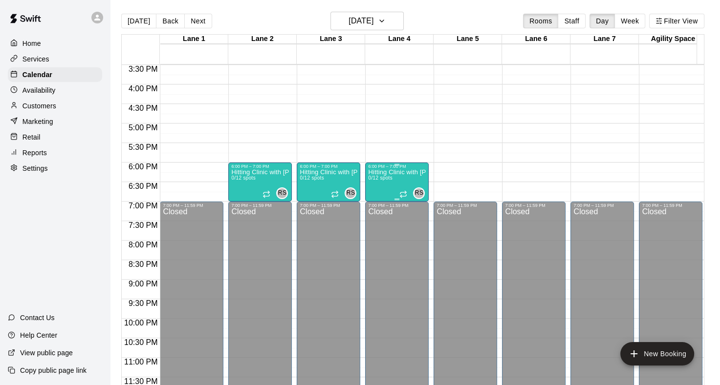
click at [400, 177] on div "Hitting Clinic with Ginny and Carly!! 0/12 spots" at bounding box center [397, 361] width 58 height 385
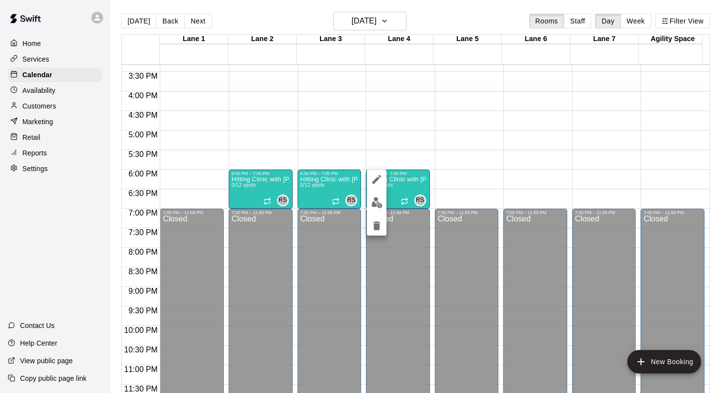
click at [377, 177] on icon "edit" at bounding box center [376, 179] width 9 height 9
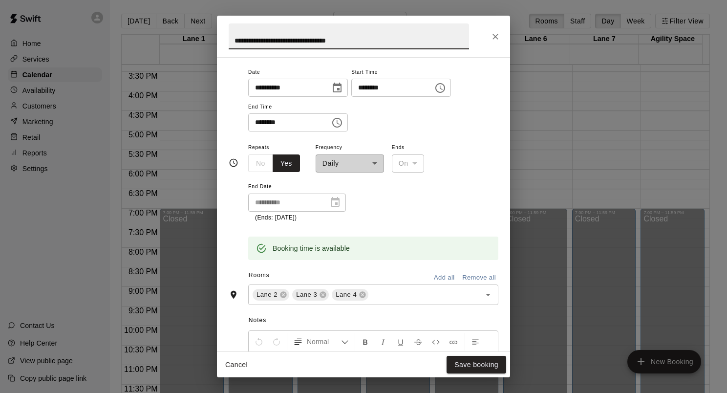
scroll to position [147, 0]
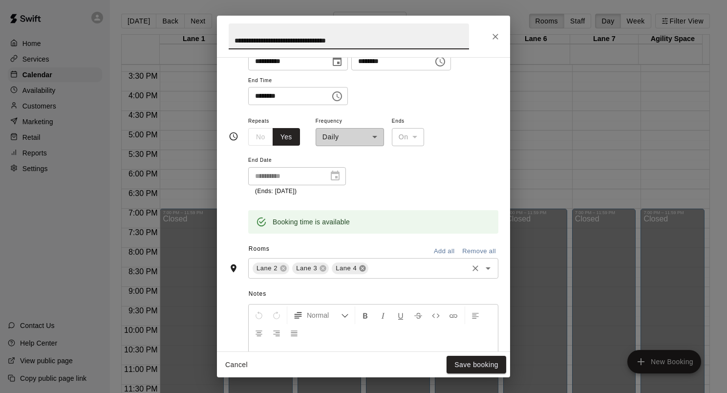
click at [361, 270] on icon at bounding box center [363, 268] width 6 height 6
click at [472, 361] on button "Save booking" at bounding box center [476, 365] width 60 height 18
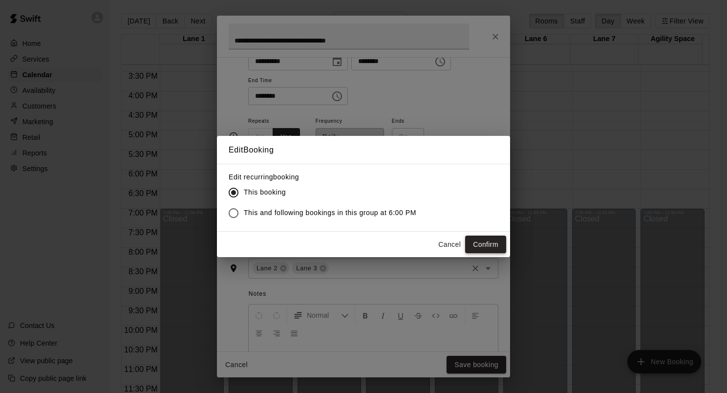
click at [487, 249] on button "Confirm" at bounding box center [485, 244] width 41 height 18
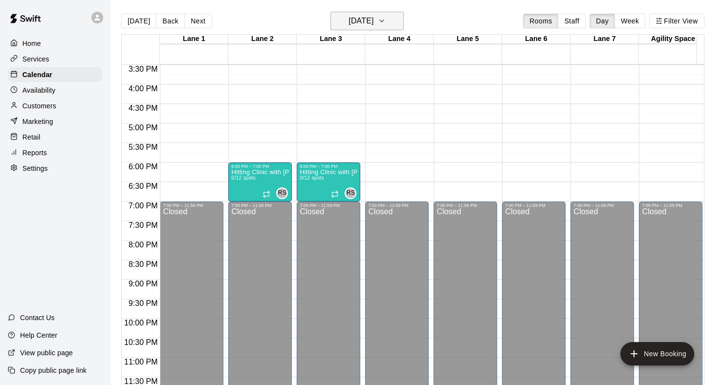
click at [383, 21] on icon "button" at bounding box center [382, 21] width 4 height 2
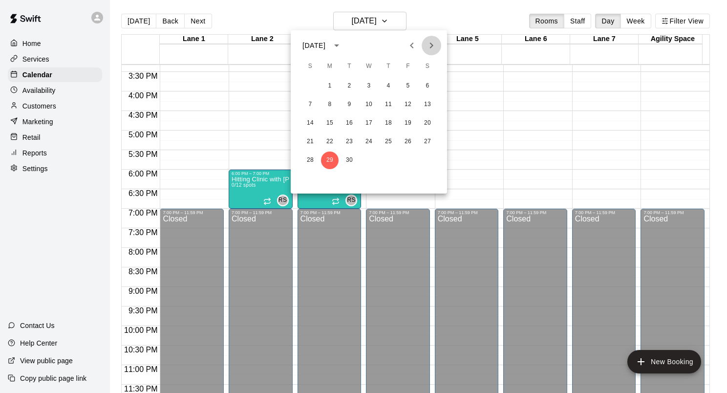
click at [435, 44] on icon "Next month" at bounding box center [431, 46] width 12 height 12
click at [326, 104] on button "6" at bounding box center [330, 105] width 18 height 18
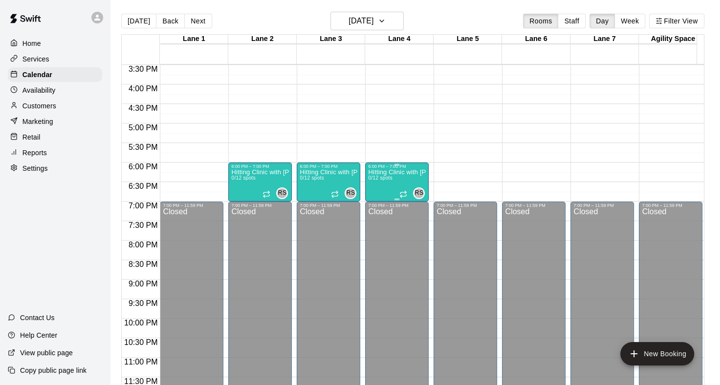
click at [386, 172] on p "Hitting Clinic with Ginny and Carly!!" at bounding box center [397, 172] width 58 height 0
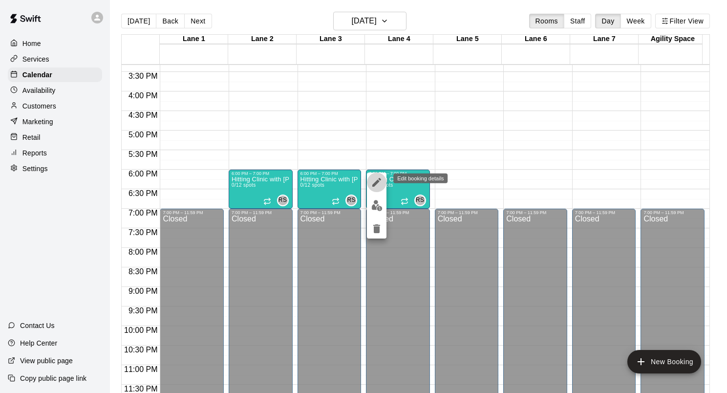
click at [370, 174] on button "edit" at bounding box center [377, 182] width 20 height 20
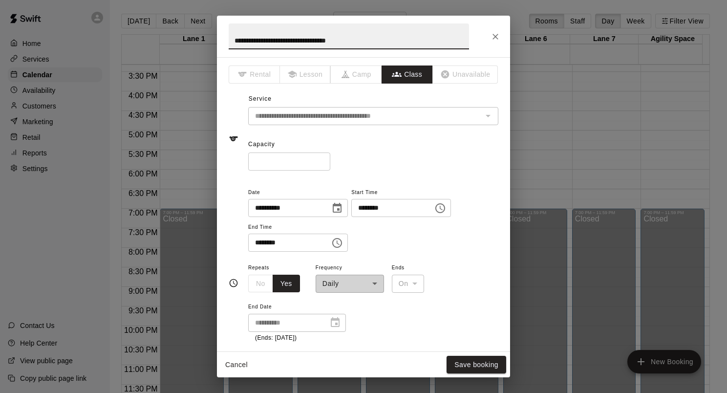
click at [446, 208] on icon "Choose time, selected time is 6:00 PM" at bounding box center [440, 208] width 12 height 12
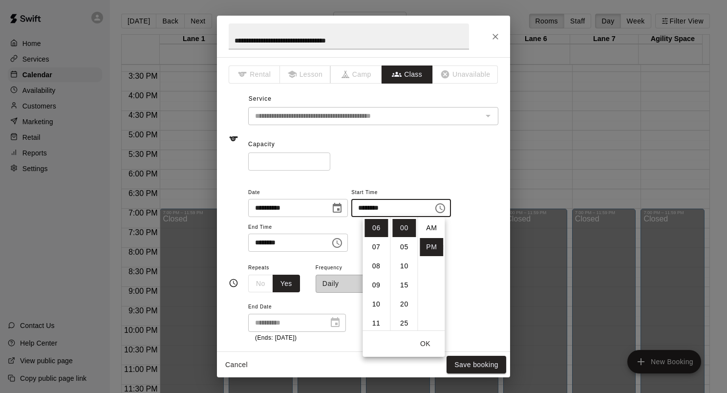
scroll to position [18, 0]
click at [446, 182] on div "**********" at bounding box center [364, 283] width 270 height 210
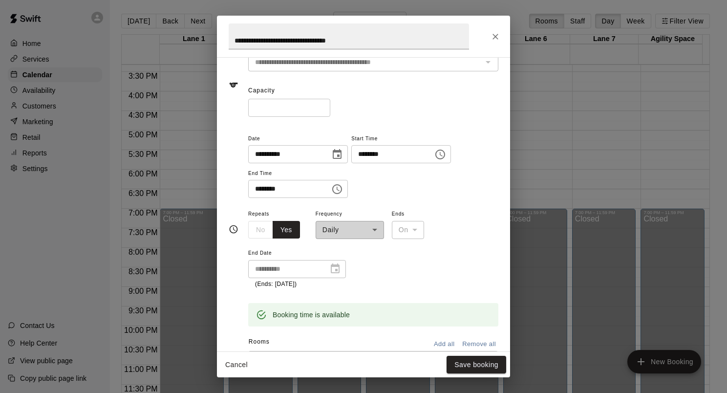
scroll to position [147, 0]
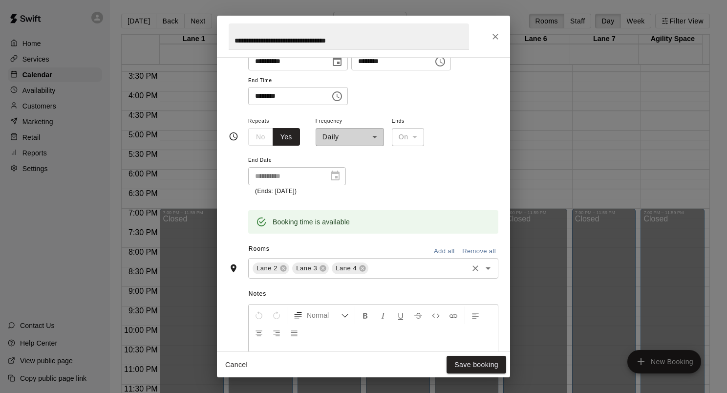
click at [360, 270] on icon at bounding box center [363, 268] width 6 height 6
click at [469, 361] on button "Save booking" at bounding box center [476, 365] width 60 height 18
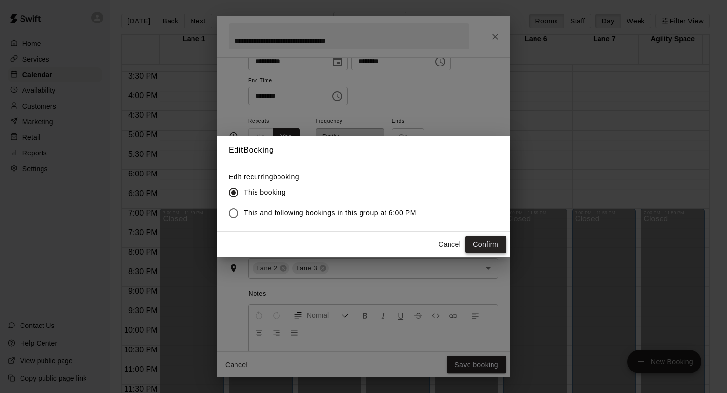
click at [470, 245] on button "Confirm" at bounding box center [485, 244] width 41 height 18
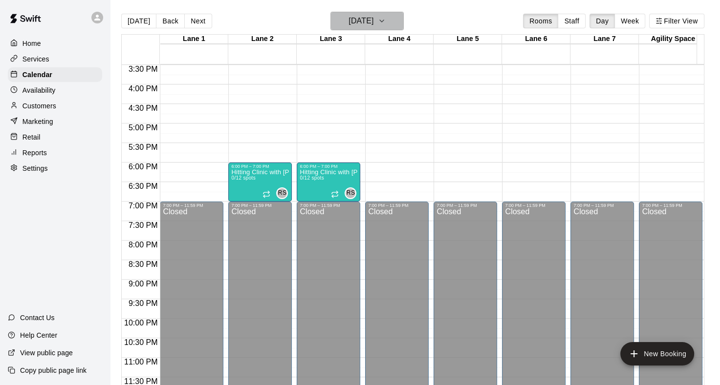
click at [385, 23] on icon "button" at bounding box center [382, 21] width 8 height 12
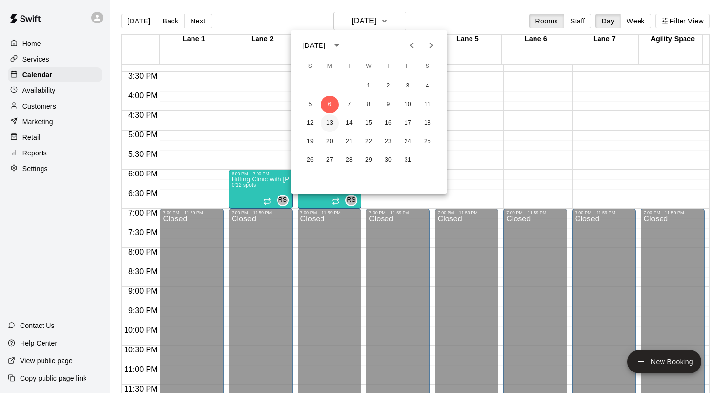
click at [332, 125] on button "13" at bounding box center [330, 123] width 18 height 18
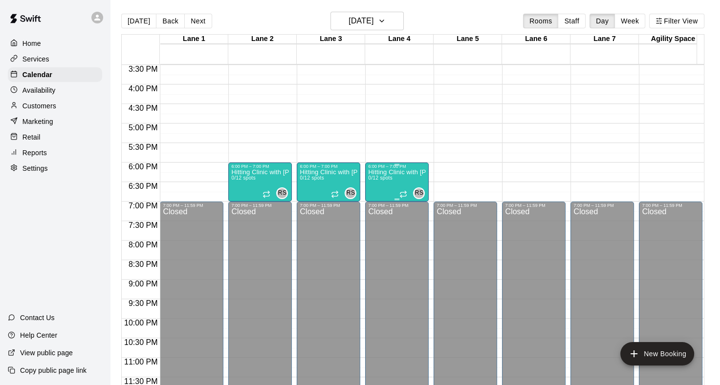
click at [402, 172] on p "Hitting Clinic with Ginny and Carly!!" at bounding box center [397, 172] width 58 height 0
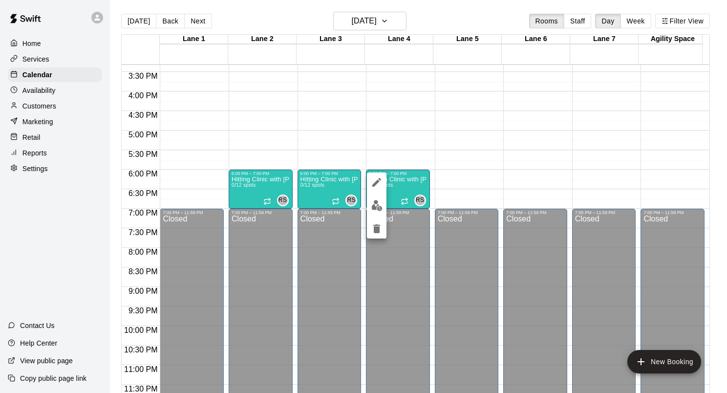
click at [379, 182] on icon "edit" at bounding box center [377, 182] width 12 height 12
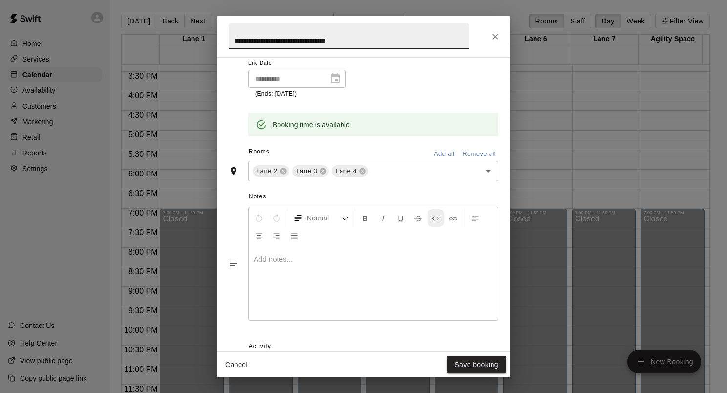
scroll to position [244, 0]
click at [362, 170] on icon at bounding box center [363, 170] width 6 height 6
click at [493, 366] on button "Save booking" at bounding box center [476, 365] width 60 height 18
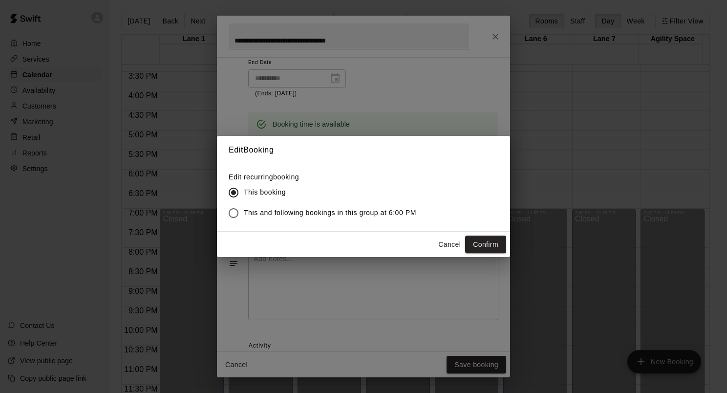
click at [473, 240] on button "Confirm" at bounding box center [485, 244] width 41 height 18
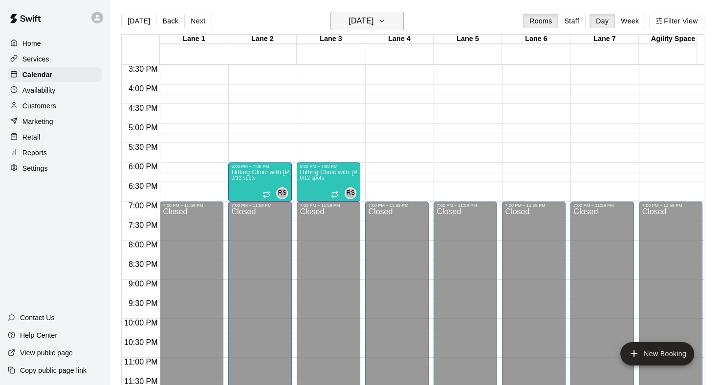
click at [385, 19] on icon "button" at bounding box center [382, 21] width 8 height 12
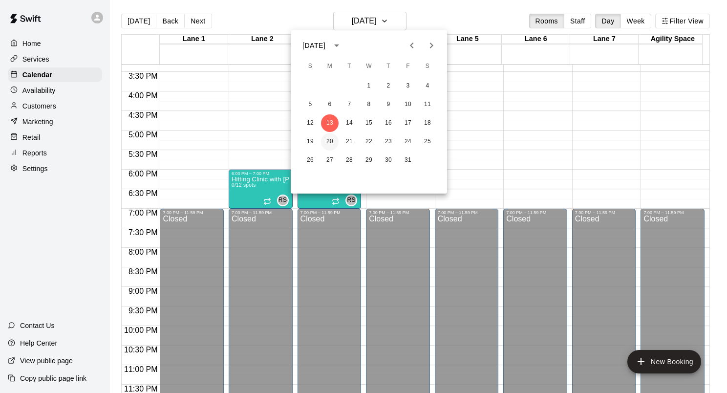
click at [328, 141] on button "20" at bounding box center [330, 142] width 18 height 18
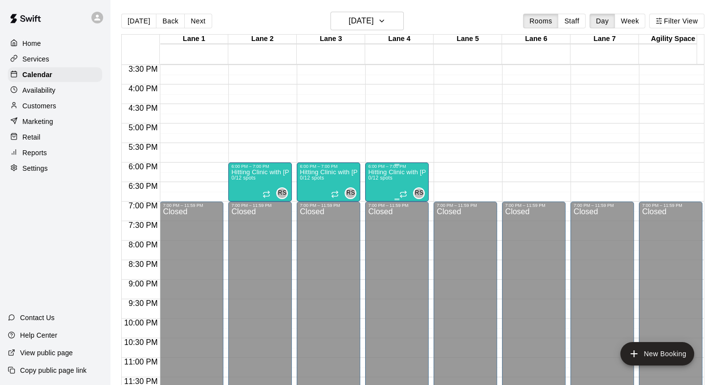
click at [410, 182] on div "Hitting Clinic with Ginny and Carly!! 0/12 spots" at bounding box center [397, 361] width 58 height 385
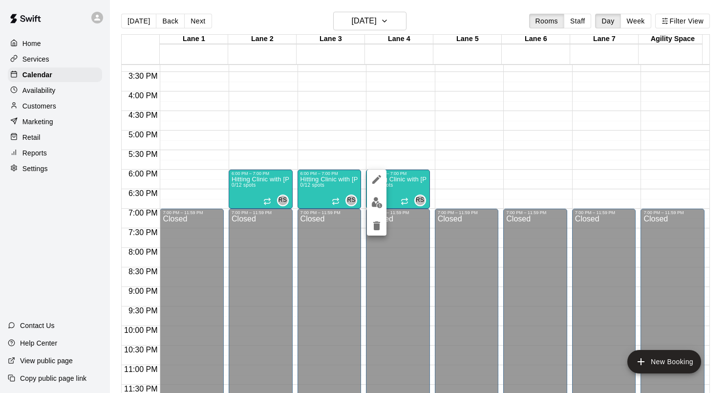
click at [379, 181] on icon "edit" at bounding box center [377, 179] width 12 height 12
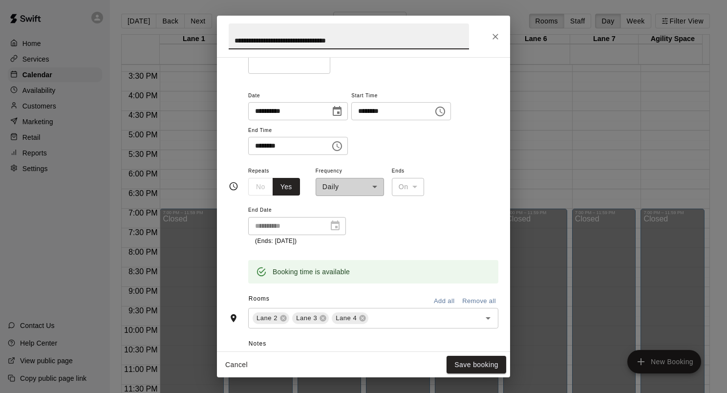
scroll to position [98, 0]
click at [360, 319] on icon at bounding box center [363, 317] width 6 height 6
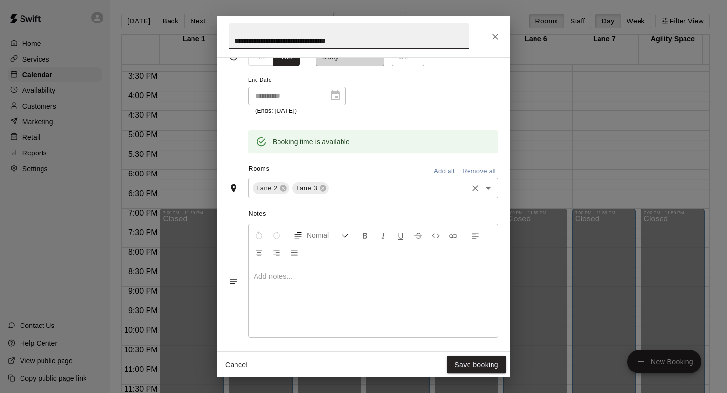
scroll to position [244, 0]
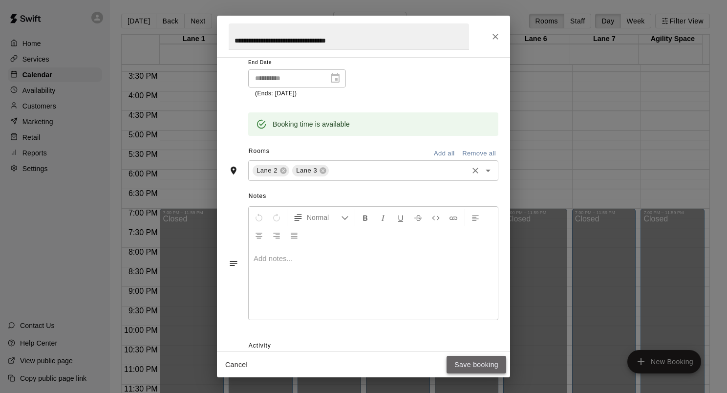
click at [467, 362] on button "Save booking" at bounding box center [476, 365] width 60 height 18
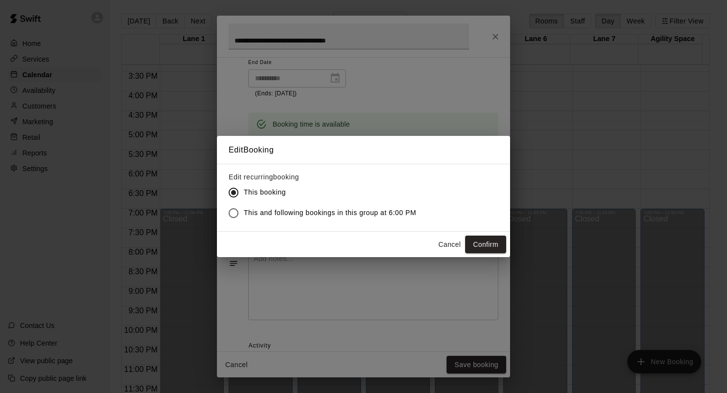
click at [477, 240] on button "Confirm" at bounding box center [485, 244] width 41 height 18
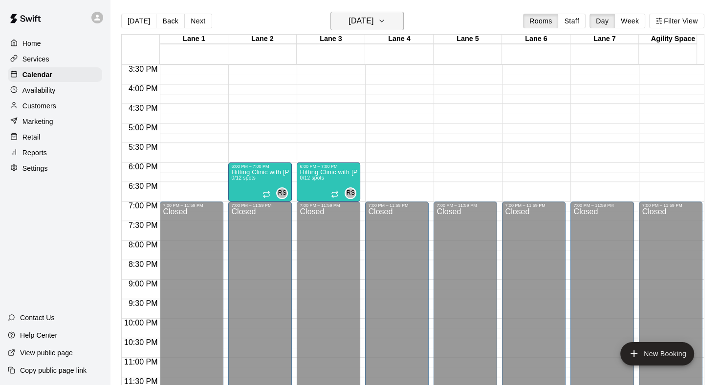
click at [385, 18] on icon "button" at bounding box center [382, 21] width 8 height 12
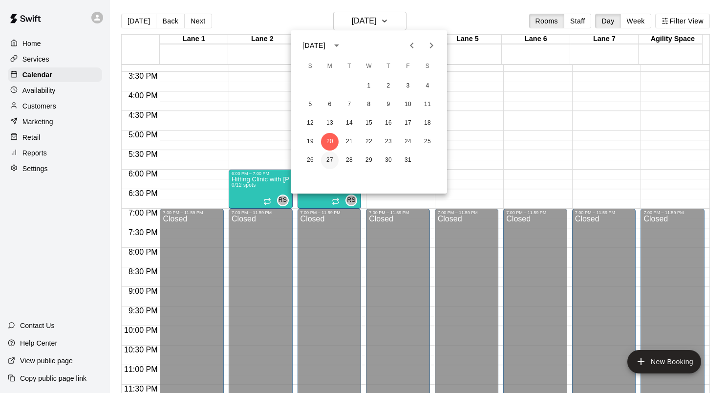
click at [329, 162] on button "27" at bounding box center [330, 160] width 18 height 18
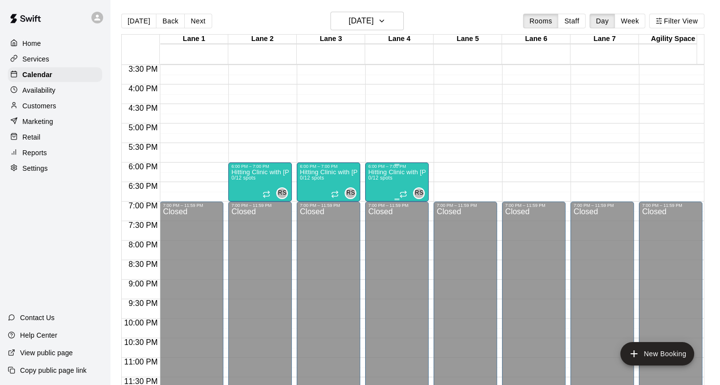
click at [376, 174] on div "Hitting Clinic with Ginny and Carly!! 0/12 spots" at bounding box center [397, 361] width 58 height 385
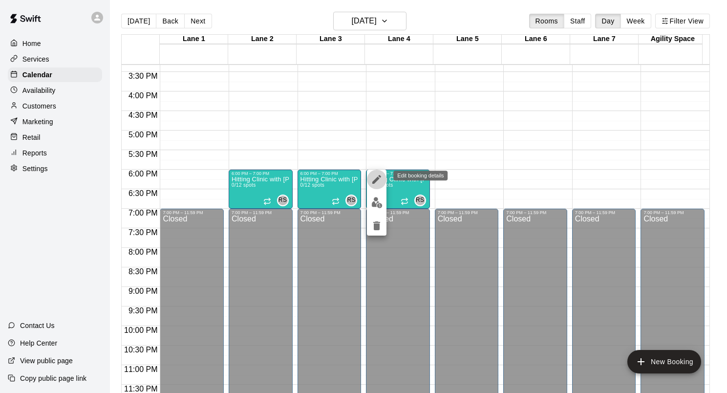
click at [375, 182] on icon "edit" at bounding box center [376, 179] width 9 height 9
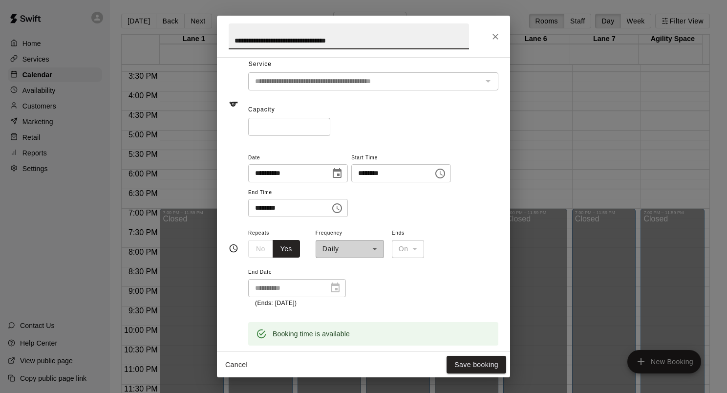
scroll to position [98, 0]
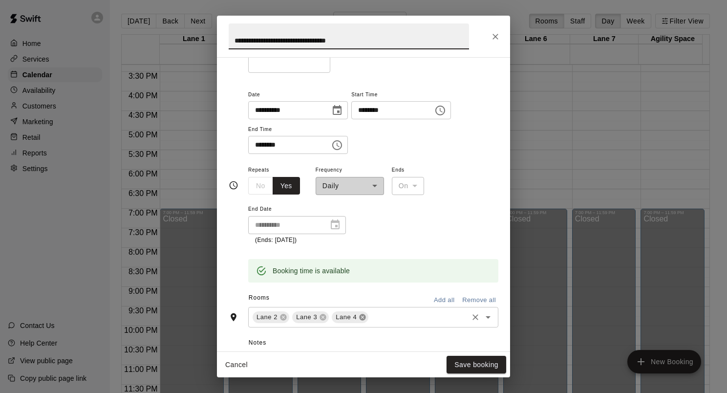
click at [363, 319] on icon at bounding box center [363, 317] width 8 height 8
click at [486, 365] on button "Save booking" at bounding box center [476, 365] width 60 height 18
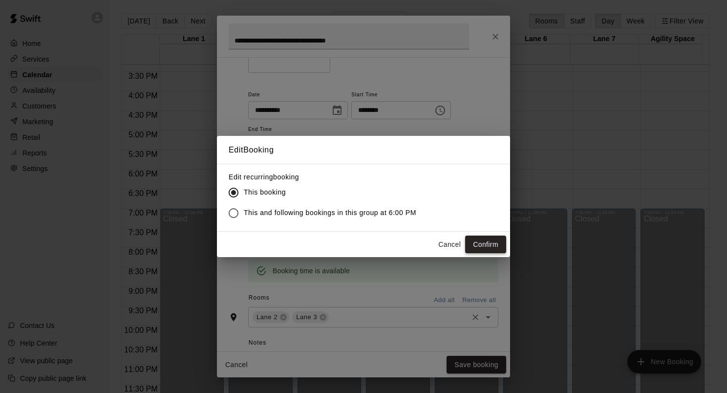
click at [492, 245] on button "Confirm" at bounding box center [485, 244] width 41 height 18
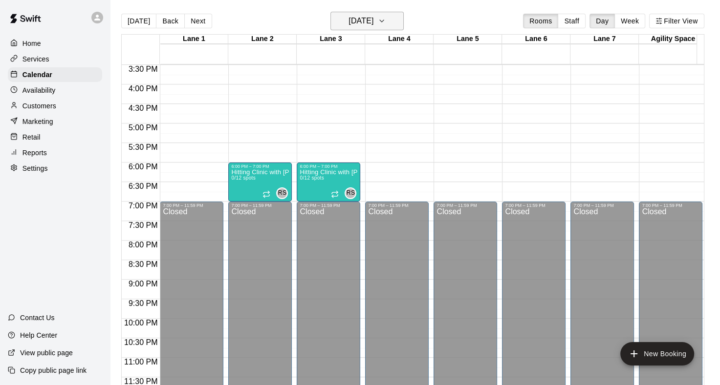
click at [385, 22] on icon "button" at bounding box center [382, 21] width 8 height 12
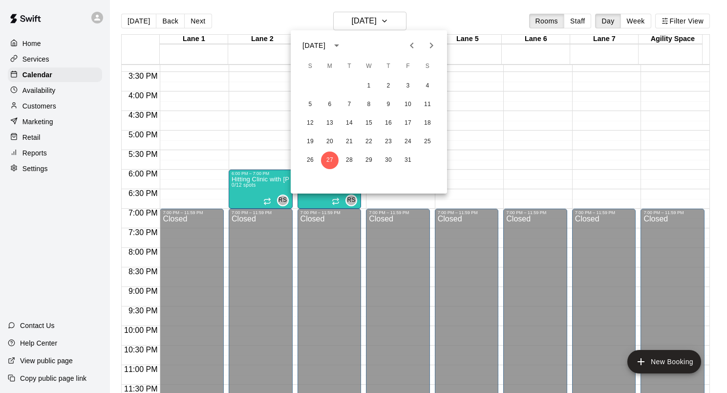
click at [433, 51] on icon "Next month" at bounding box center [431, 46] width 12 height 12
click at [328, 103] on button "3" at bounding box center [330, 105] width 18 height 18
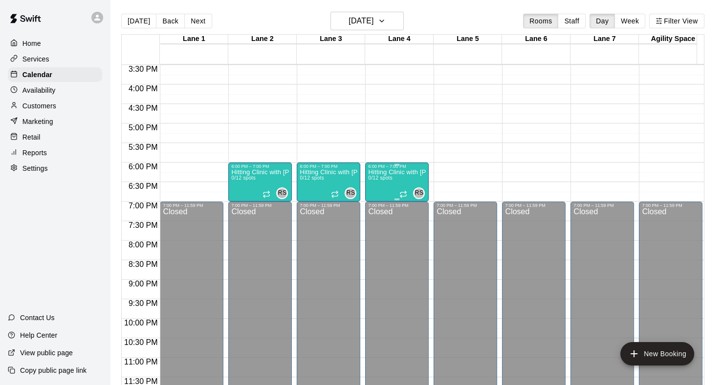
click at [404, 172] on p "Hitting Clinic with Ginny and Carly!!" at bounding box center [397, 172] width 58 height 0
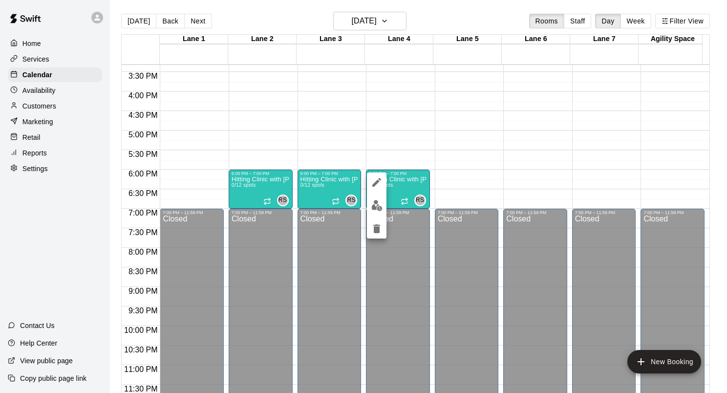
click at [377, 180] on icon "edit" at bounding box center [377, 182] width 12 height 12
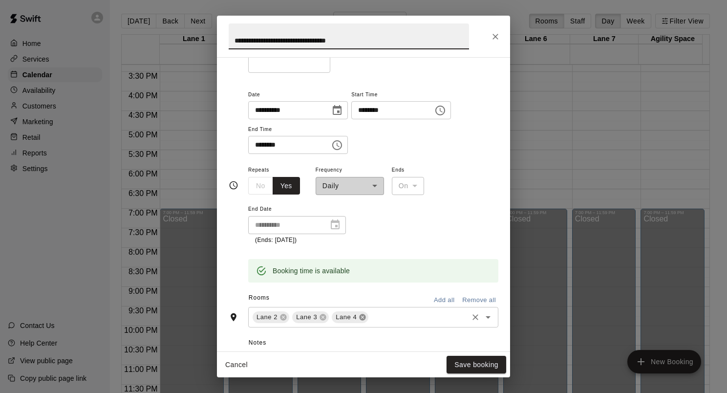
click at [360, 315] on icon at bounding box center [363, 317] width 8 height 8
click at [483, 367] on button "Save booking" at bounding box center [476, 365] width 60 height 18
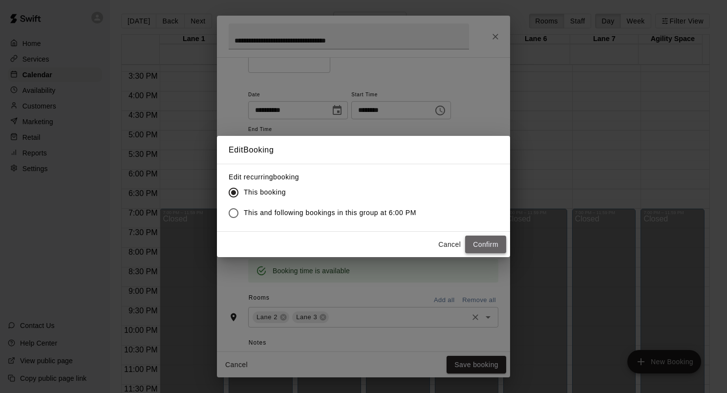
click at [487, 249] on button "Confirm" at bounding box center [485, 244] width 41 height 18
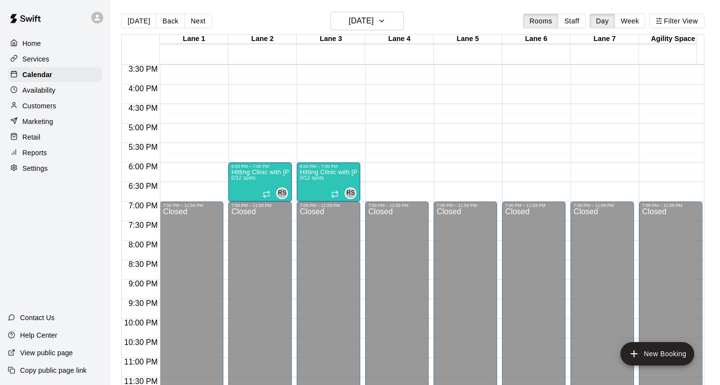
click at [408, 19] on div "Today Back Next Monday Nov 03 Rooms Staff Day Week Filter View" at bounding box center [412, 23] width 583 height 22
click at [385, 21] on icon "button" at bounding box center [382, 21] width 8 height 12
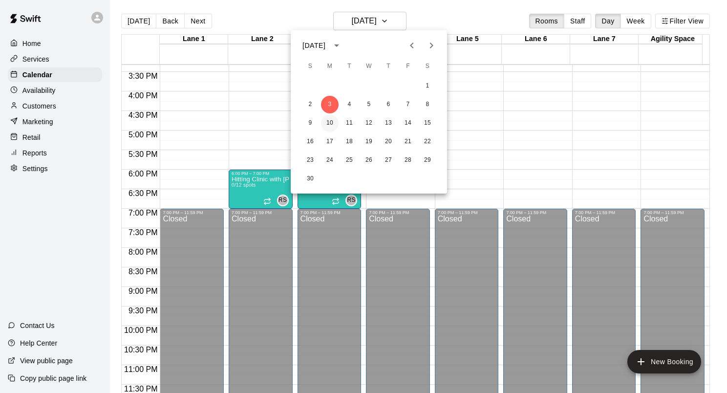
click at [330, 124] on button "10" at bounding box center [330, 123] width 18 height 18
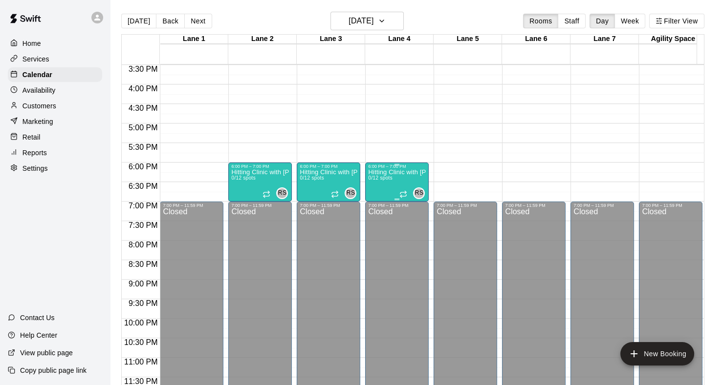
click at [400, 184] on div "Hitting Clinic with Ginny and Carly!! 0/12 spots" at bounding box center [397, 361] width 58 height 385
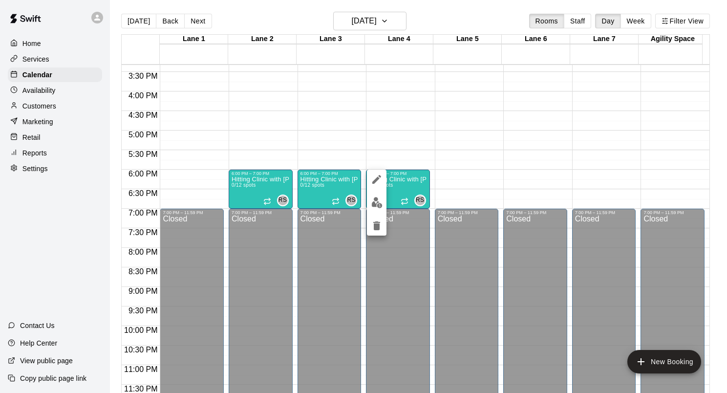
click at [372, 178] on icon "edit" at bounding box center [377, 179] width 12 height 12
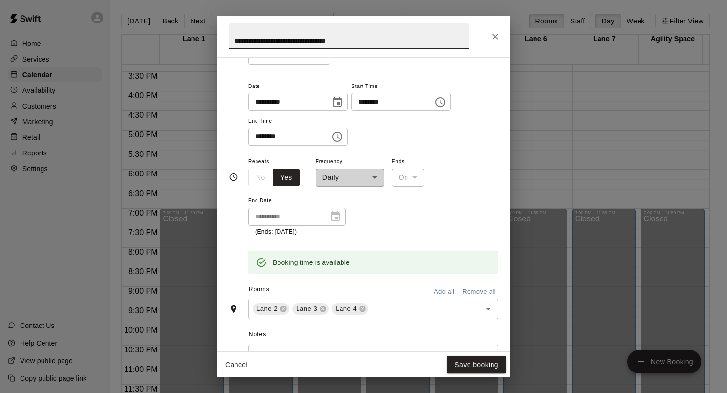
scroll to position [147, 0]
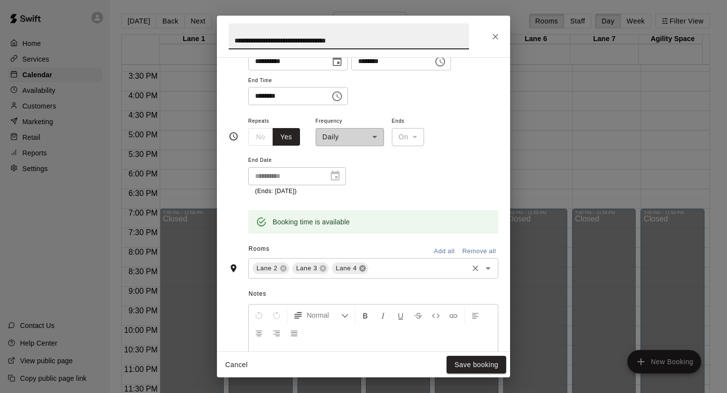
click at [360, 265] on icon at bounding box center [363, 268] width 6 height 6
click at [485, 364] on button "Save booking" at bounding box center [476, 365] width 60 height 18
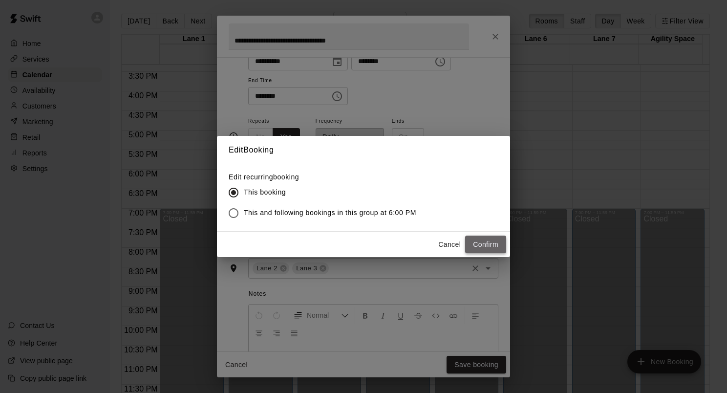
click at [492, 246] on button "Confirm" at bounding box center [485, 244] width 41 height 18
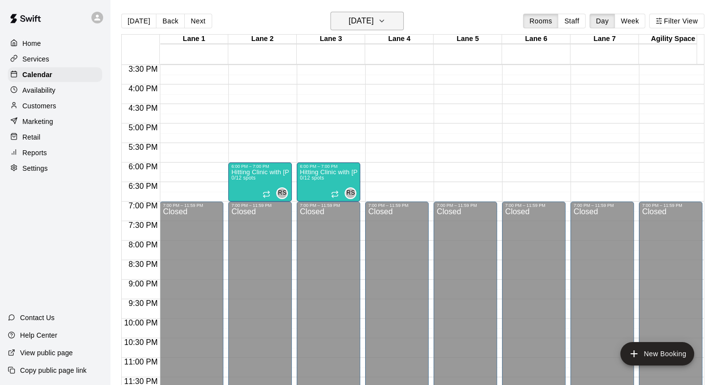
click at [385, 16] on icon "button" at bounding box center [382, 21] width 8 height 12
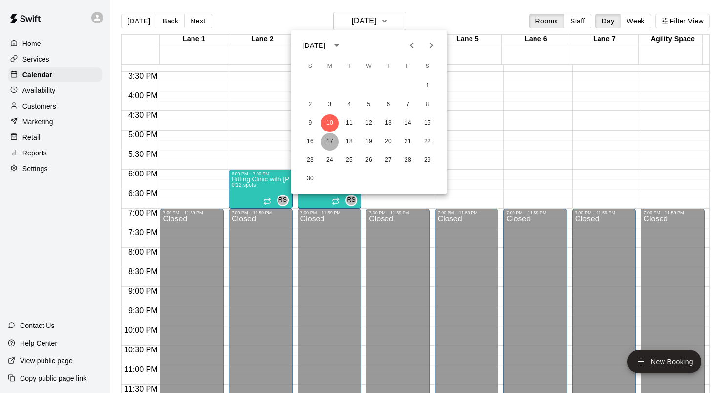
click at [331, 140] on button "17" at bounding box center [330, 142] width 18 height 18
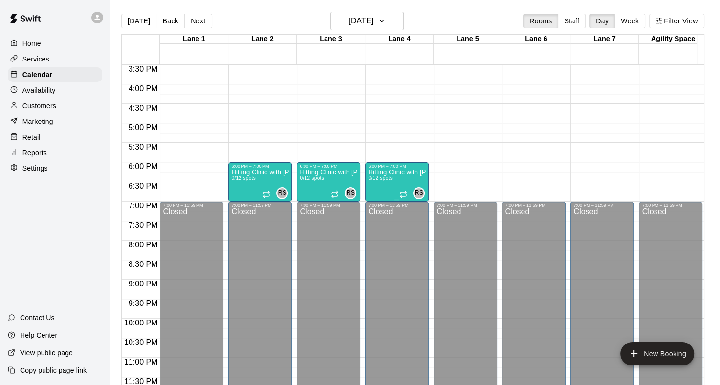
click at [399, 166] on div "6:00 PM – 7:00 PM" at bounding box center [397, 166] width 58 height 5
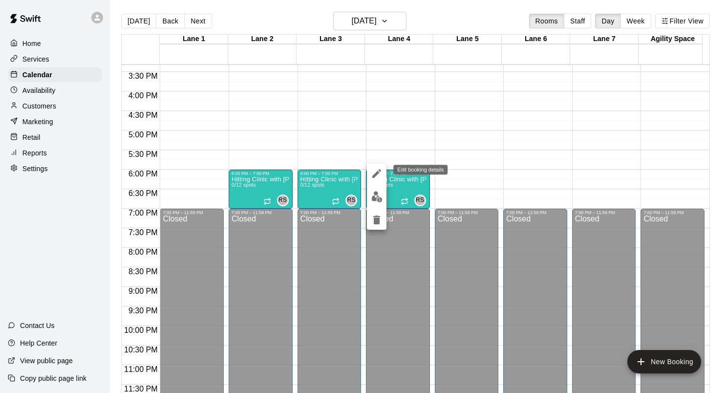
click at [375, 174] on icon "edit" at bounding box center [376, 173] width 9 height 9
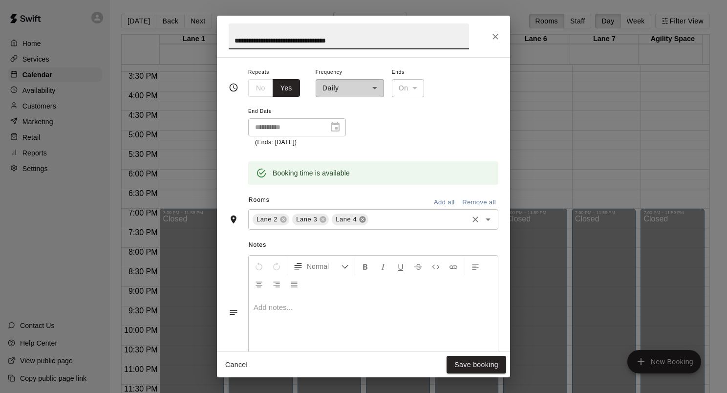
click at [361, 222] on icon at bounding box center [363, 219] width 8 height 8
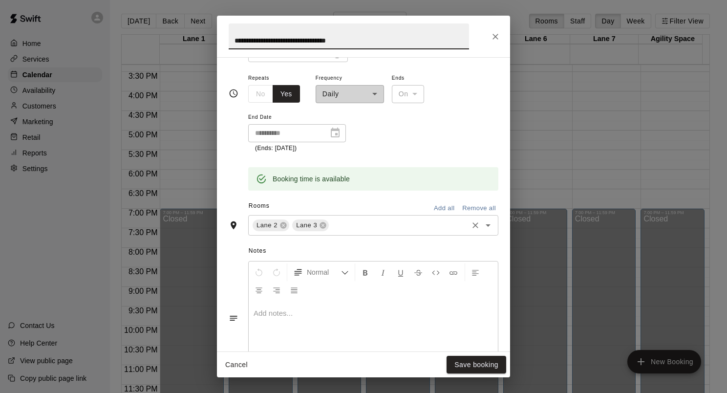
scroll to position [195, 0]
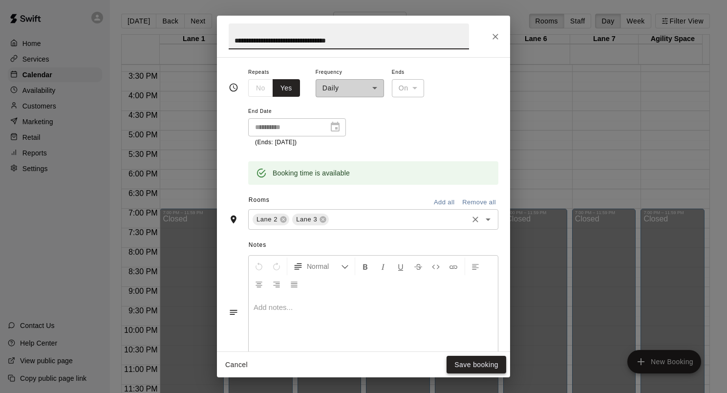
click at [466, 361] on button "Save booking" at bounding box center [476, 365] width 60 height 18
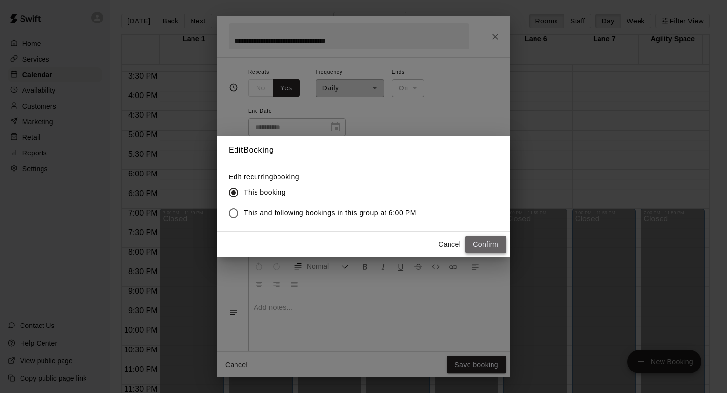
click at [490, 247] on button "Confirm" at bounding box center [485, 244] width 41 height 18
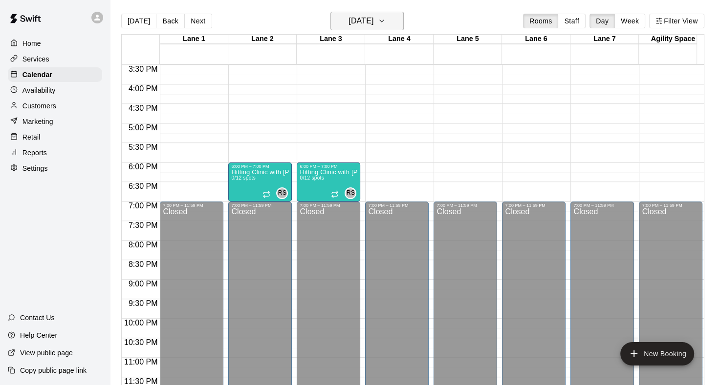
click at [392, 21] on button "Monday Nov 17" at bounding box center [366, 21] width 73 height 19
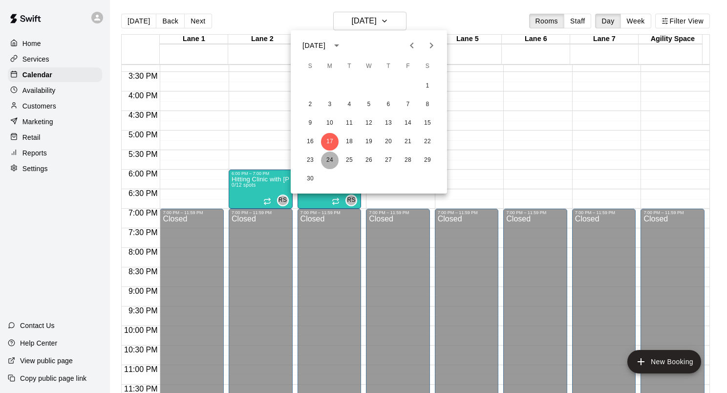
click at [330, 161] on button "24" at bounding box center [330, 160] width 18 height 18
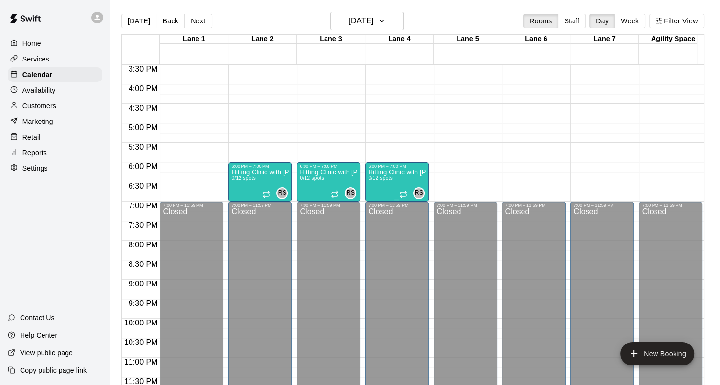
click at [393, 176] on div "Hitting Clinic with Ginny and Carly!! 0/12 spots" at bounding box center [397, 361] width 58 height 385
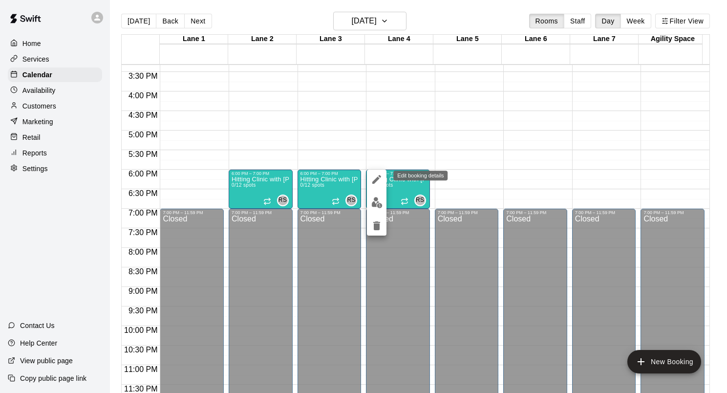
click at [376, 182] on icon "edit" at bounding box center [377, 179] width 12 height 12
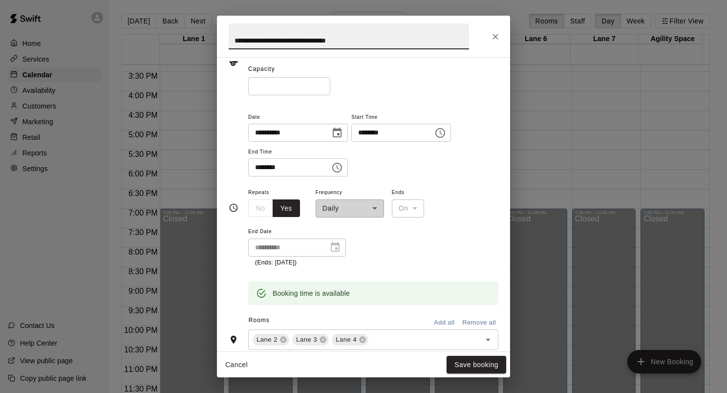
scroll to position [98, 0]
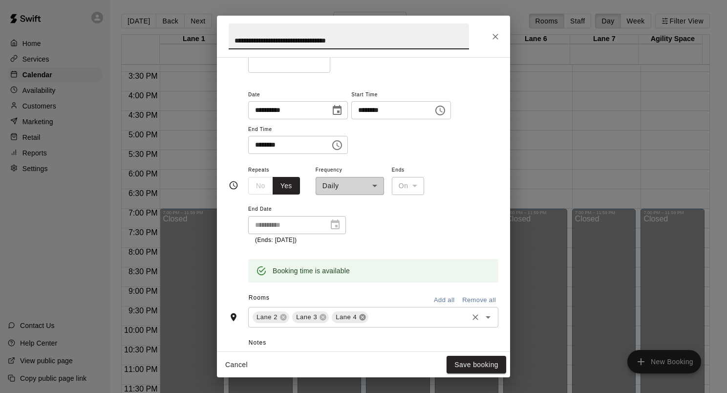
click at [360, 317] on icon at bounding box center [363, 317] width 6 height 6
click at [492, 367] on button "Save booking" at bounding box center [476, 365] width 60 height 18
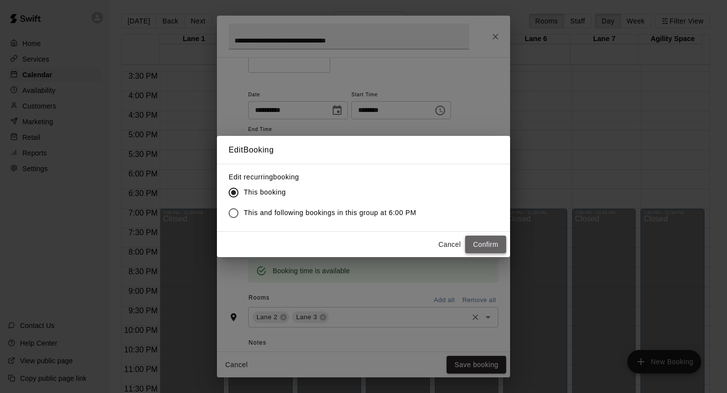
click at [480, 245] on button "Confirm" at bounding box center [485, 244] width 41 height 18
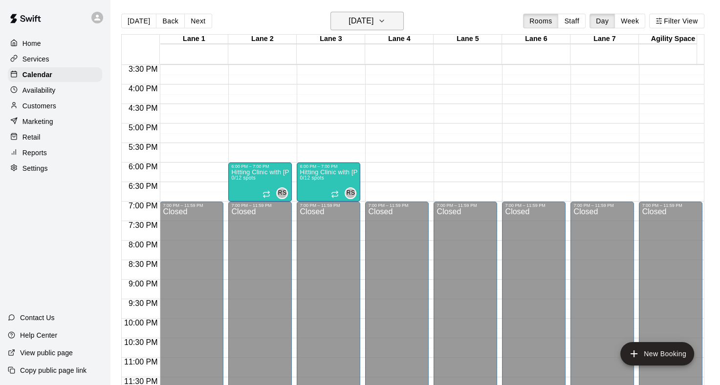
click at [385, 21] on icon "button" at bounding box center [382, 21] width 8 height 12
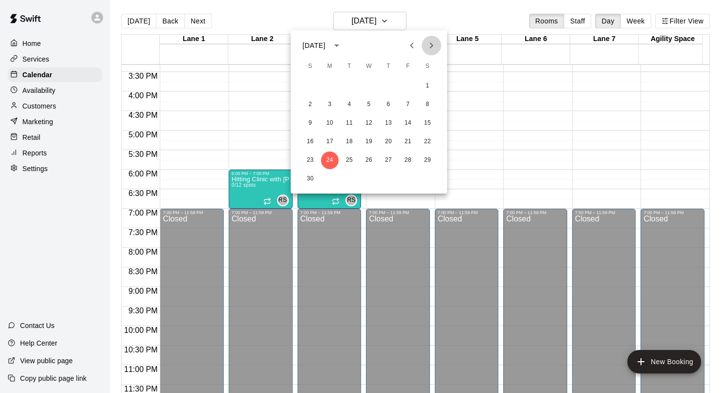
click at [437, 46] on button "Next month" at bounding box center [432, 46] width 20 height 20
click at [330, 84] on button "1" at bounding box center [330, 86] width 18 height 18
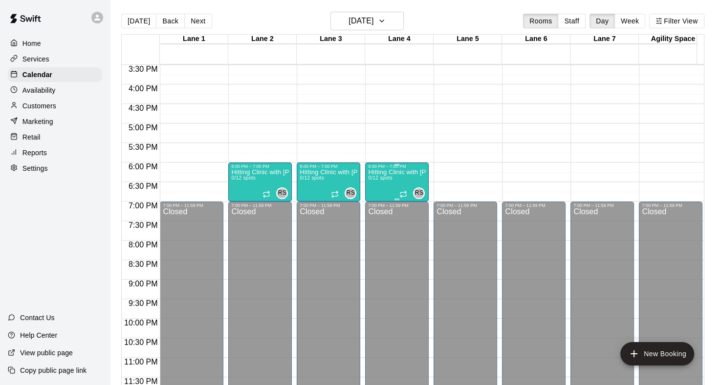
click at [406, 183] on div "Hitting Clinic with Ginny and Carly!! 0/12 spots" at bounding box center [397, 361] width 58 height 385
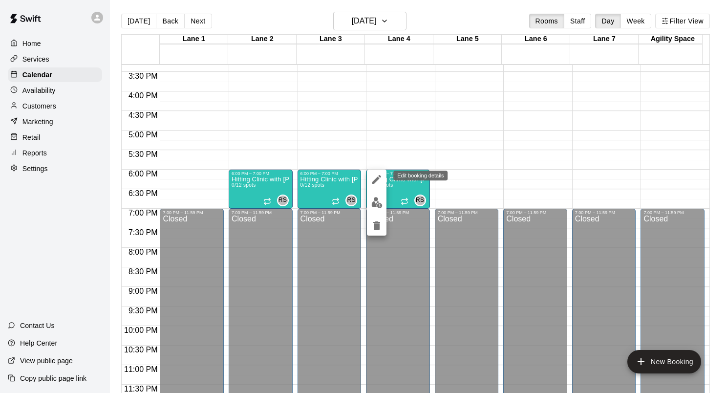
click at [375, 181] on icon "edit" at bounding box center [376, 179] width 9 height 9
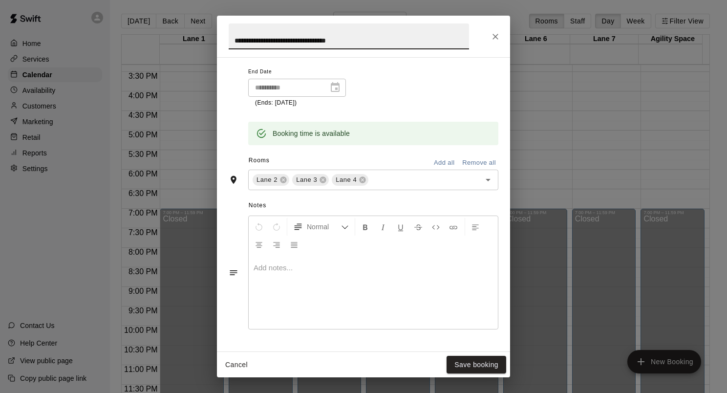
scroll to position [244, 0]
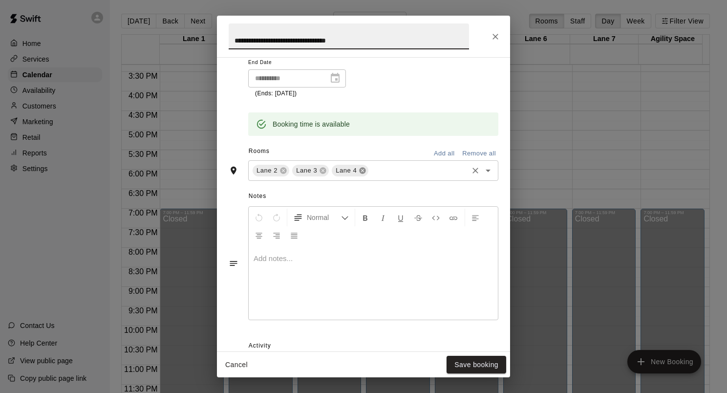
click at [364, 170] on icon at bounding box center [363, 171] width 8 height 8
click at [476, 363] on button "Save booking" at bounding box center [476, 365] width 60 height 18
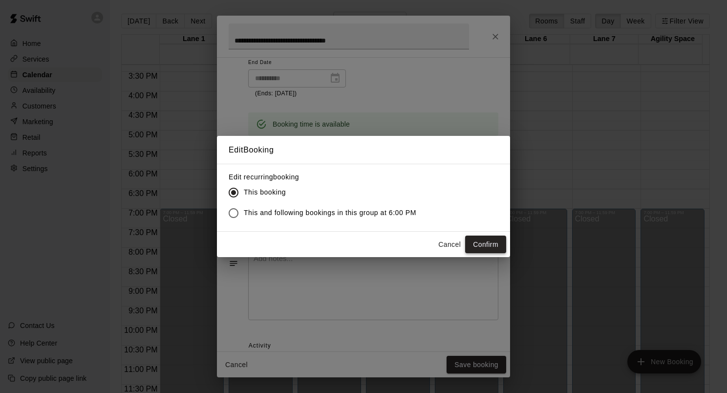
click at [485, 246] on button "Confirm" at bounding box center [485, 244] width 41 height 18
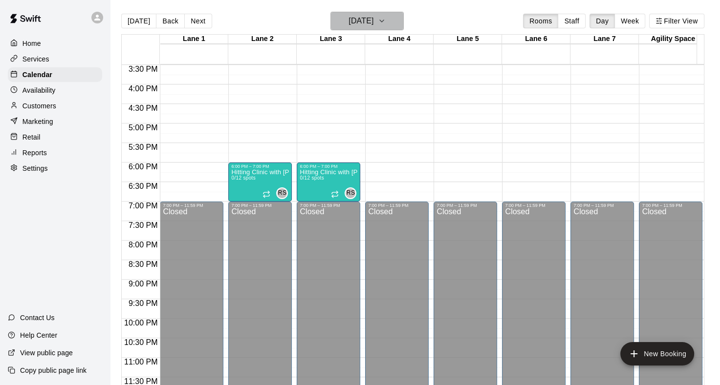
click at [391, 18] on button "Monday Dec 01" at bounding box center [366, 21] width 73 height 19
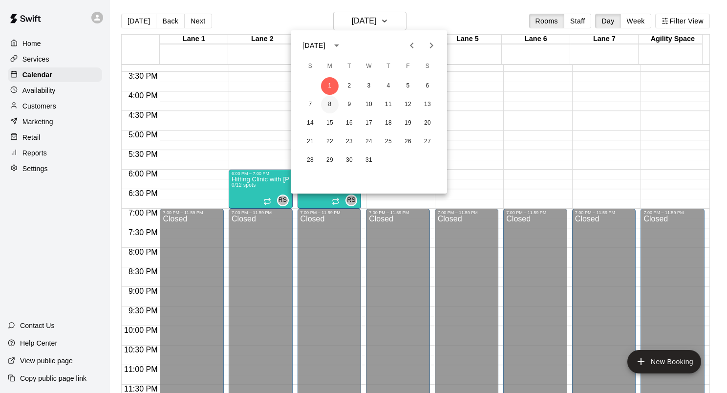
click at [328, 109] on button "8" at bounding box center [330, 105] width 18 height 18
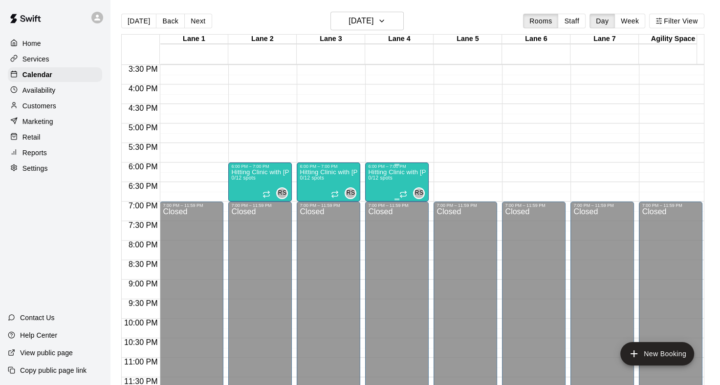
click at [380, 175] on span "0/12 spots" at bounding box center [380, 177] width 24 height 5
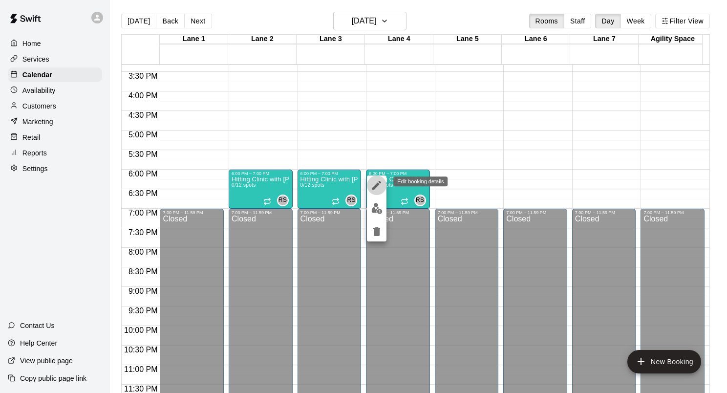
click at [381, 187] on icon "edit" at bounding box center [377, 185] width 12 height 12
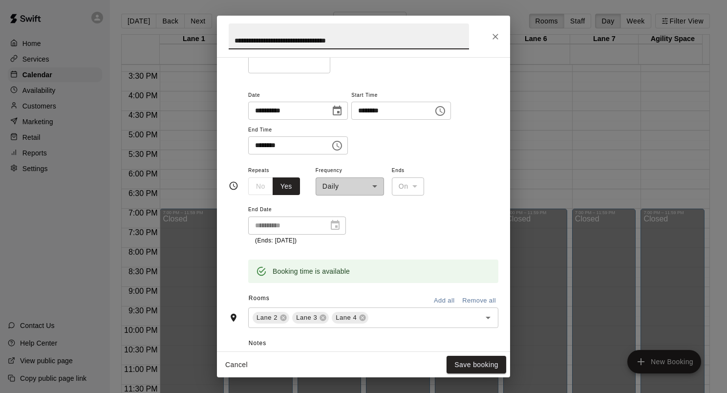
scroll to position [98, 0]
click at [361, 317] on icon at bounding box center [363, 317] width 8 height 8
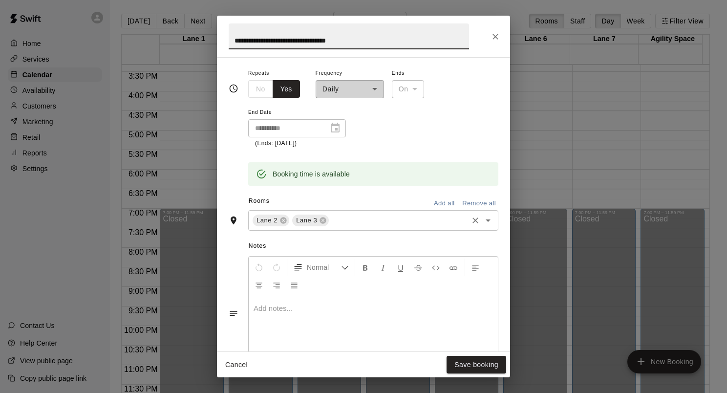
scroll to position [195, 0]
click at [472, 363] on button "Save booking" at bounding box center [476, 365] width 60 height 18
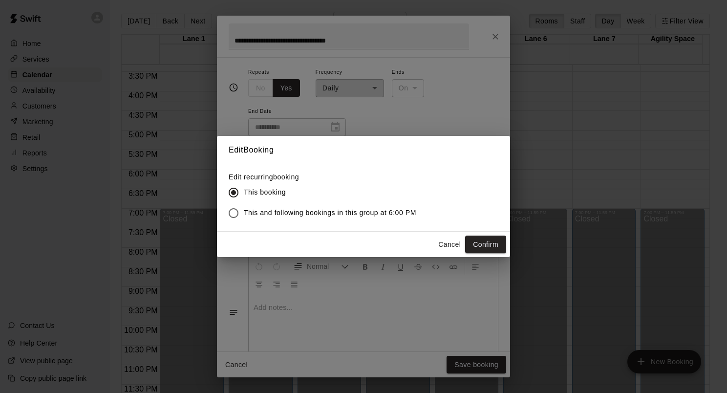
click at [478, 236] on button "Confirm" at bounding box center [485, 244] width 41 height 18
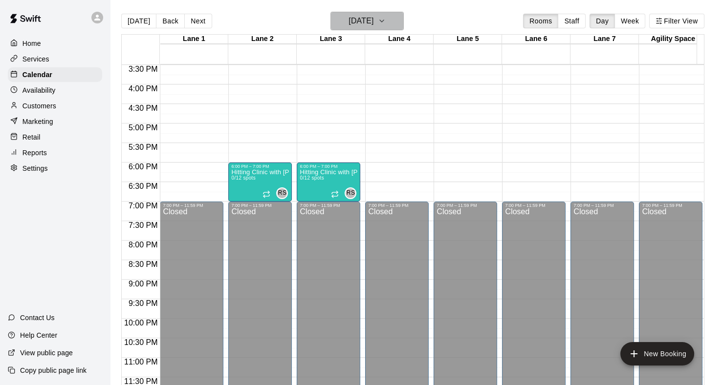
click at [385, 19] on icon "button" at bounding box center [382, 21] width 8 height 12
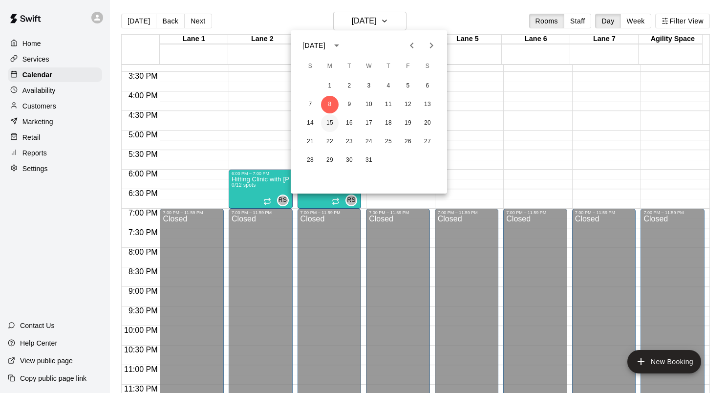
click at [330, 122] on button "15" at bounding box center [330, 123] width 18 height 18
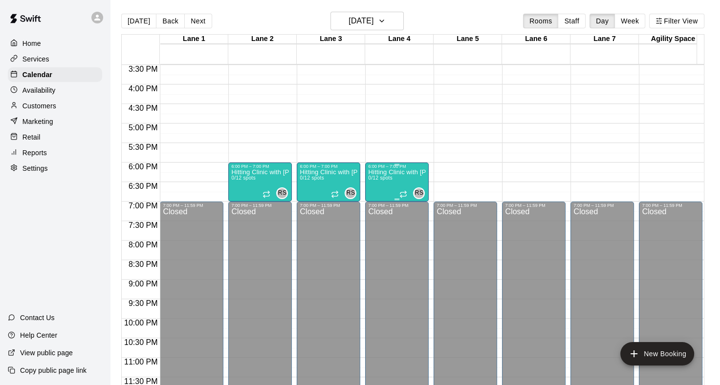
click at [412, 172] on p "Hitting Clinic with Ginny and Carly!!" at bounding box center [397, 172] width 58 height 0
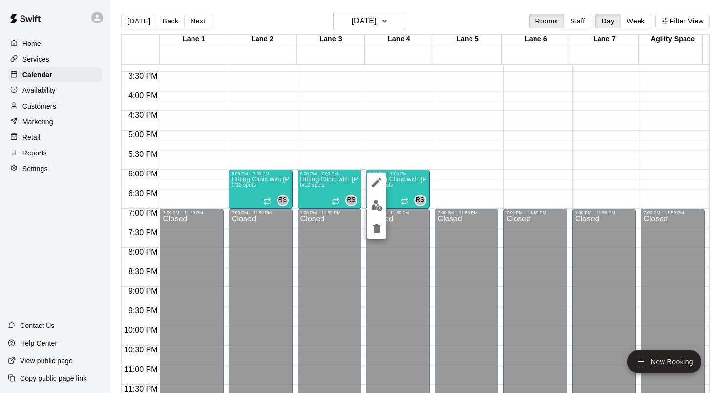
click at [374, 179] on icon "edit" at bounding box center [377, 182] width 12 height 12
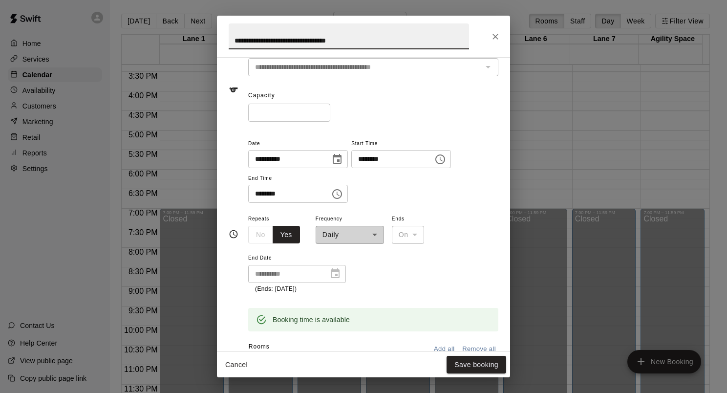
scroll to position [98, 0]
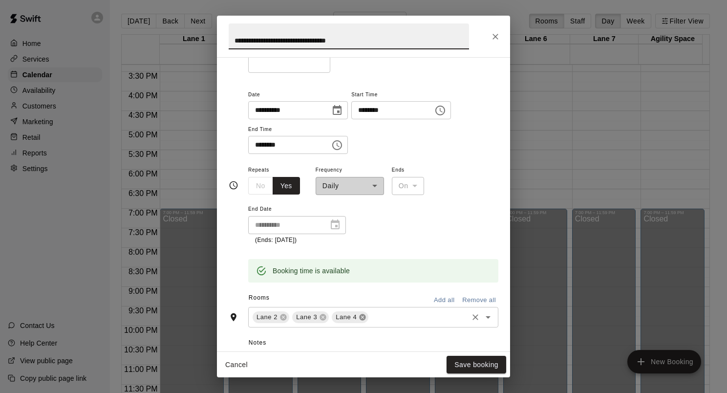
click at [360, 315] on icon at bounding box center [363, 317] width 6 height 6
click at [471, 361] on button "Save booking" at bounding box center [476, 365] width 60 height 18
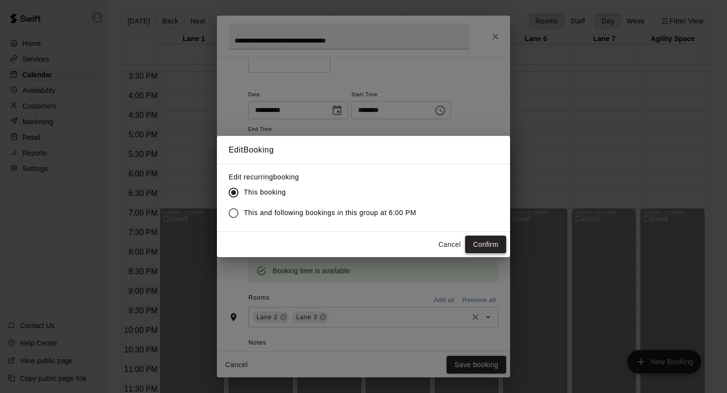
click at [479, 244] on button "Confirm" at bounding box center [485, 244] width 41 height 18
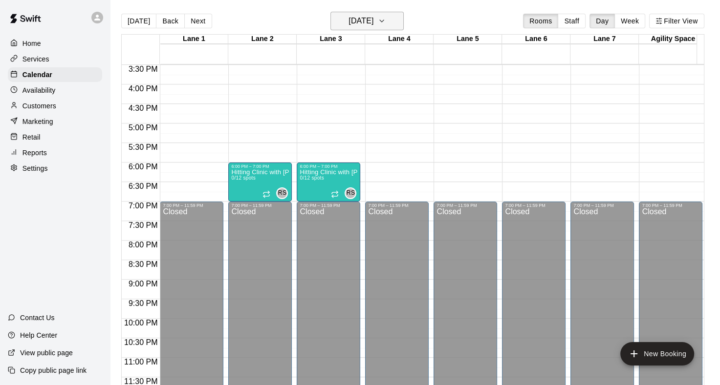
click at [383, 20] on icon "button" at bounding box center [382, 21] width 4 height 2
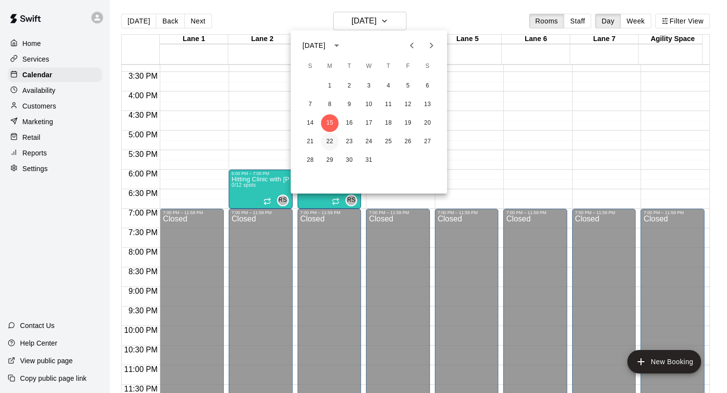
click at [330, 144] on button "22" at bounding box center [330, 142] width 18 height 18
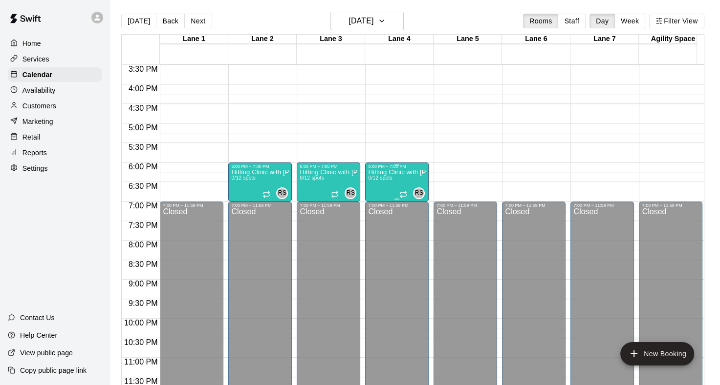
click at [404, 172] on p "Hitting Clinic with Ginny and Carly!!" at bounding box center [397, 172] width 58 height 0
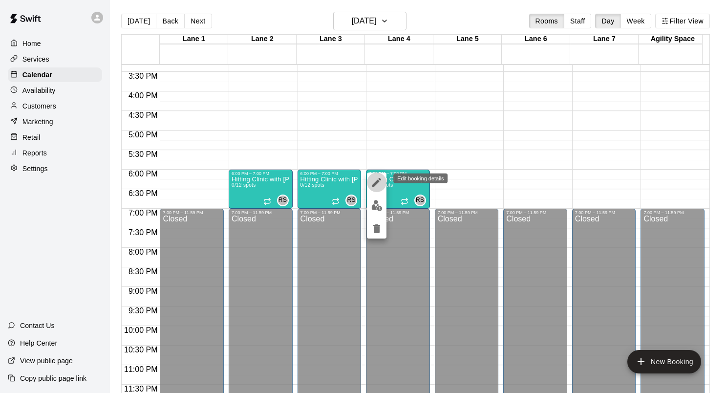
click at [378, 180] on icon "edit" at bounding box center [376, 182] width 9 height 9
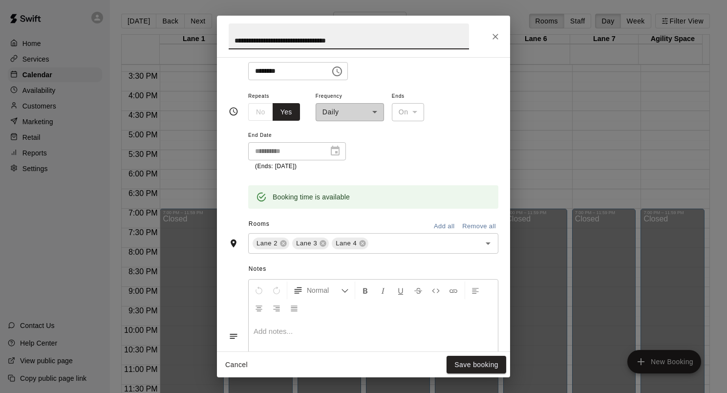
scroll to position [195, 0]
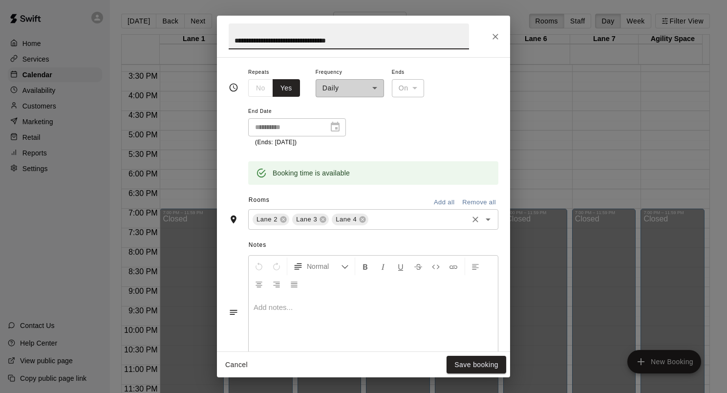
click at [361, 214] on div "Lane 4" at bounding box center [350, 219] width 37 height 12
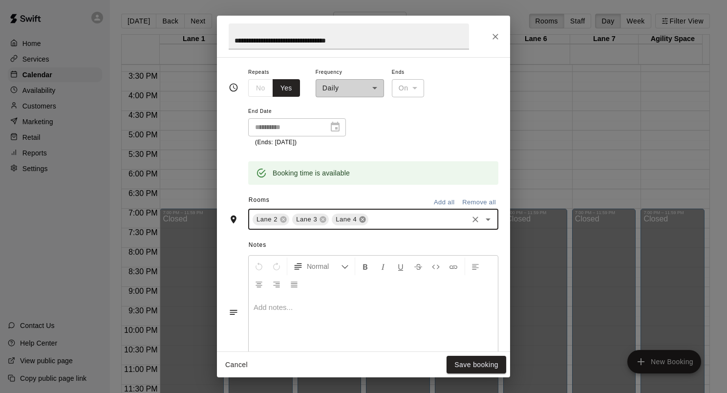
click at [361, 217] on icon at bounding box center [363, 219] width 6 height 6
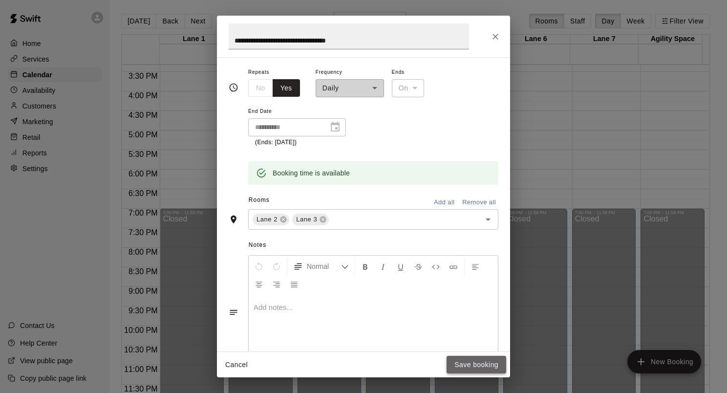
click at [471, 365] on button "Save booking" at bounding box center [476, 365] width 60 height 18
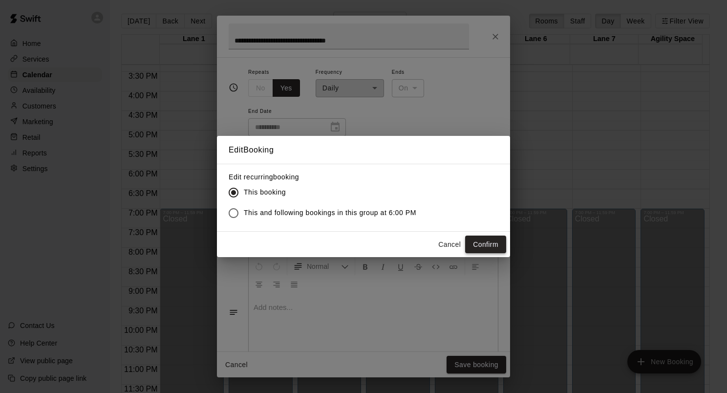
click at [473, 244] on button "Confirm" at bounding box center [485, 244] width 41 height 18
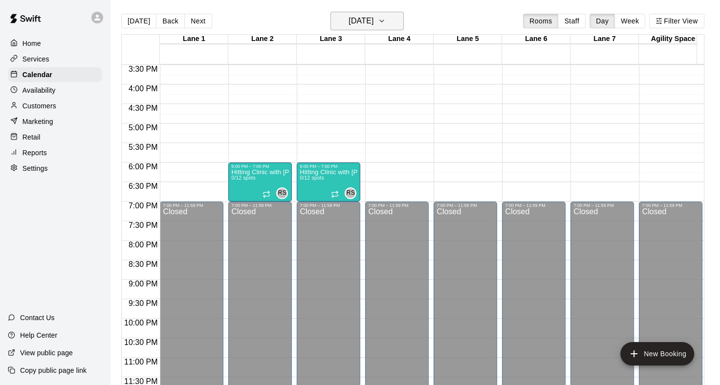
click at [385, 23] on icon "button" at bounding box center [382, 21] width 8 height 12
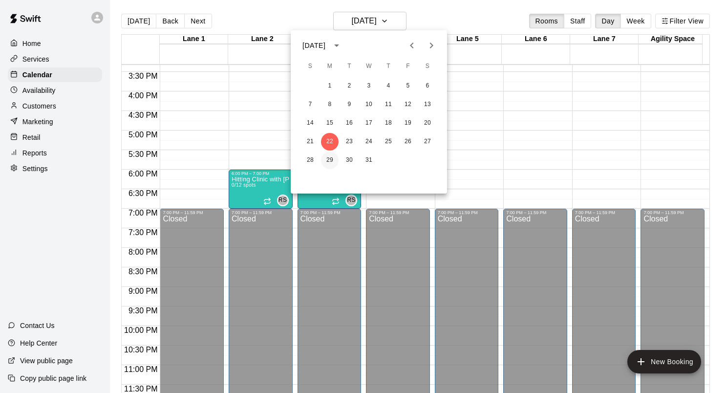
click at [331, 162] on button "29" at bounding box center [330, 160] width 18 height 18
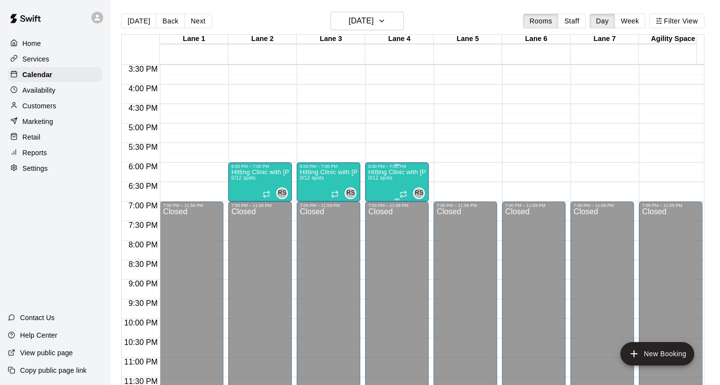
click at [404, 176] on div "Hitting Clinic with Ginny and Carly!! 0/12 spots" at bounding box center [397, 361] width 58 height 385
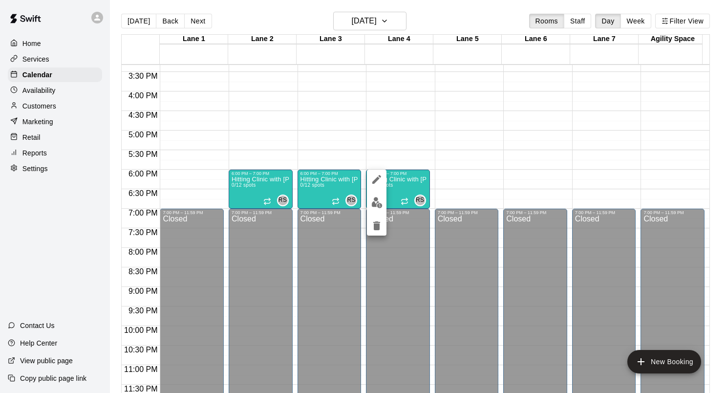
click at [376, 177] on icon "edit" at bounding box center [377, 179] width 12 height 12
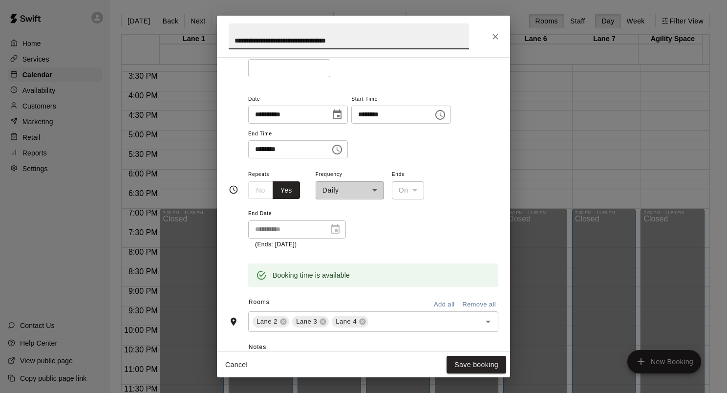
scroll to position [98, 0]
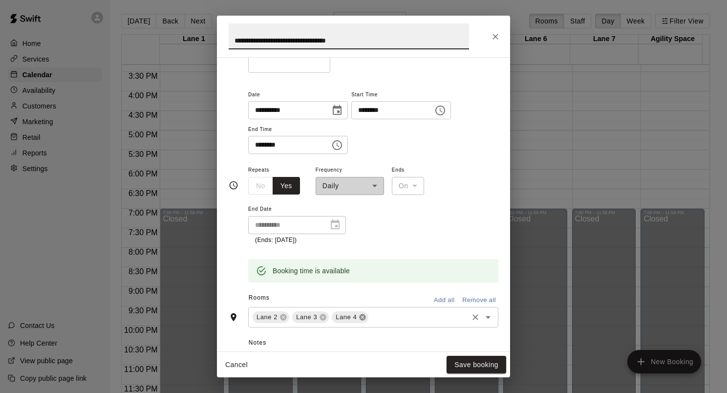
click at [360, 318] on icon at bounding box center [363, 317] width 6 height 6
click at [469, 363] on button "Save booking" at bounding box center [476, 365] width 60 height 18
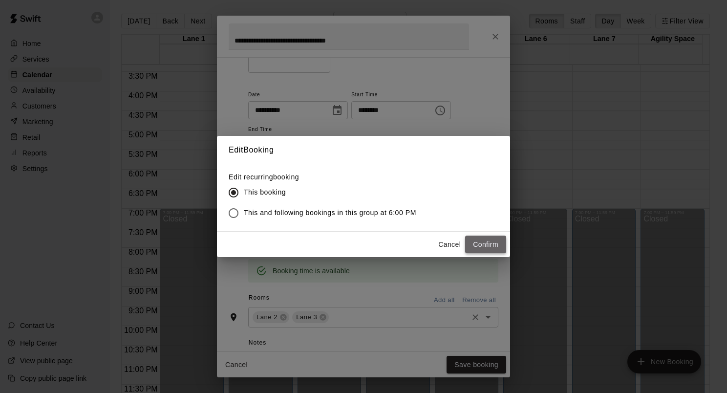
click at [486, 239] on button "Confirm" at bounding box center [485, 244] width 41 height 18
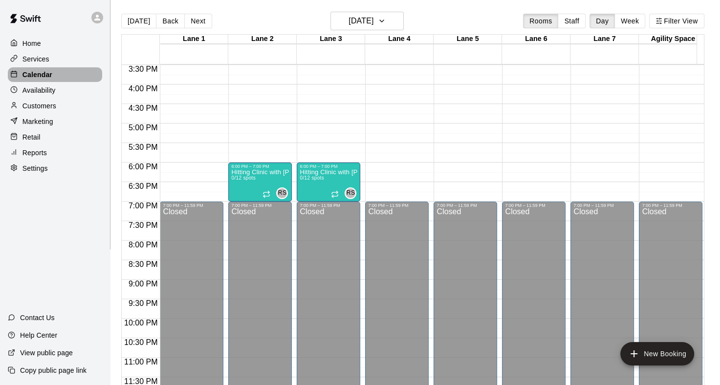
click at [27, 77] on p "Calendar" at bounding box center [37, 75] width 30 height 10
click at [142, 21] on button "[DATE]" at bounding box center [138, 21] width 35 height 15
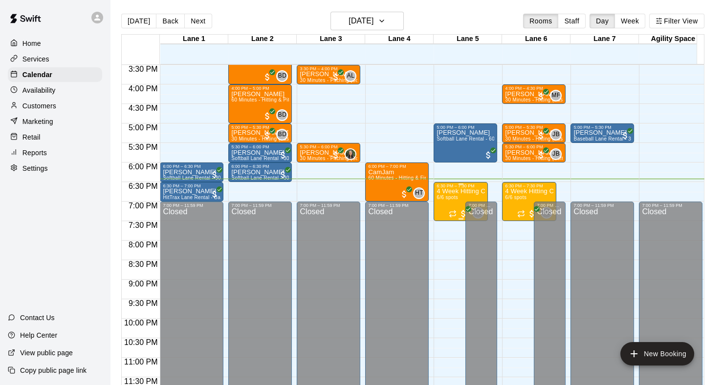
click at [447, 191] on p "4 Week Hitting Clinic w/ Coach [PERSON_NAME] [DEMOGRAPHIC_DATA]" at bounding box center [460, 191] width 48 height 0
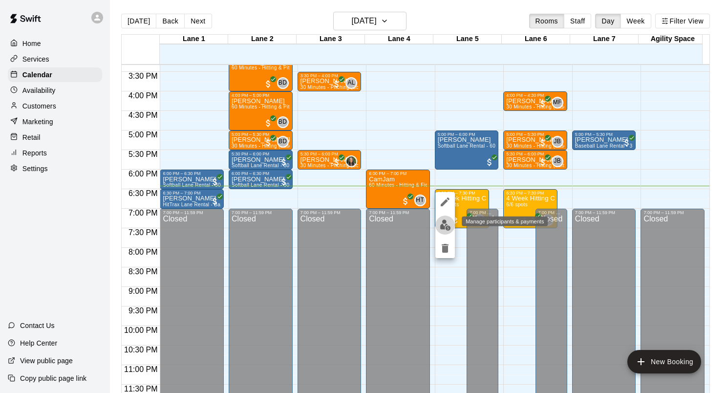
click at [449, 224] on img "edit" at bounding box center [445, 224] width 11 height 11
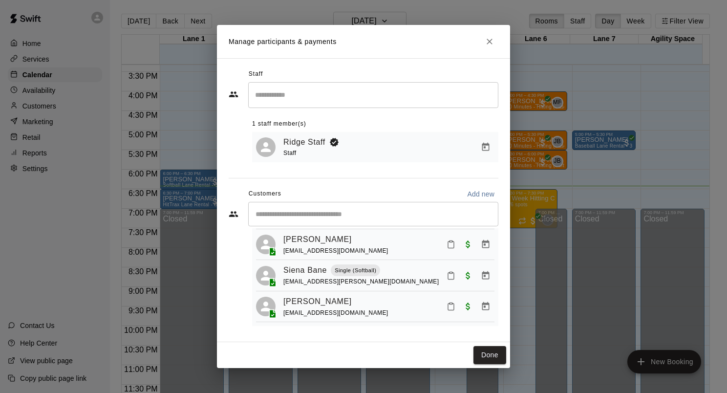
scroll to position [75, 0]
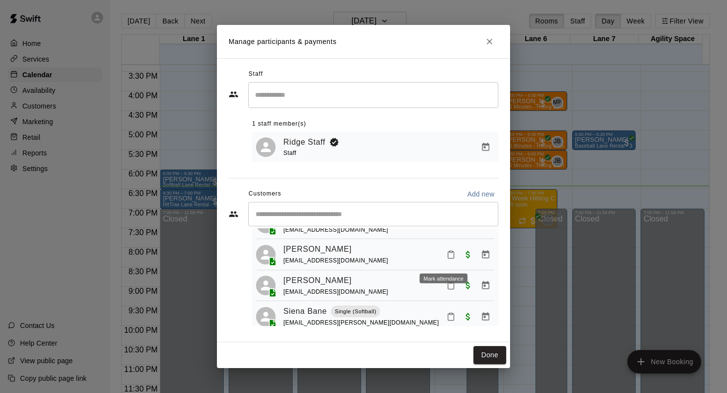
click at [450, 259] on button "Mark attendance" at bounding box center [451, 254] width 17 height 17
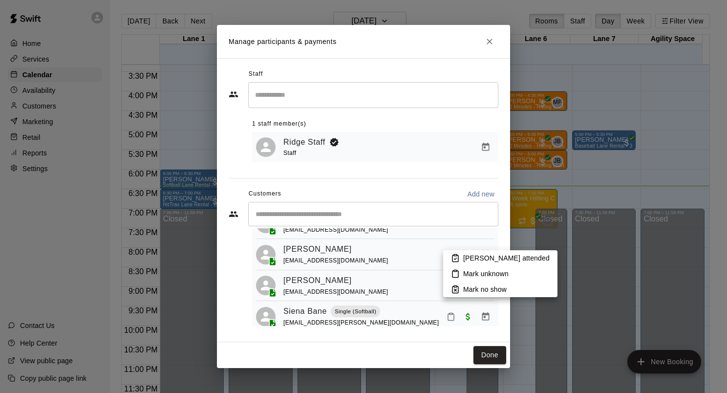
click at [472, 256] on p "Mark attended" at bounding box center [506, 258] width 86 height 10
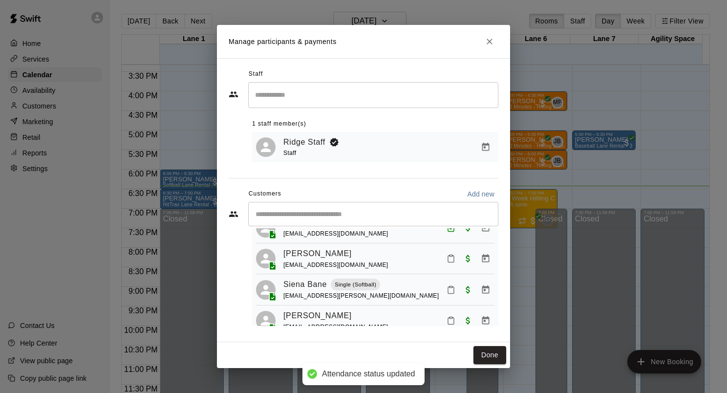
scroll to position [124, 0]
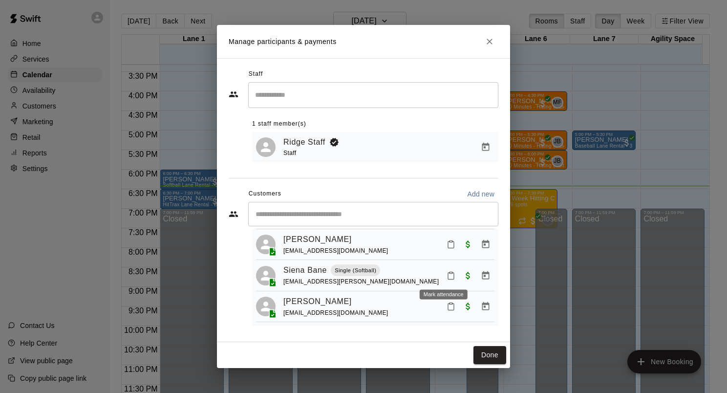
click at [446, 278] on icon "Mark attendance" at bounding box center [450, 275] width 9 height 9
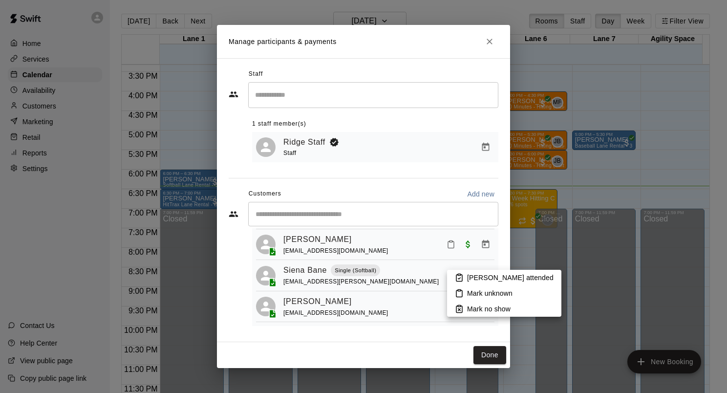
click at [478, 278] on p "Mark attended" at bounding box center [510, 278] width 86 height 10
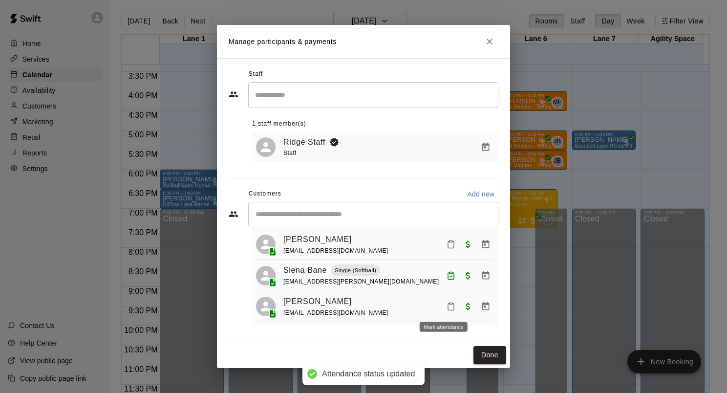
click at [449, 303] on rect "Mark attendance" at bounding box center [450, 303] width 3 height 1
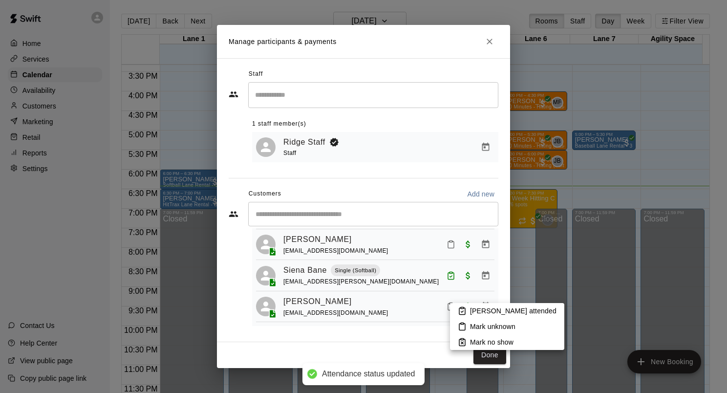
click at [486, 309] on p "Mark attended" at bounding box center [513, 311] width 86 height 10
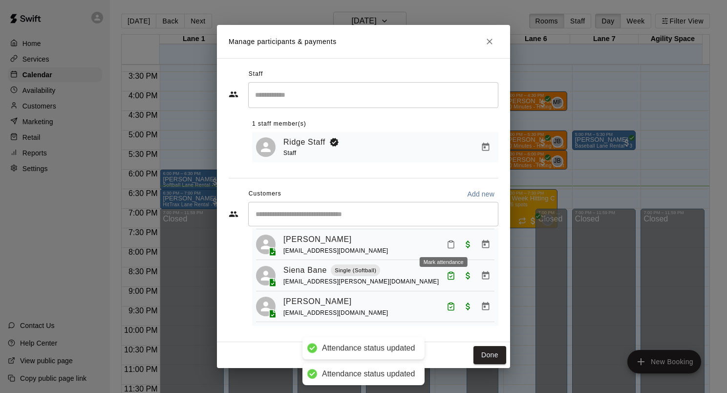
click at [448, 241] on icon "Mark attendance" at bounding box center [451, 244] width 6 height 7
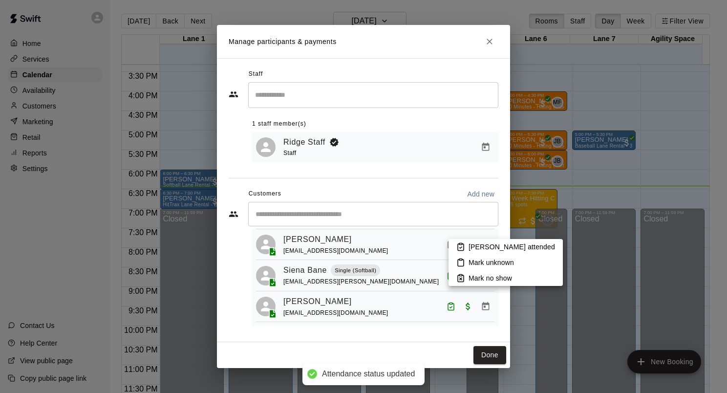
click at [475, 247] on p "Mark attended" at bounding box center [511, 247] width 86 height 10
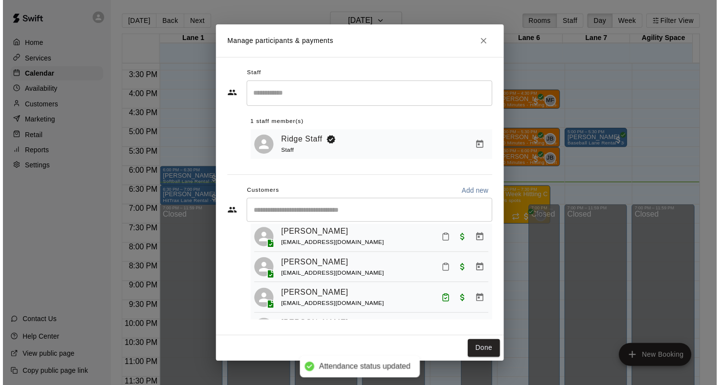
scroll to position [0, 0]
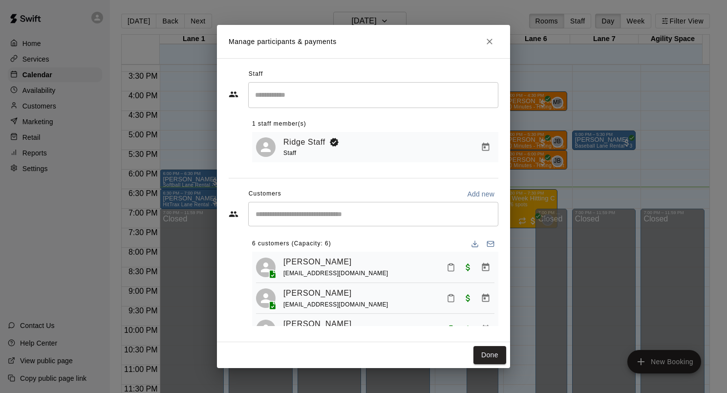
click at [446, 302] on icon "Mark attendance" at bounding box center [450, 298] width 9 height 9
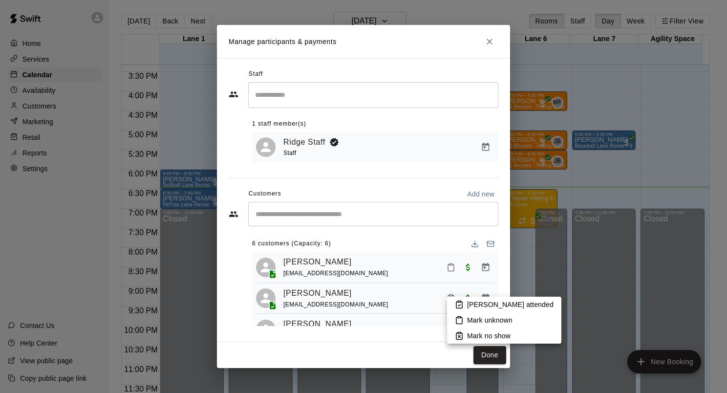
click at [474, 309] on p "Mark attended" at bounding box center [510, 304] width 86 height 10
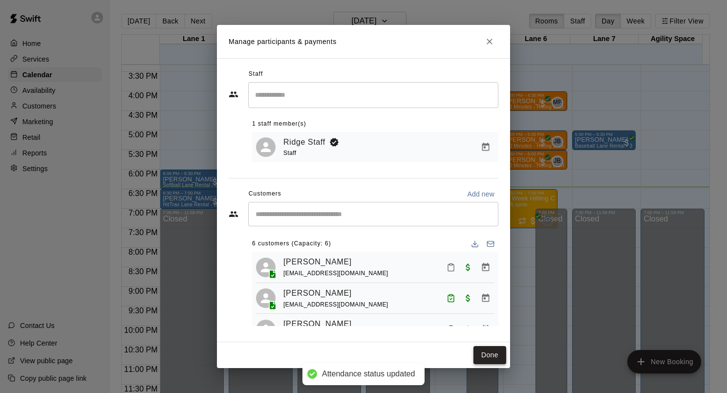
click at [491, 359] on button "Done" at bounding box center [489, 355] width 33 height 18
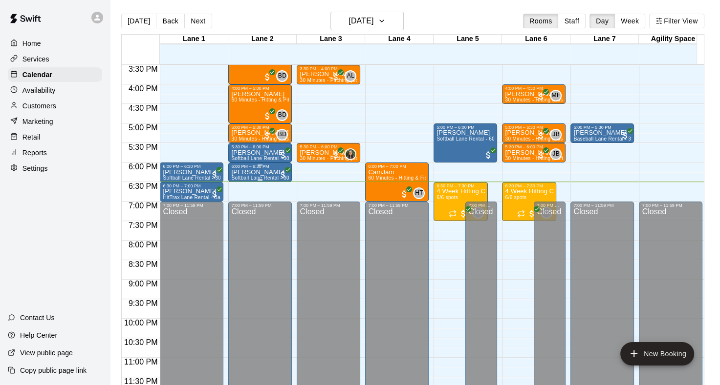
click at [255, 172] on p "[PERSON_NAME]" at bounding box center [260, 172] width 58 height 0
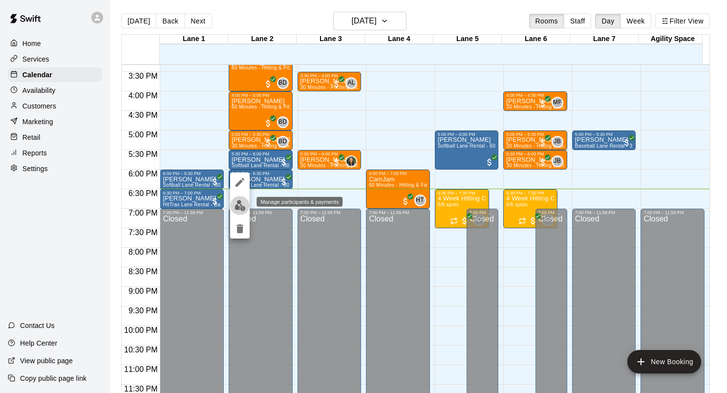
click at [246, 207] on button "edit" at bounding box center [240, 205] width 20 height 19
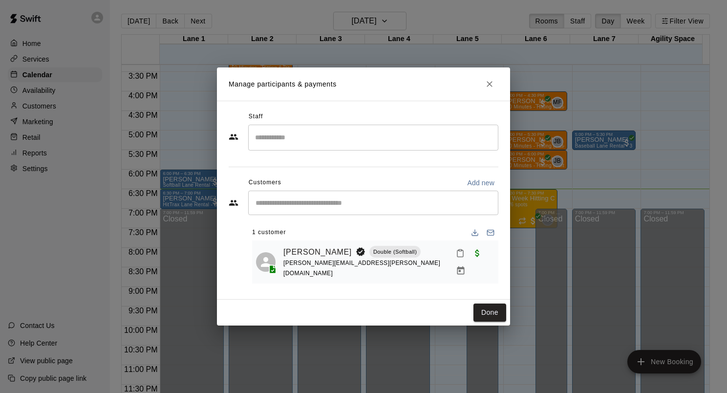
click at [457, 257] on icon "Mark attendance" at bounding box center [460, 253] width 6 height 7
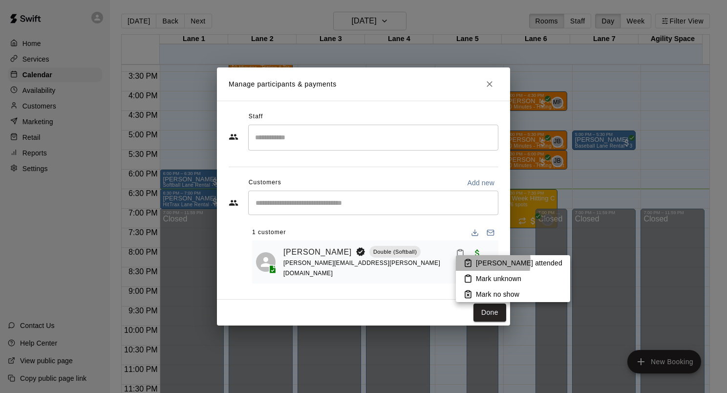
click at [475, 261] on li "Mark attended" at bounding box center [513, 263] width 114 height 16
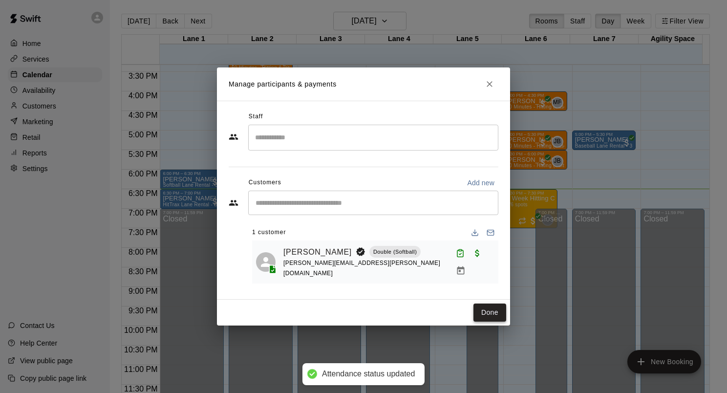
click at [491, 313] on button "Done" at bounding box center [489, 312] width 33 height 18
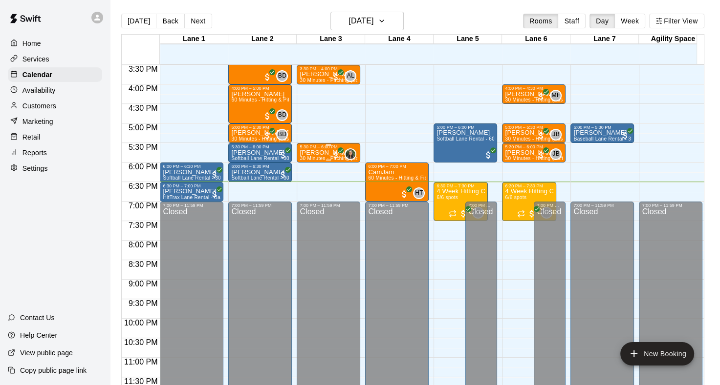
scroll to position [23, 0]
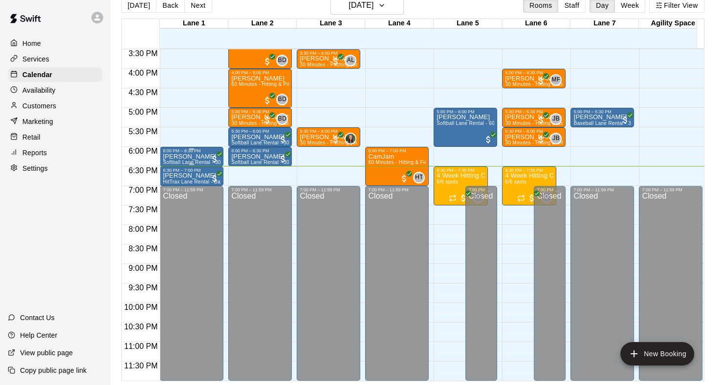
click at [185, 157] on p "[PERSON_NAME]" at bounding box center [192, 157] width 58 height 0
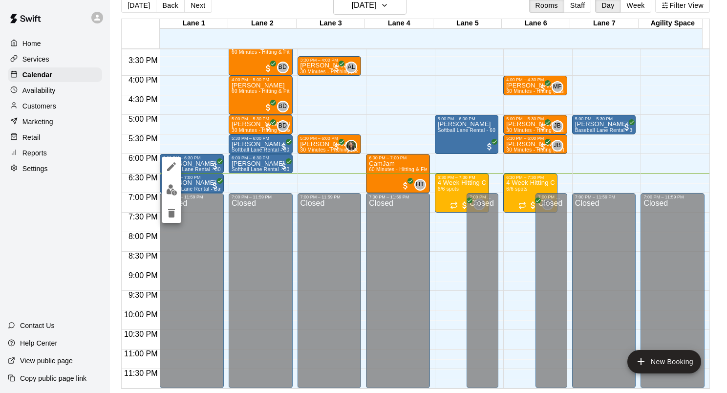
click at [174, 191] on img "edit" at bounding box center [171, 189] width 11 height 11
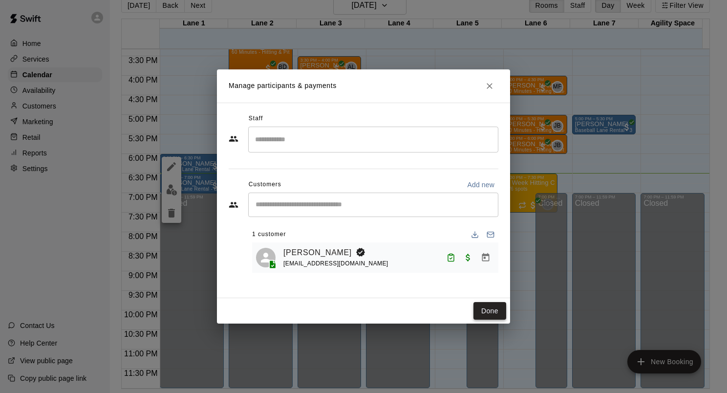
click at [486, 314] on button "Done" at bounding box center [489, 311] width 33 height 18
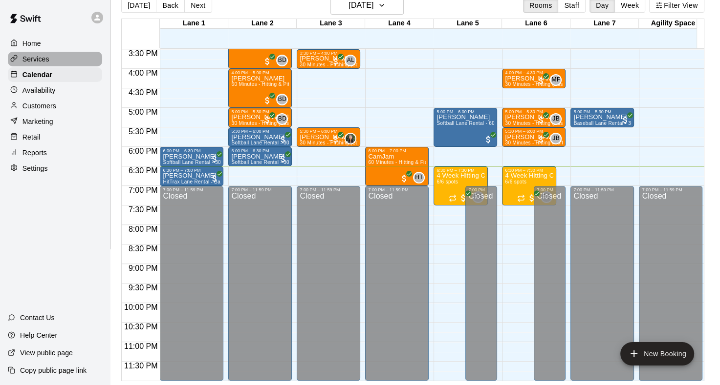
click at [29, 59] on p "Services" at bounding box center [35, 59] width 27 height 10
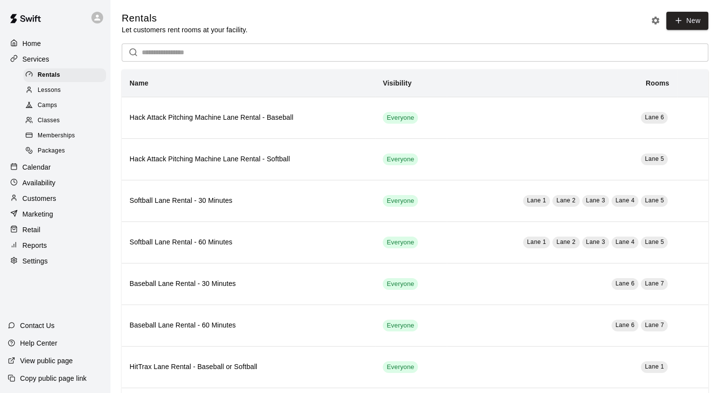
click at [58, 122] on span "Classes" at bounding box center [49, 121] width 22 height 10
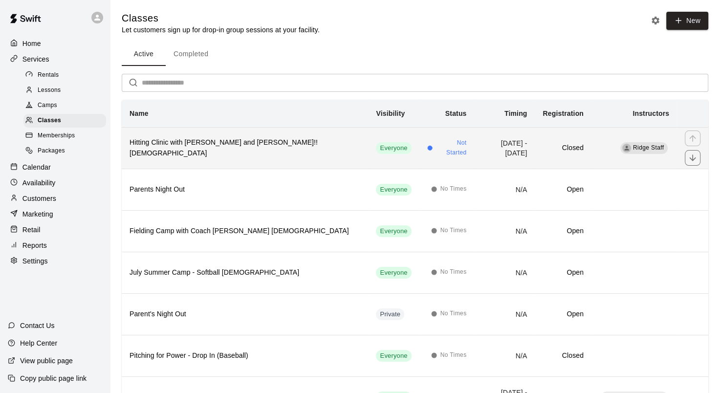
click at [201, 159] on th "Hitting Clinic with Ginny and Carly!! 6-12 y/o" at bounding box center [245, 148] width 246 height 42
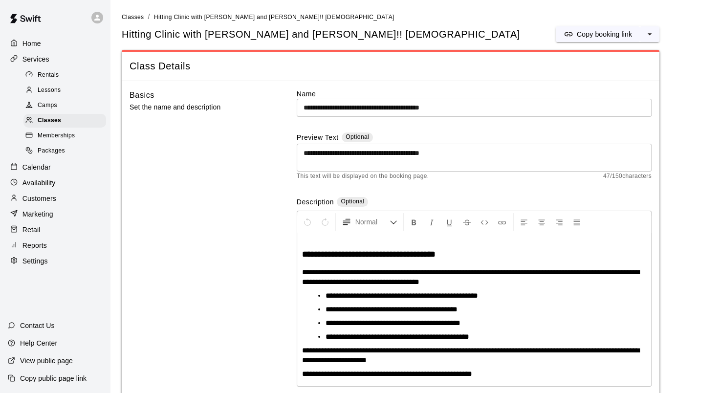
scroll to position [49, 0]
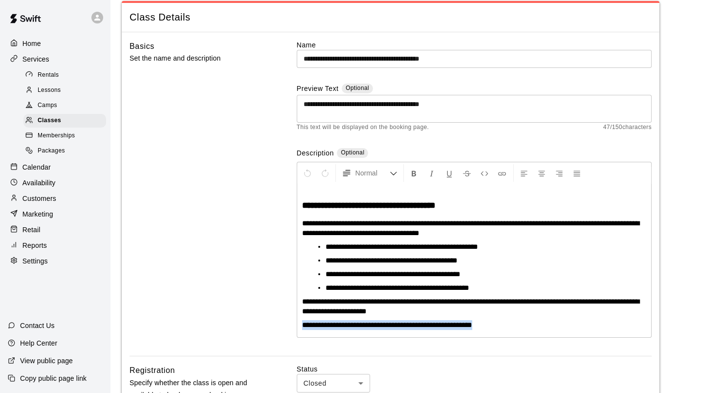
drag, startPoint x: 301, startPoint y: 325, endPoint x: 488, endPoint y: 330, distance: 186.7
click at [488, 330] on div "**********" at bounding box center [474, 260] width 354 height 153
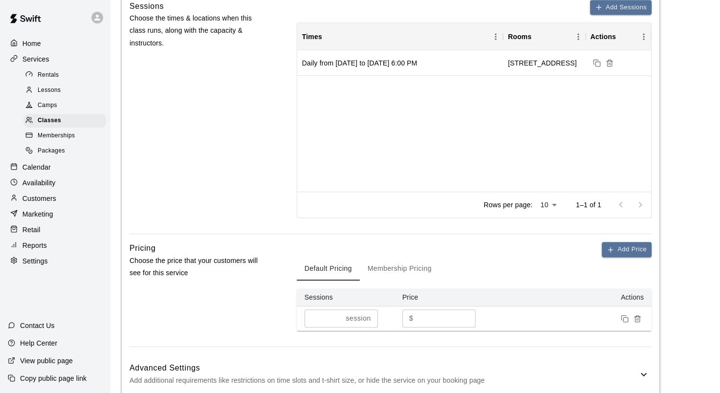
scroll to position [537, 0]
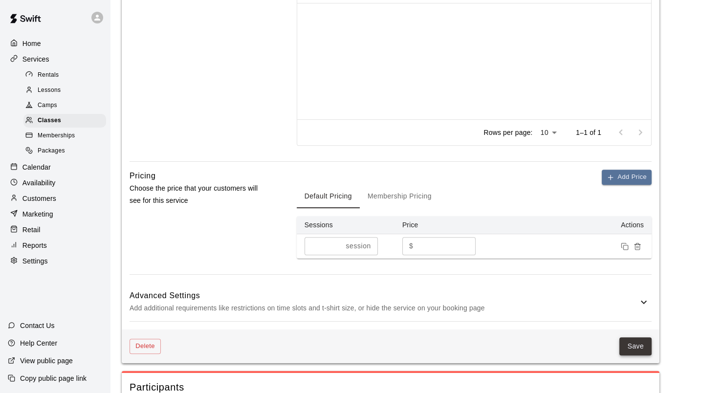
click at [641, 350] on button "Save" at bounding box center [635, 346] width 32 height 18
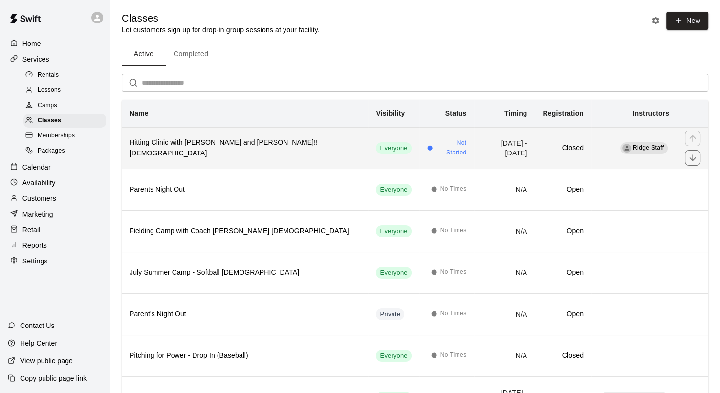
click at [297, 147] on h6 "Hitting Clinic with Ginny and Carly!! 6-12 y/o" at bounding box center [244, 147] width 231 height 21
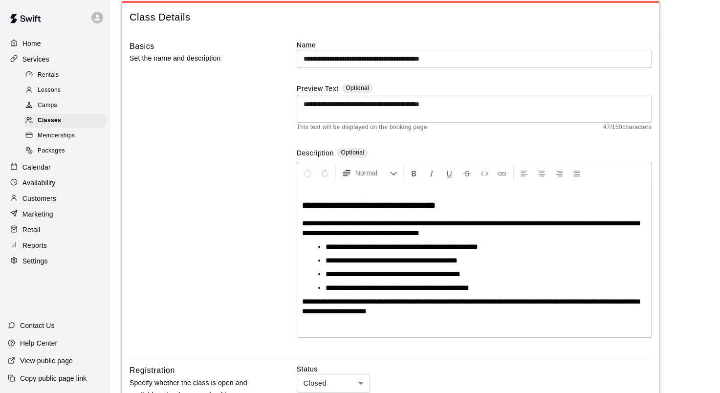
scroll to position [98, 0]
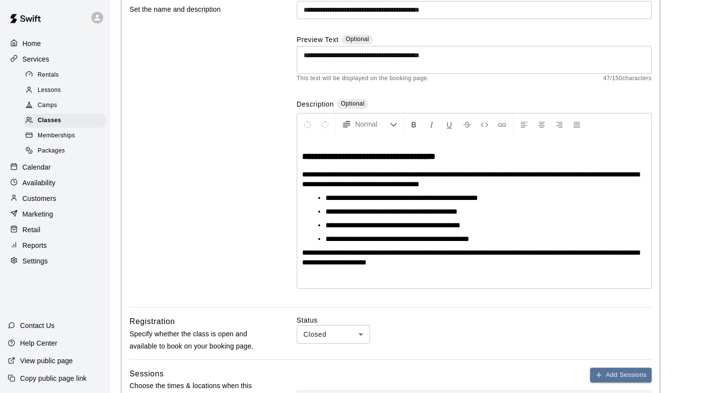
click at [28, 172] on p "Calendar" at bounding box center [36, 167] width 28 height 10
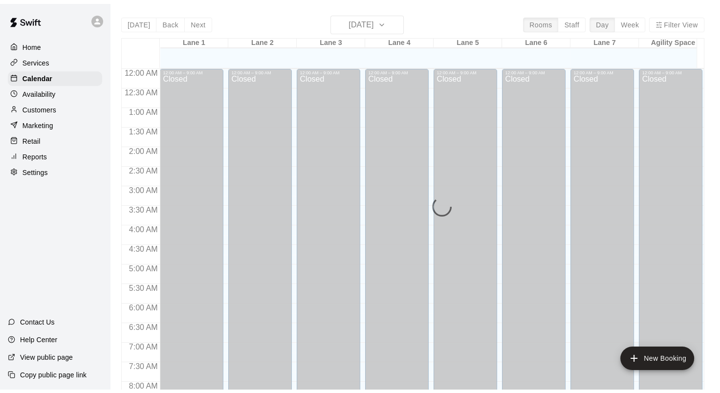
scroll to position [569, 0]
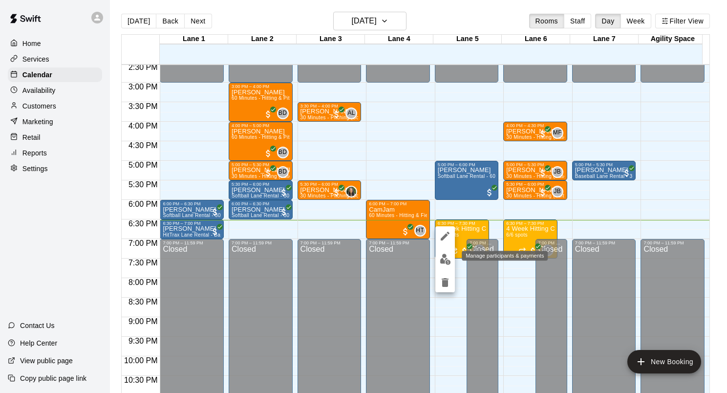
click at [441, 254] on img "edit" at bounding box center [445, 259] width 11 height 11
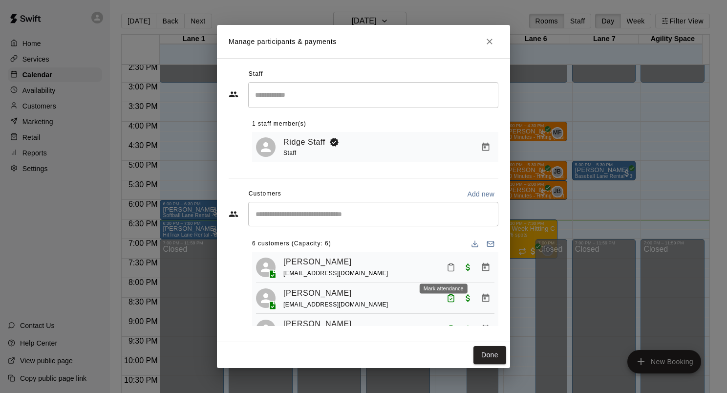
click at [443, 274] on button "Mark attendance" at bounding box center [451, 267] width 17 height 17
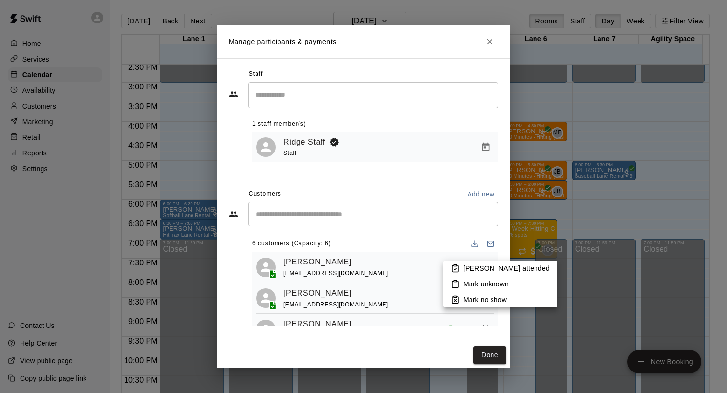
click at [479, 284] on p "Mark unknown" at bounding box center [485, 284] width 45 height 10
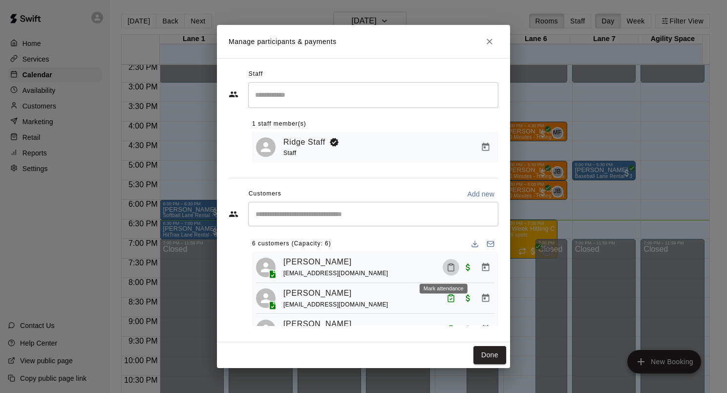
click at [446, 269] on icon "Mark attendance" at bounding box center [450, 267] width 9 height 9
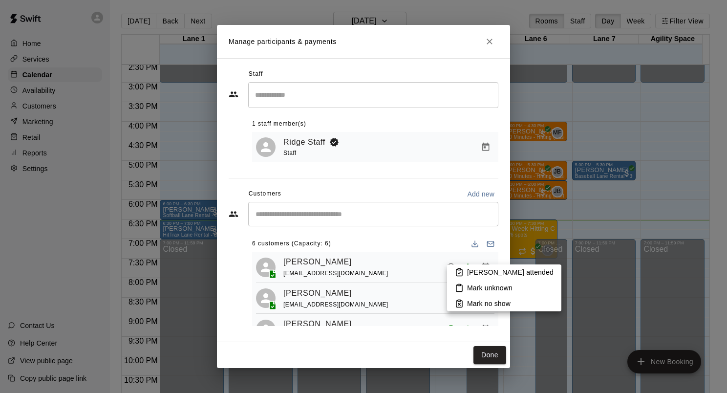
click at [476, 270] on p "Mark attended" at bounding box center [510, 272] width 86 height 10
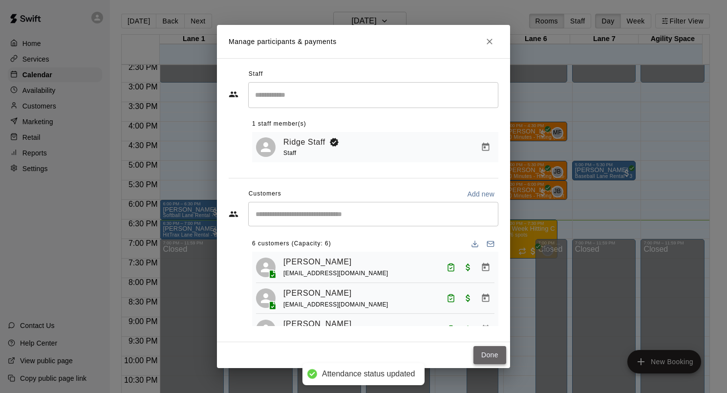
click at [498, 354] on button "Done" at bounding box center [489, 355] width 33 height 18
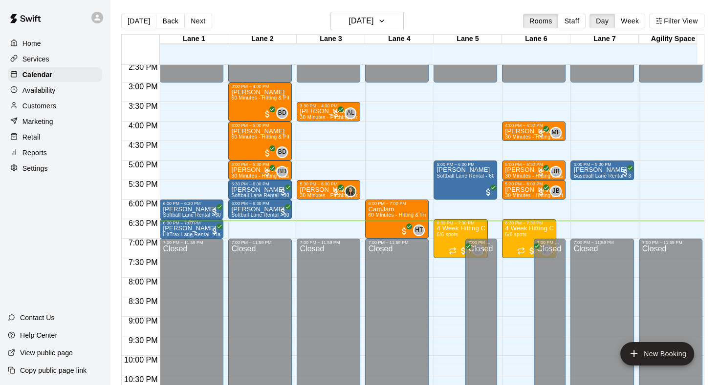
click at [195, 232] on span "HitTrax Lane Rental - Baseball or Softball" at bounding box center [211, 234] width 97 height 5
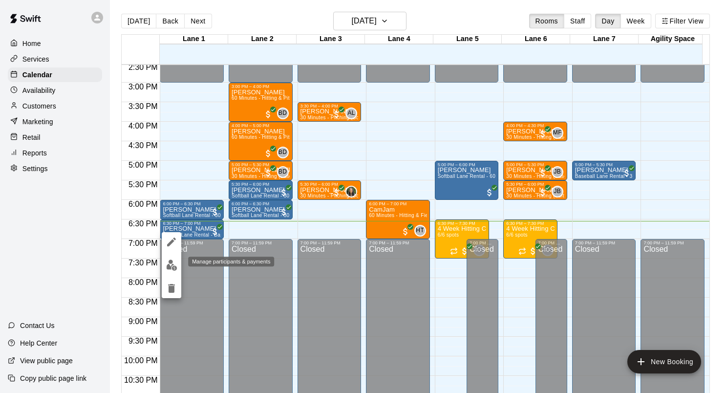
click at [173, 263] on img "edit" at bounding box center [171, 264] width 11 height 11
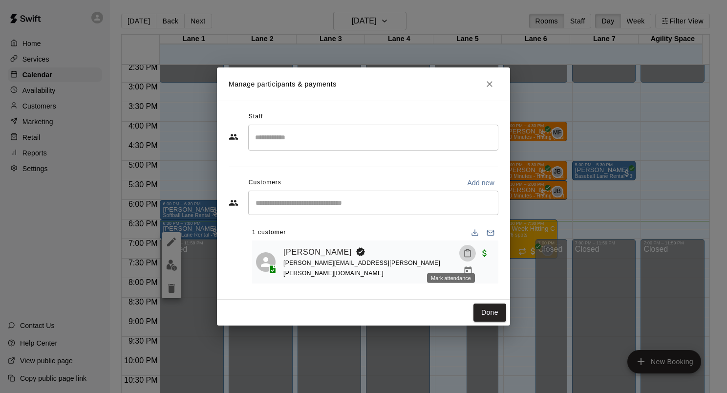
click at [463, 257] on icon "Mark attendance" at bounding box center [467, 253] width 9 height 9
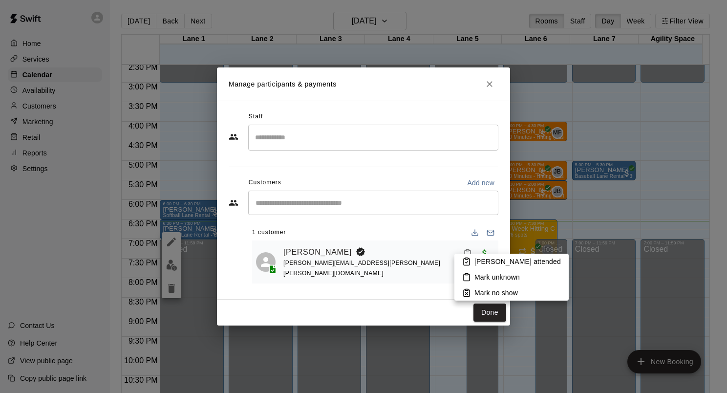
click at [483, 261] on p "Mark attended" at bounding box center [517, 261] width 86 height 10
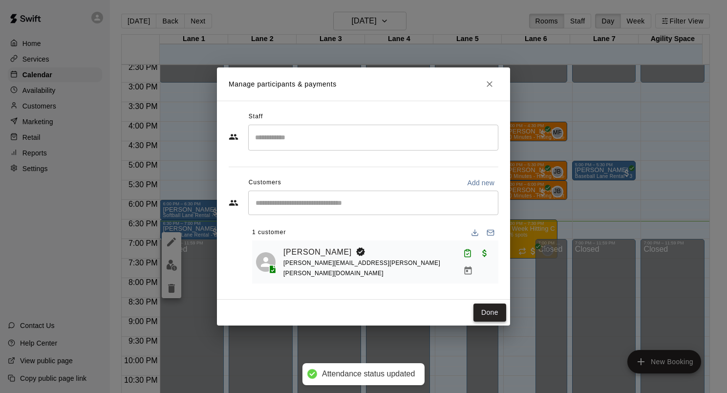
click at [485, 304] on button "Done" at bounding box center [489, 312] width 33 height 18
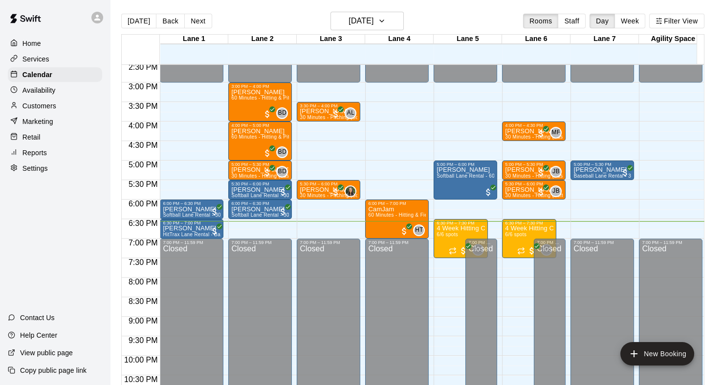
click at [49, 95] on p "Availability" at bounding box center [38, 90] width 33 height 10
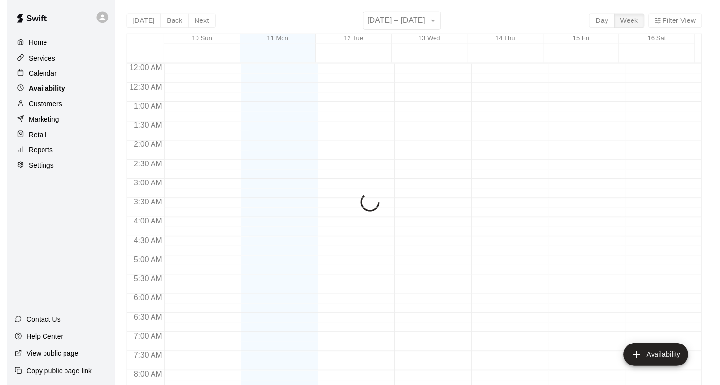
scroll to position [598, 0]
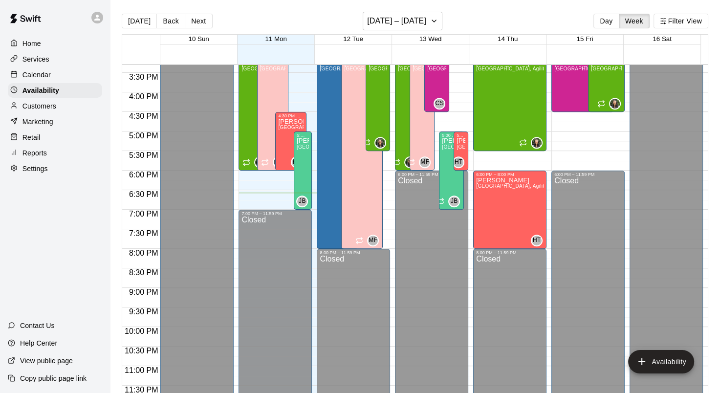
click at [49, 175] on div "Settings" at bounding box center [55, 168] width 94 height 15
select select "**"
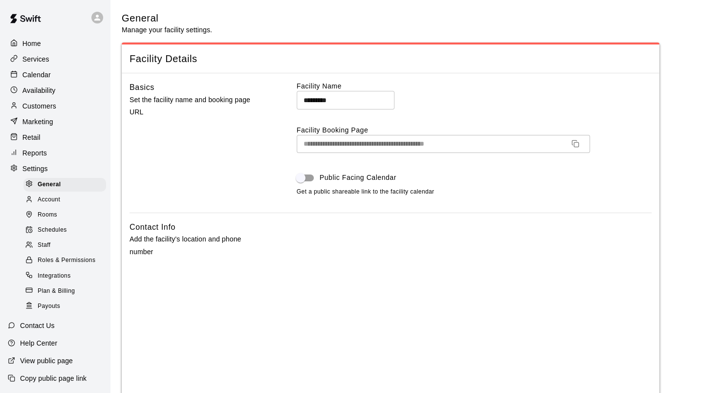
click at [57, 235] on span "Schedules" at bounding box center [52, 230] width 29 height 10
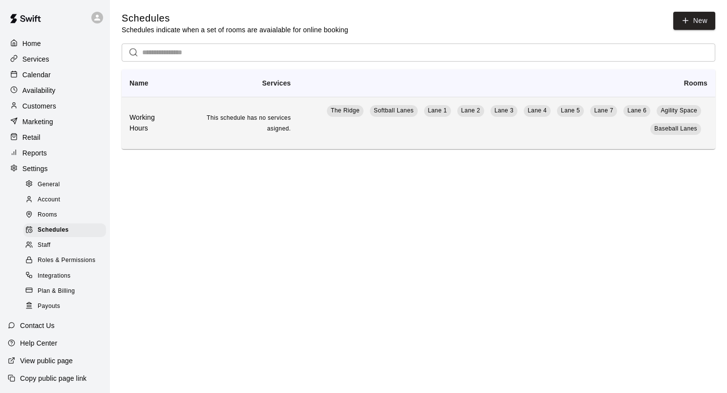
click at [340, 127] on td "The Ridge Softball Lanes Lane 1 Lane 2 Lane 3 Lane 4 Lane 5 Lane 7 Lane 6 Agili…" at bounding box center [506, 123] width 417 height 52
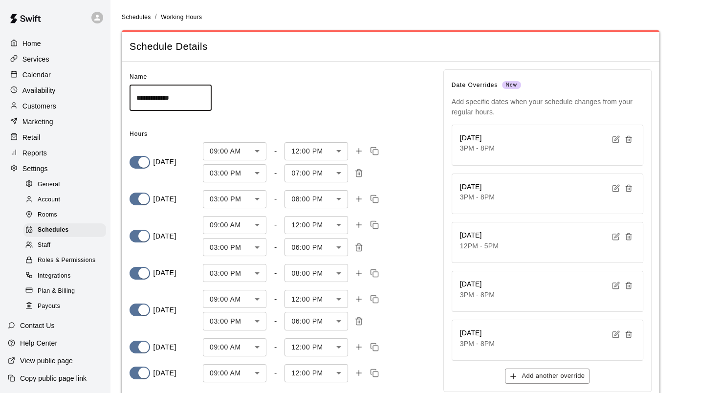
click at [340, 173] on body "**********" at bounding box center [360, 224] width 720 height 449
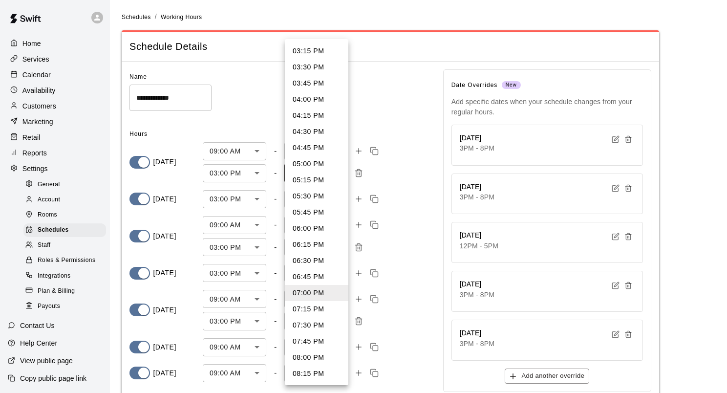
click at [39, 78] on div at bounding box center [363, 196] width 727 height 393
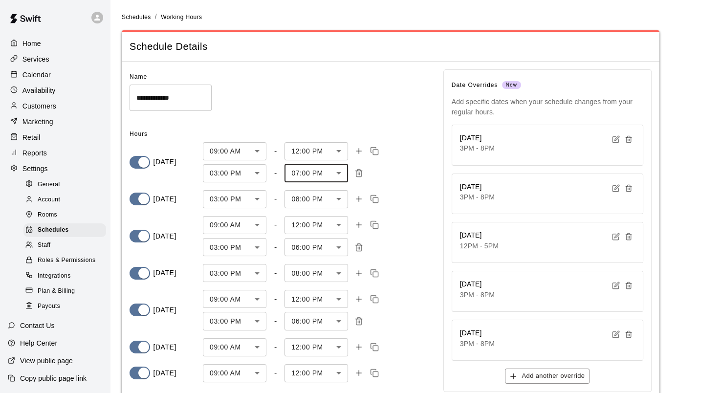
click at [39, 78] on p "Calendar" at bounding box center [36, 75] width 28 height 10
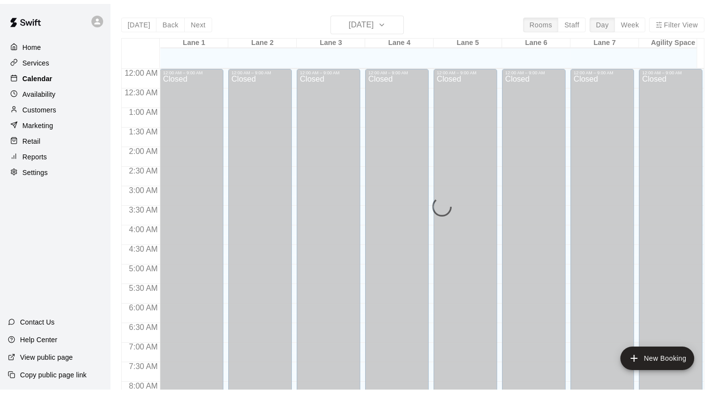
scroll to position [569, 0]
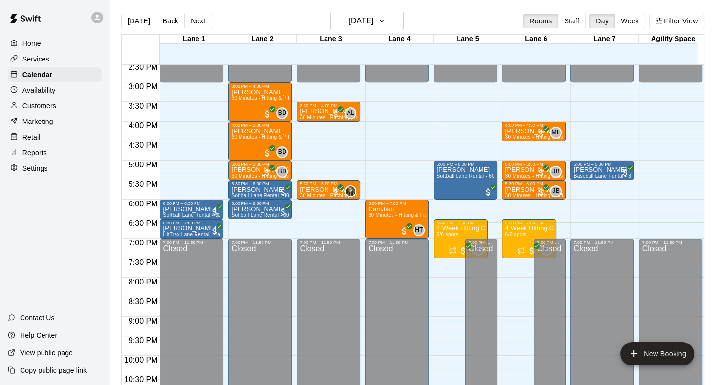
click at [43, 173] on p "Settings" at bounding box center [34, 169] width 25 height 10
select select "**"
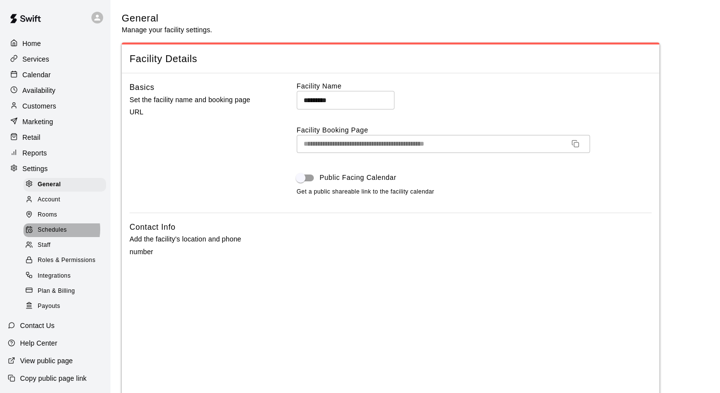
click at [51, 235] on span "Schedules" at bounding box center [52, 230] width 29 height 10
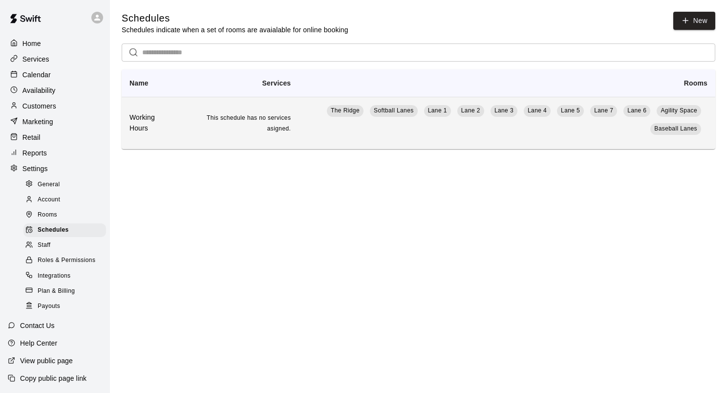
click at [275, 130] on span "This schedule has no services asigned." at bounding box center [249, 123] width 84 height 18
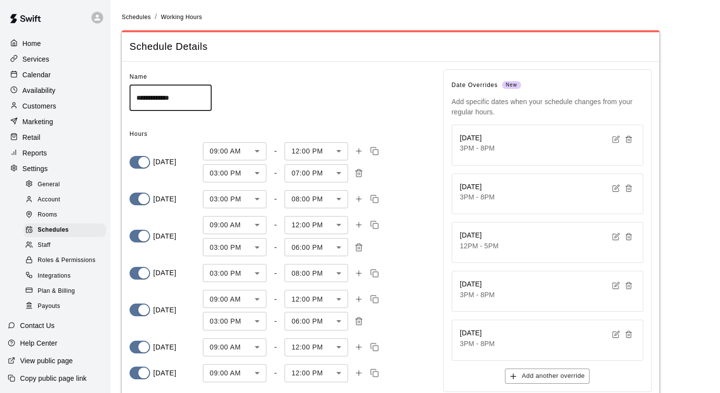
click at [339, 173] on body "**********" at bounding box center [360, 224] width 720 height 449
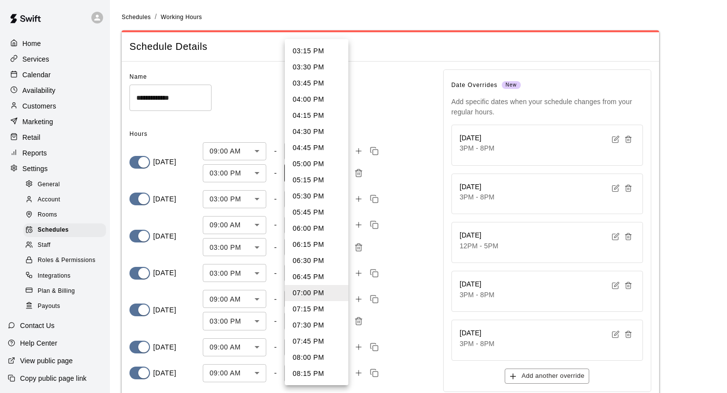
click at [307, 324] on li "07:30 PM" at bounding box center [317, 325] width 64 height 16
type input "****"
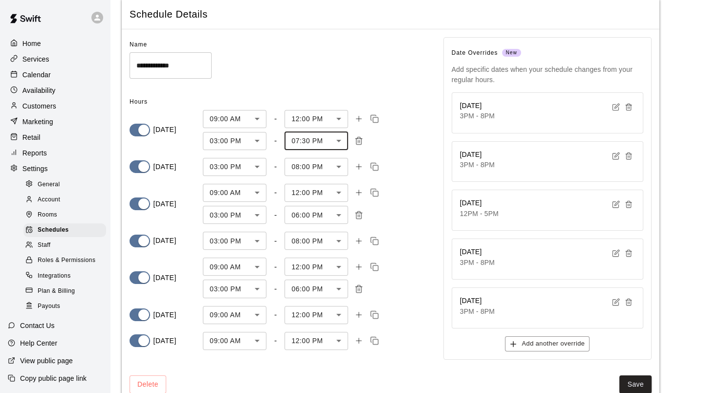
scroll to position [54, 0]
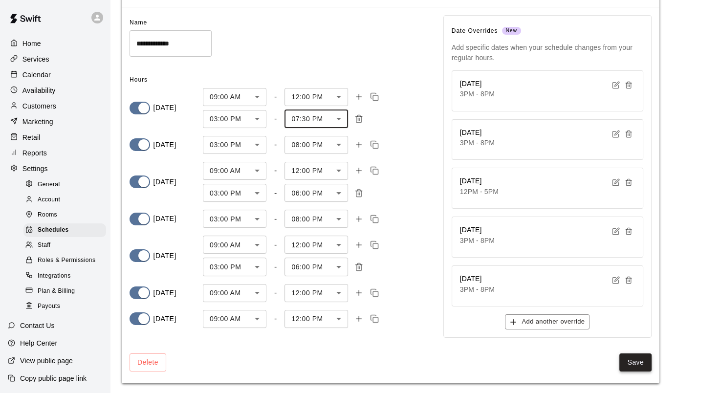
click at [639, 363] on button "Save" at bounding box center [635, 362] width 32 height 18
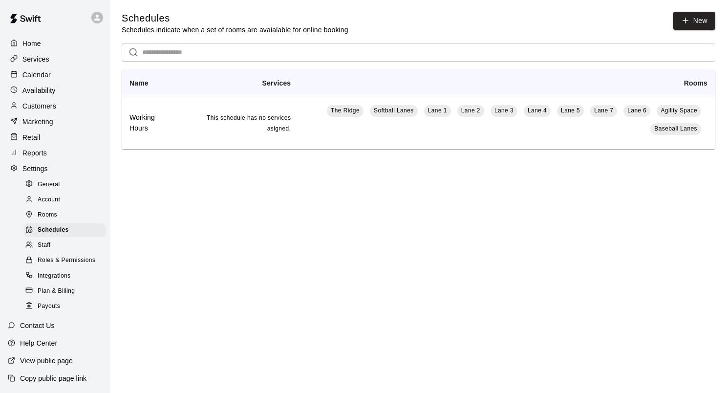
click at [39, 75] on p "Calendar" at bounding box center [36, 75] width 28 height 10
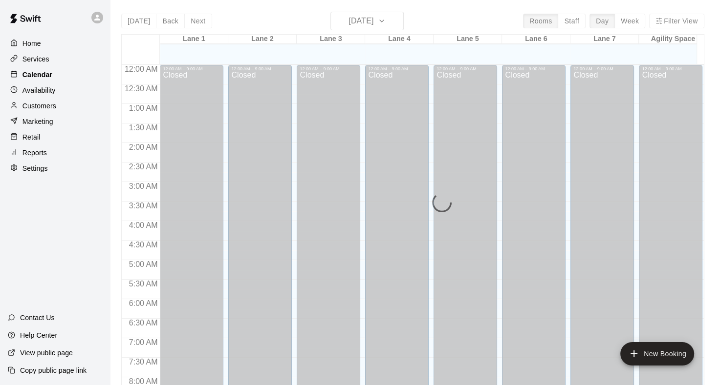
scroll to position [569, 0]
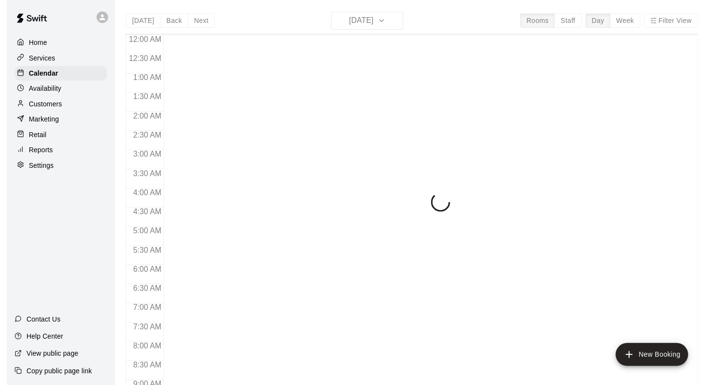
scroll to position [569, 0]
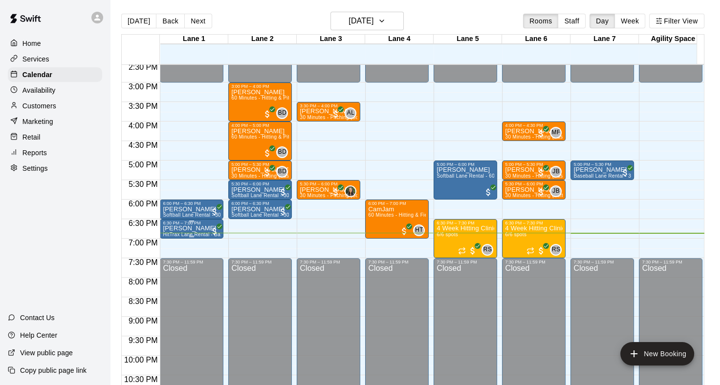
click at [177, 229] on p "[PERSON_NAME]" at bounding box center [192, 229] width 58 height 0
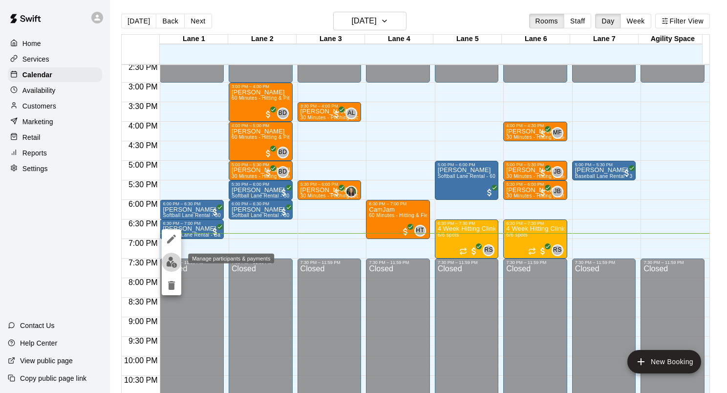
click at [172, 260] on img "edit" at bounding box center [171, 261] width 11 height 11
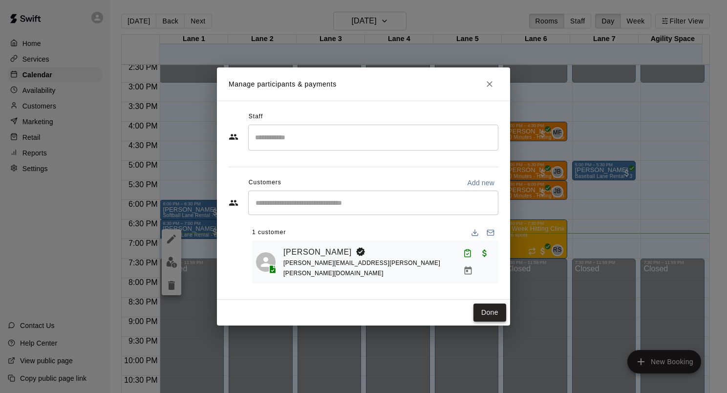
drag, startPoint x: 489, startPoint y: 311, endPoint x: 484, endPoint y: 307, distance: 6.3
click at [489, 311] on button "Done" at bounding box center [489, 312] width 33 height 18
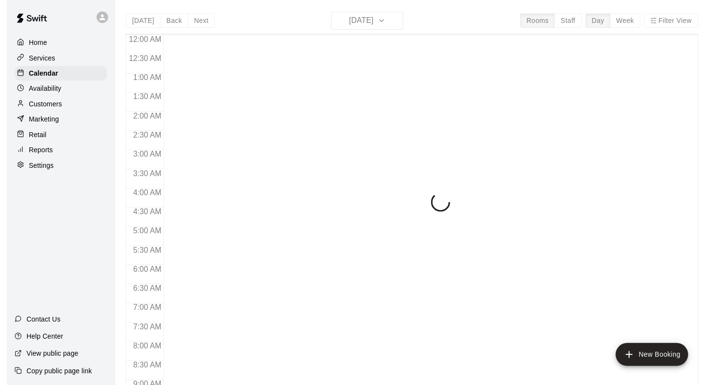
scroll to position [569, 0]
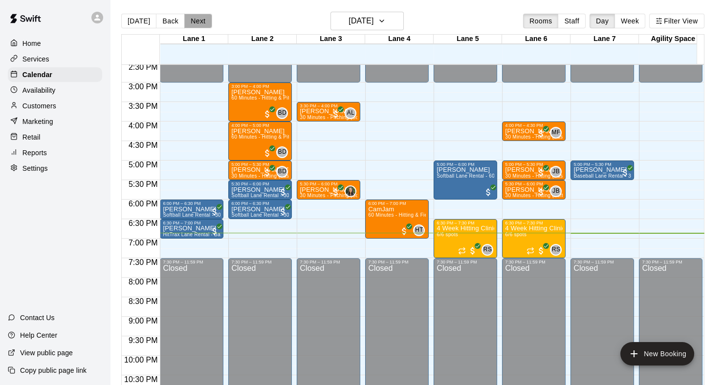
click at [194, 22] on button "Next" at bounding box center [197, 21] width 27 height 15
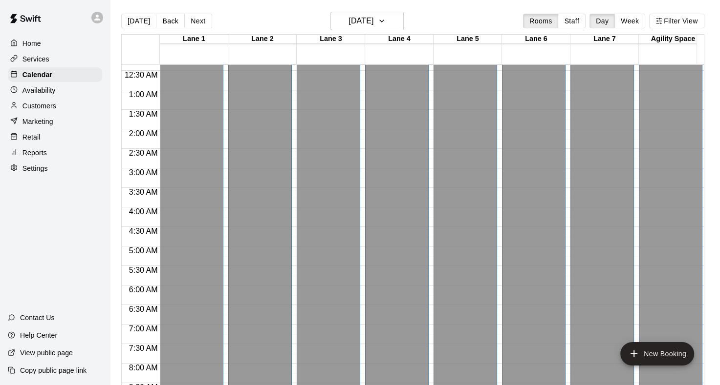
scroll to position [0, 0]
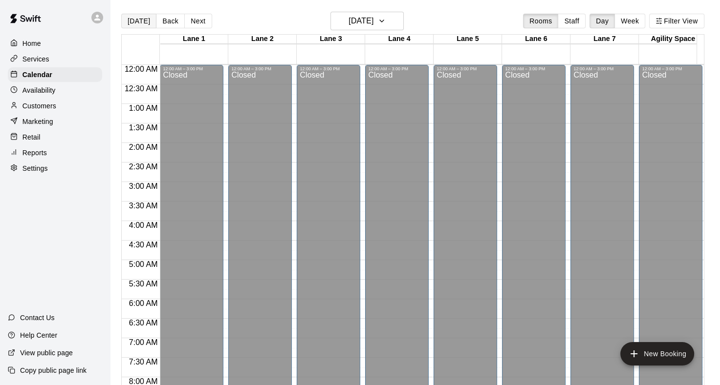
click at [139, 16] on button "[DATE]" at bounding box center [138, 21] width 35 height 15
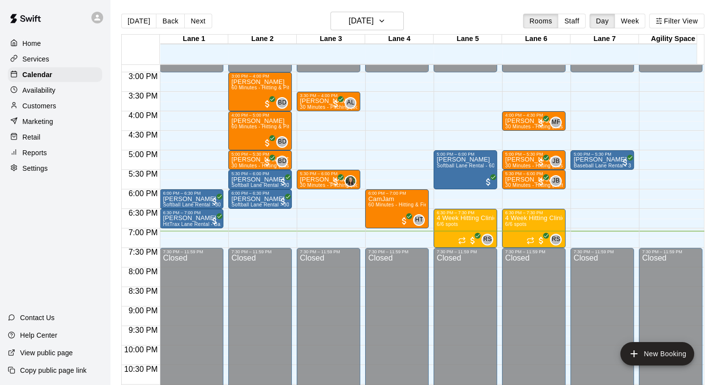
scroll to position [606, 0]
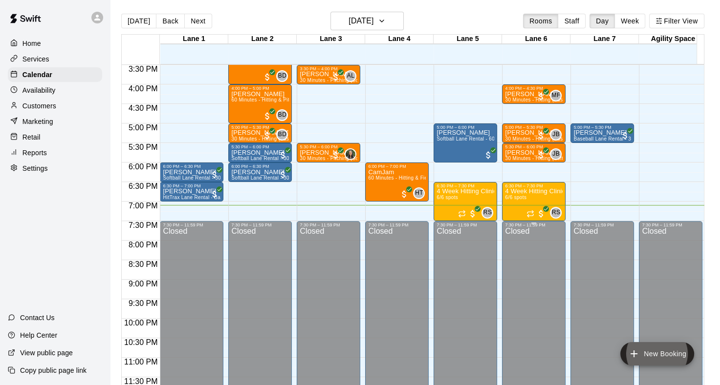
click at [620, 342] on button "New Booking" at bounding box center [657, 353] width 74 height 23
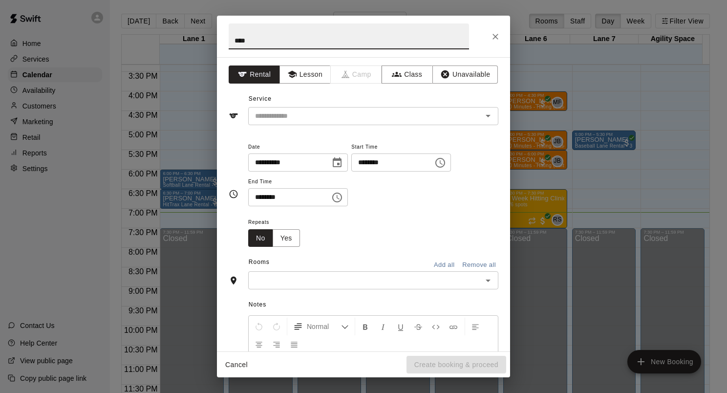
type input "****"
click at [500, 35] on button "Close" at bounding box center [496, 37] width 18 height 18
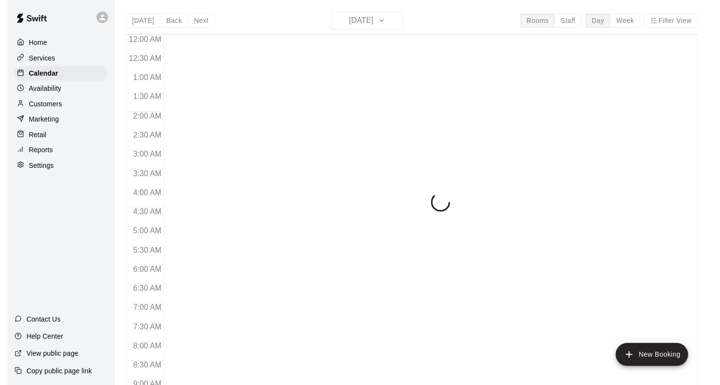
scroll to position [569, 0]
